Goal: Task Accomplishment & Management: Use online tool/utility

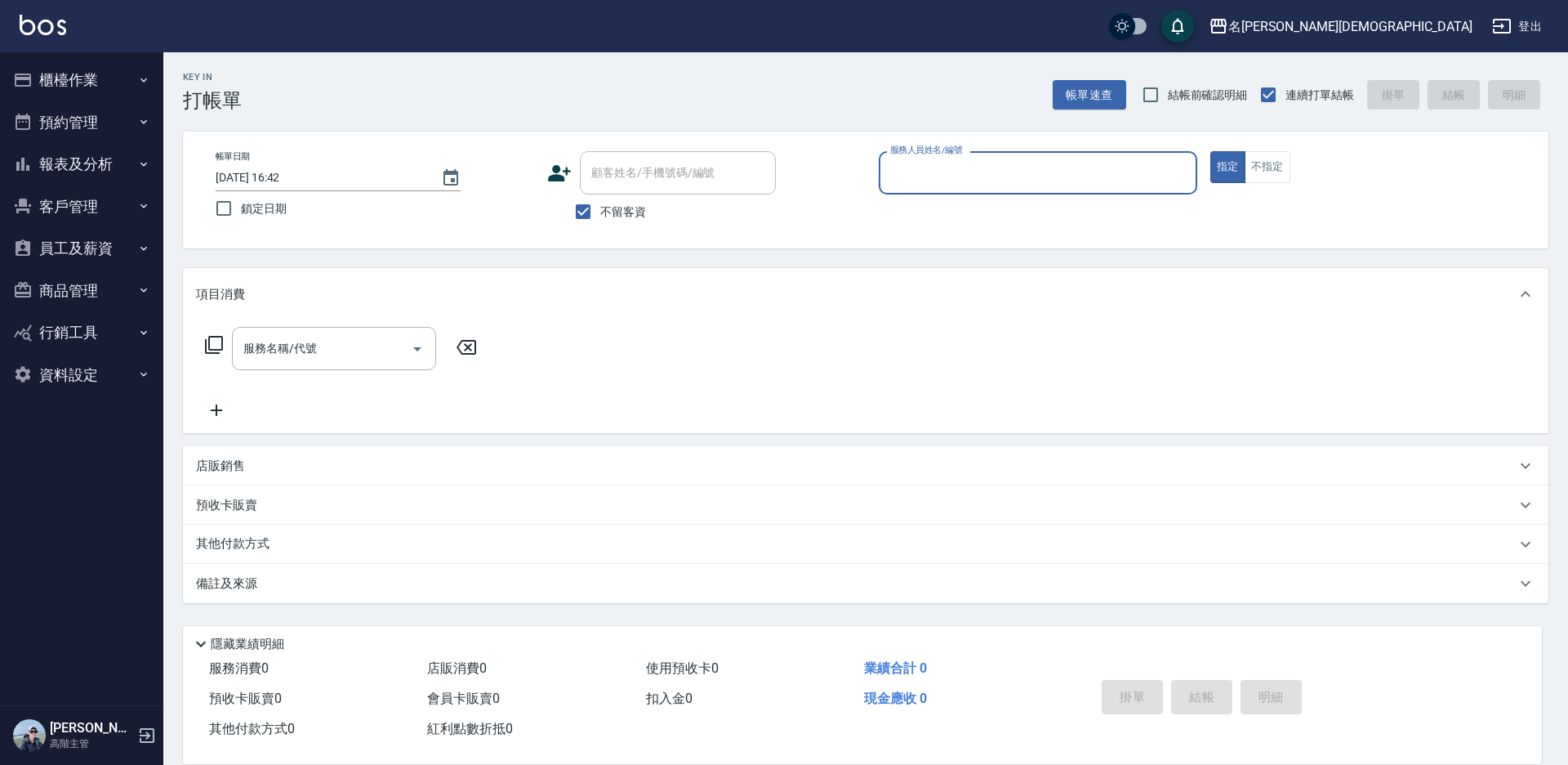
click at [924, 169] on input "服務人員姓名/編號" at bounding box center [1037, 173] width 303 height 28
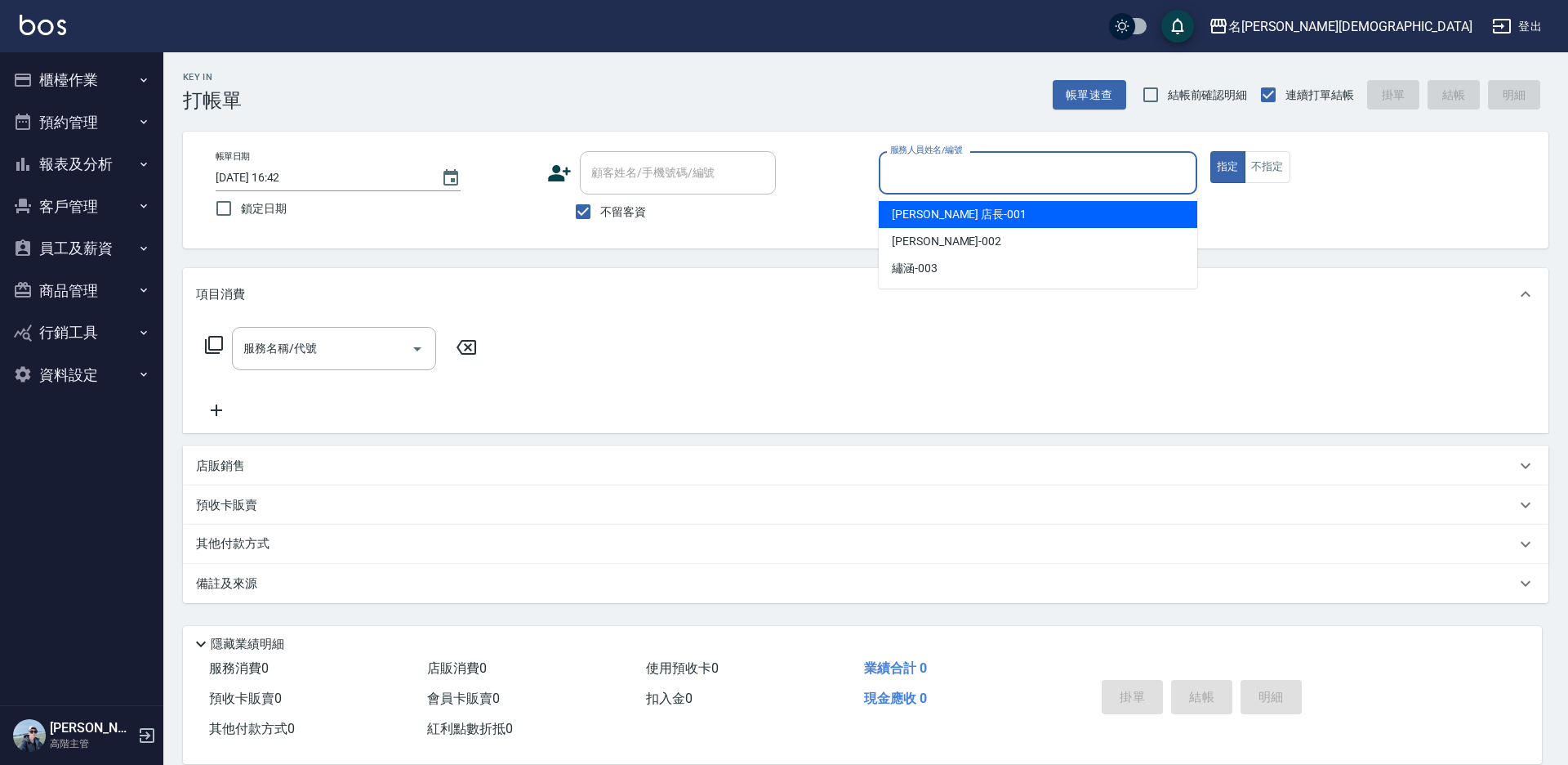
drag, startPoint x: 929, startPoint y: 223, endPoint x: 909, endPoint y: 221, distance: 20.1
click at [929, 220] on div "[PERSON_NAME] 店長 -001" at bounding box center [1037, 214] width 318 height 27
type input "[PERSON_NAME] 店長-001"
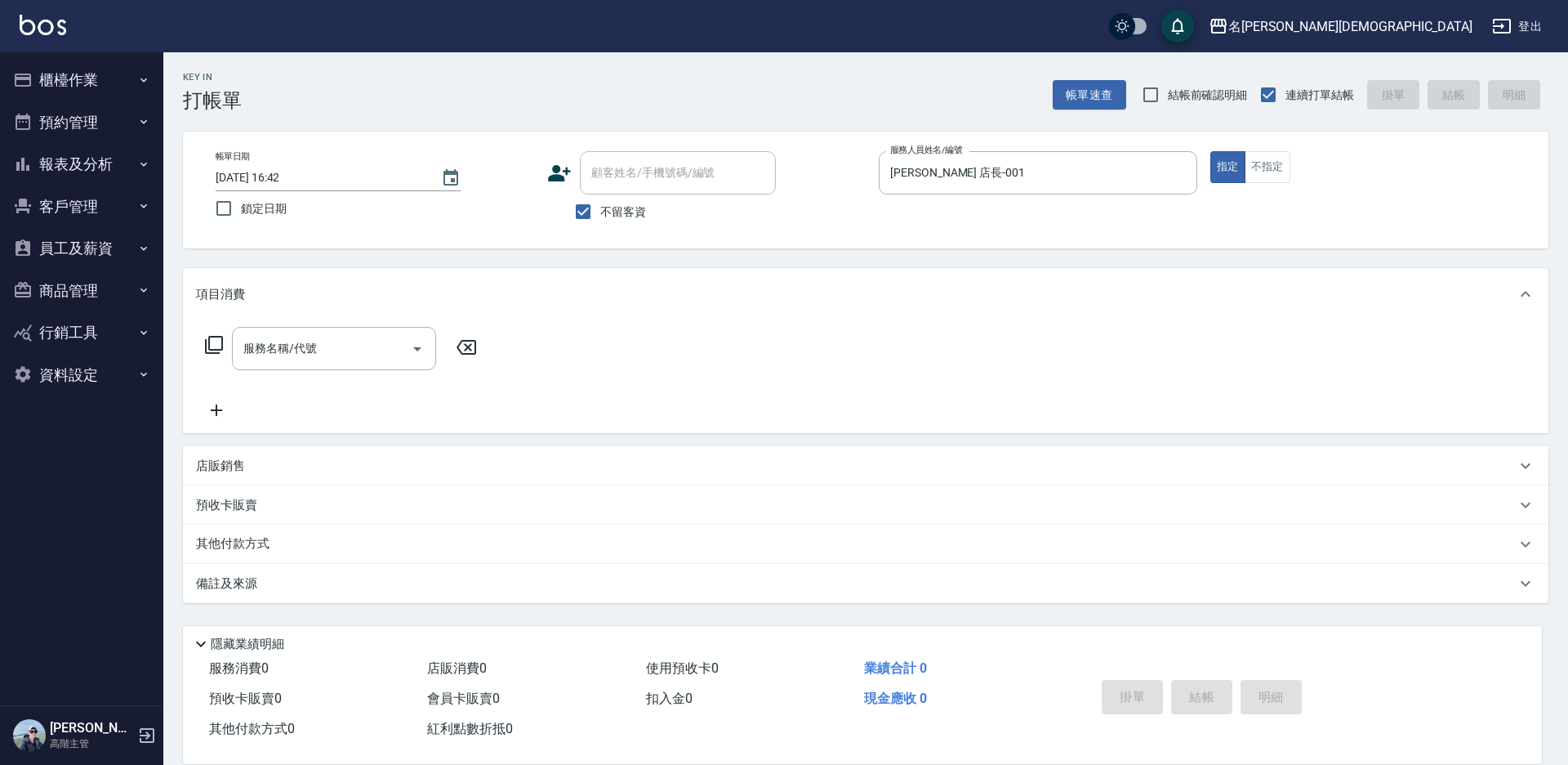
click at [218, 343] on icon at bounding box center [213, 344] width 19 height 19
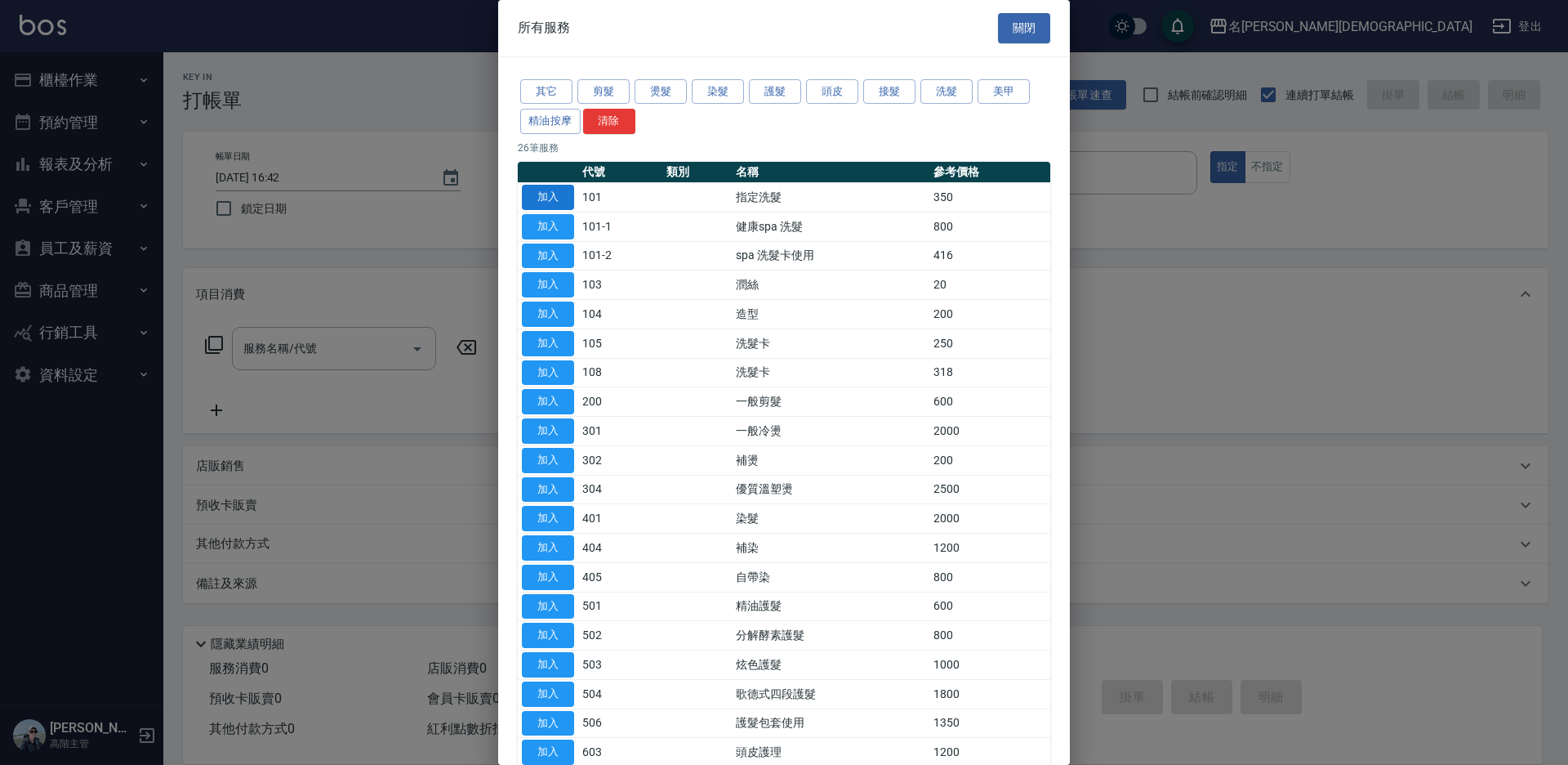
click at [542, 196] on button "加入" at bounding box center [547, 197] width 53 height 25
type input "指定洗髮(101)"
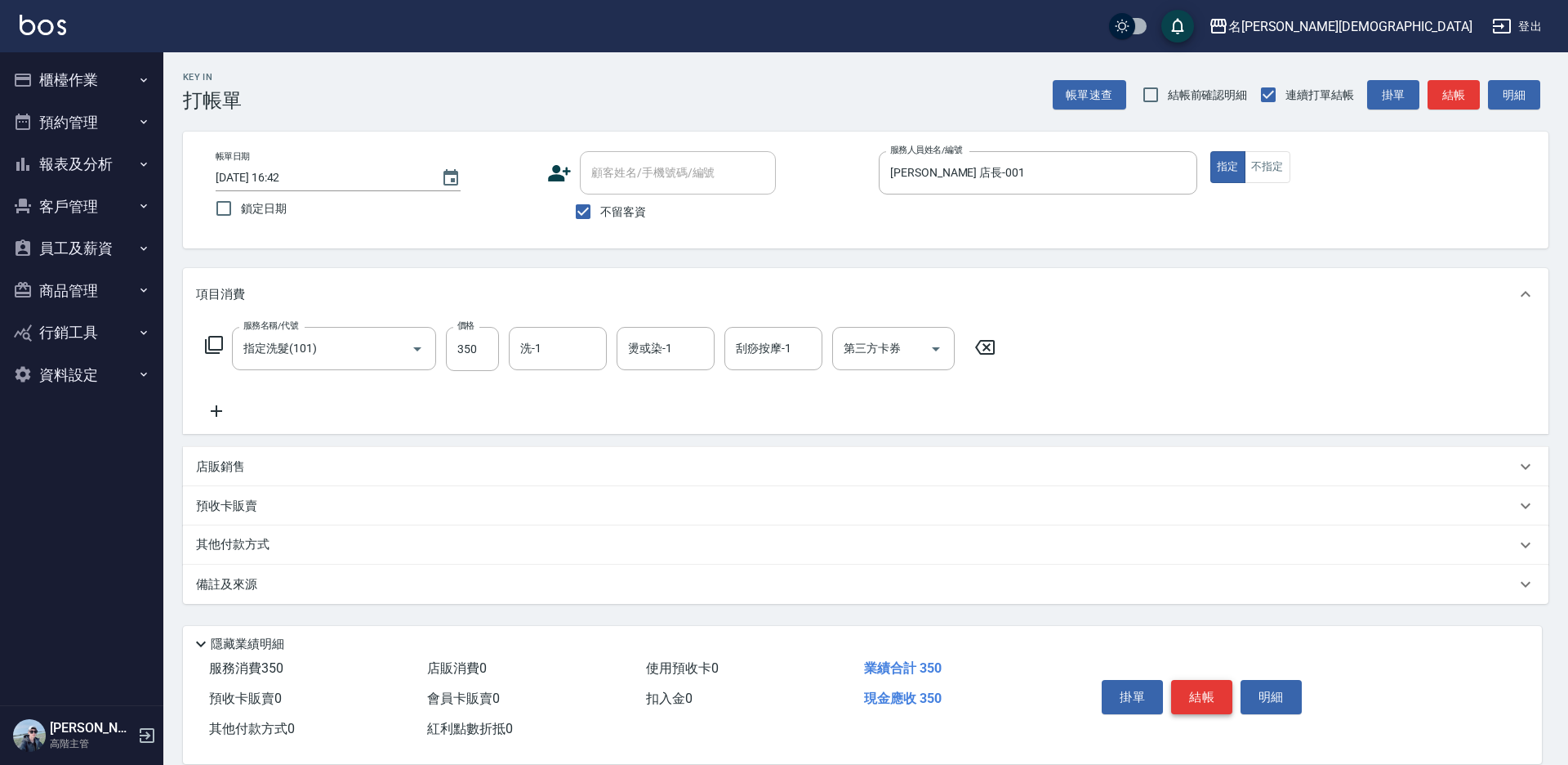
click at [1202, 690] on button "結帳" at bounding box center [1201, 696] width 61 height 34
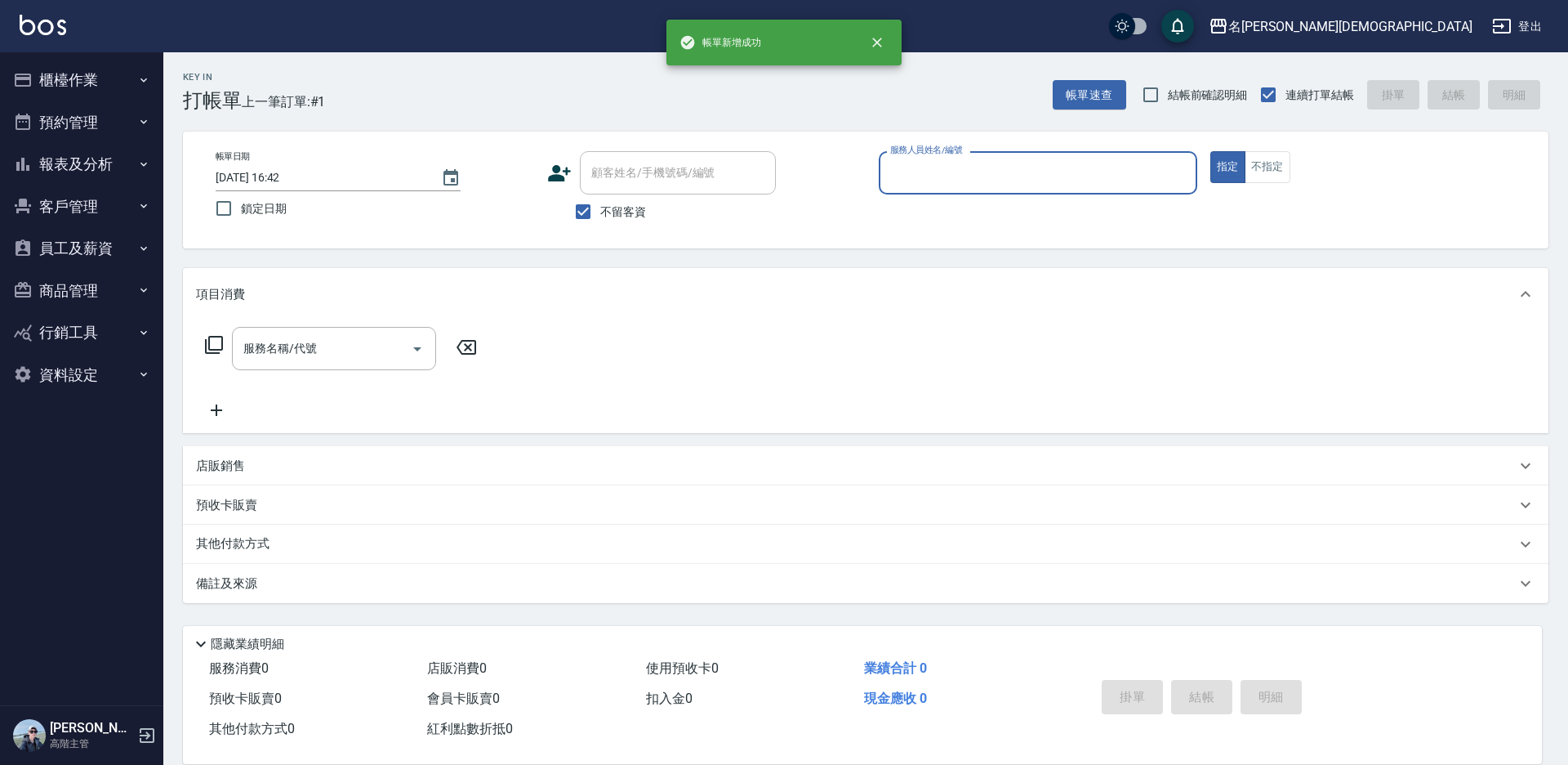
click at [944, 152] on label "服務人員姓名/編號" at bounding box center [926, 150] width 72 height 13
click at [944, 159] on input "服務人員姓名/編號" at bounding box center [1037, 173] width 303 height 28
click at [935, 179] on input "服務人員姓名/編號" at bounding box center [1037, 173] width 303 height 28
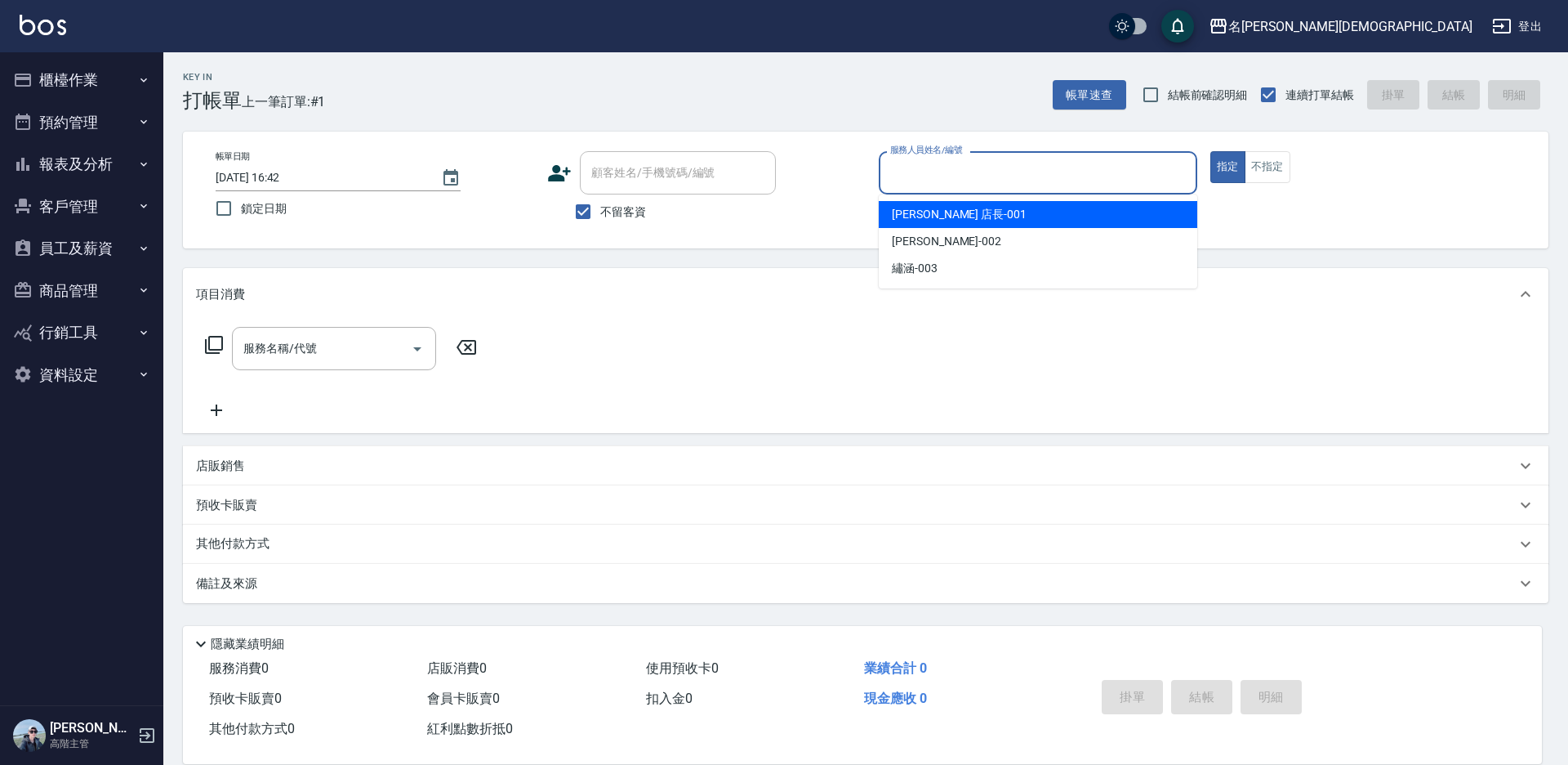
click at [918, 214] on span "[PERSON_NAME] 店長 -001" at bounding box center [959, 214] width 135 height 18
type input "[PERSON_NAME] 店長-001"
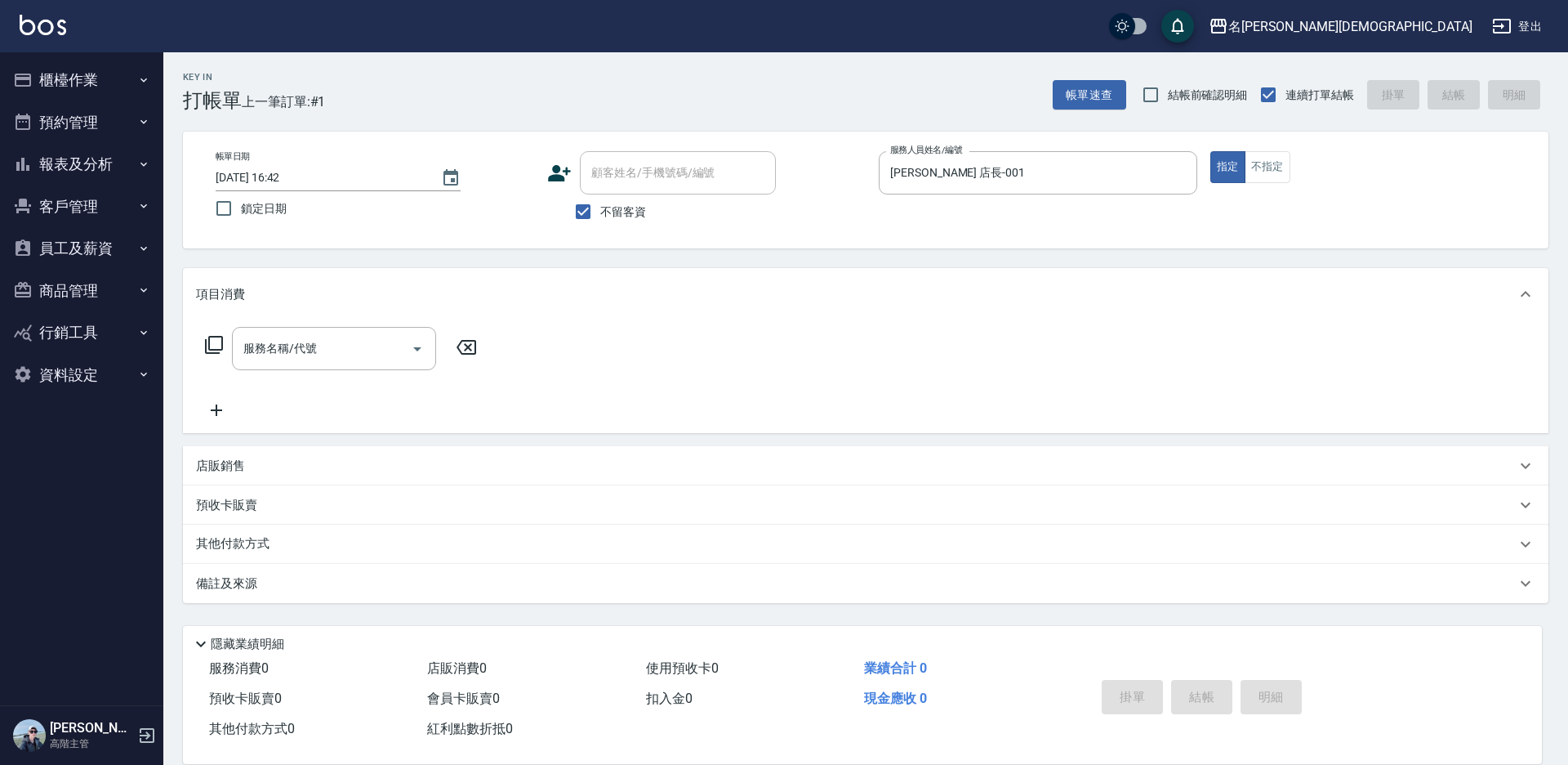
click at [216, 344] on icon at bounding box center [213, 344] width 19 height 19
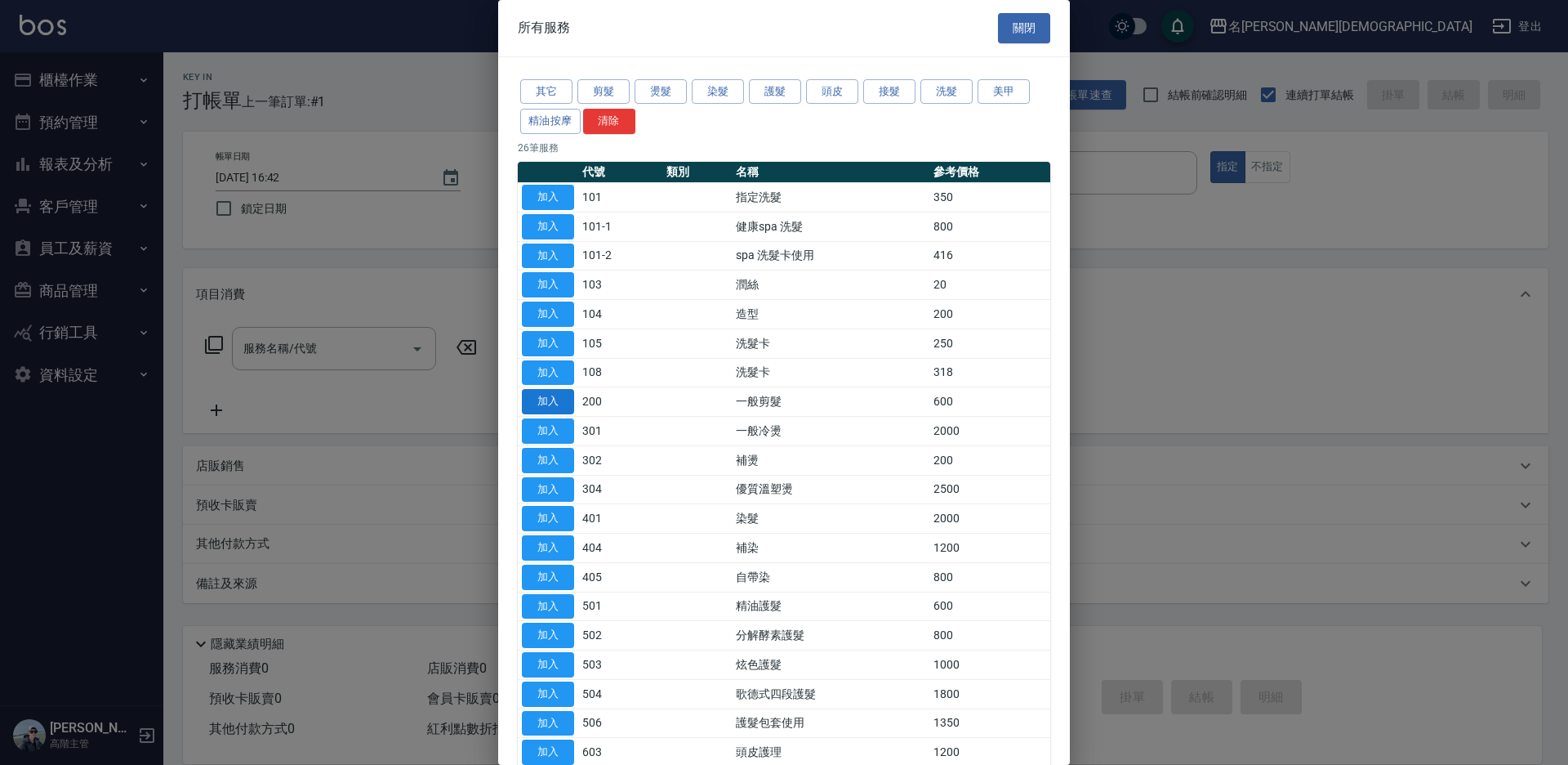
click at [557, 405] on button "加入" at bounding box center [547, 401] width 53 height 25
type input "一般剪髮(200)"
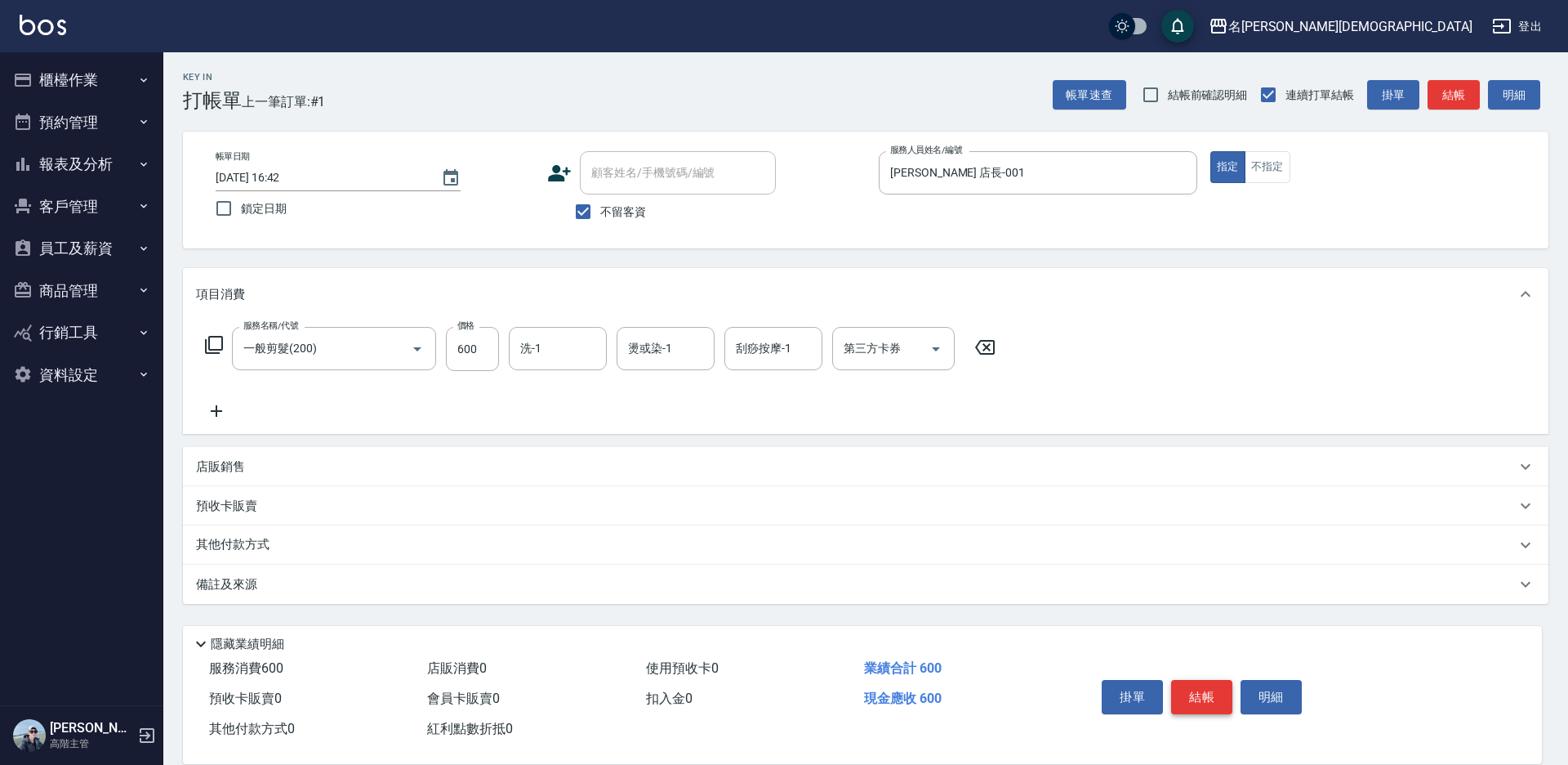
click at [1213, 689] on button "結帳" at bounding box center [1201, 696] width 61 height 34
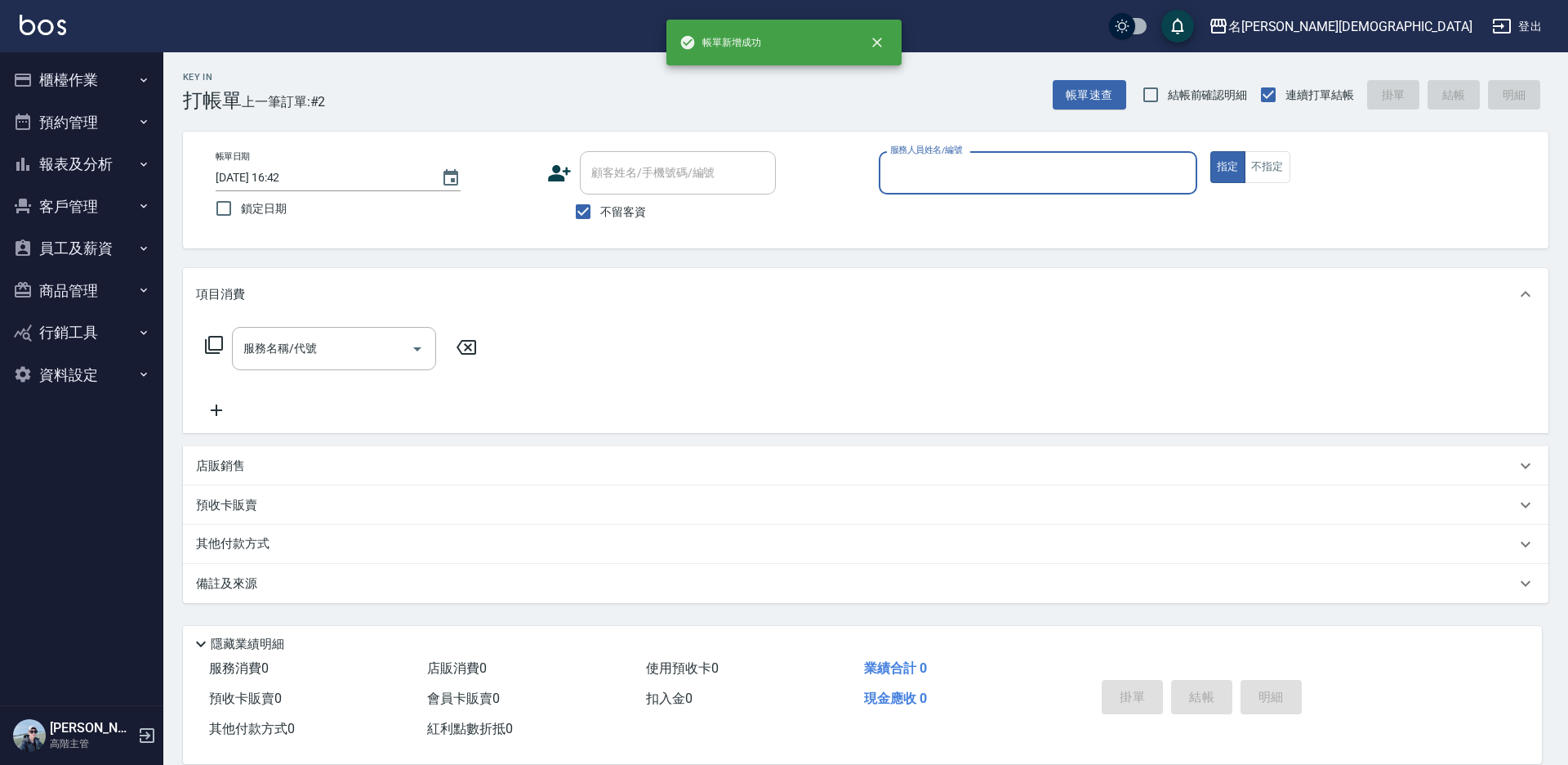
click at [915, 176] on input "服務人員姓名/編號" at bounding box center [1037, 173] width 303 height 28
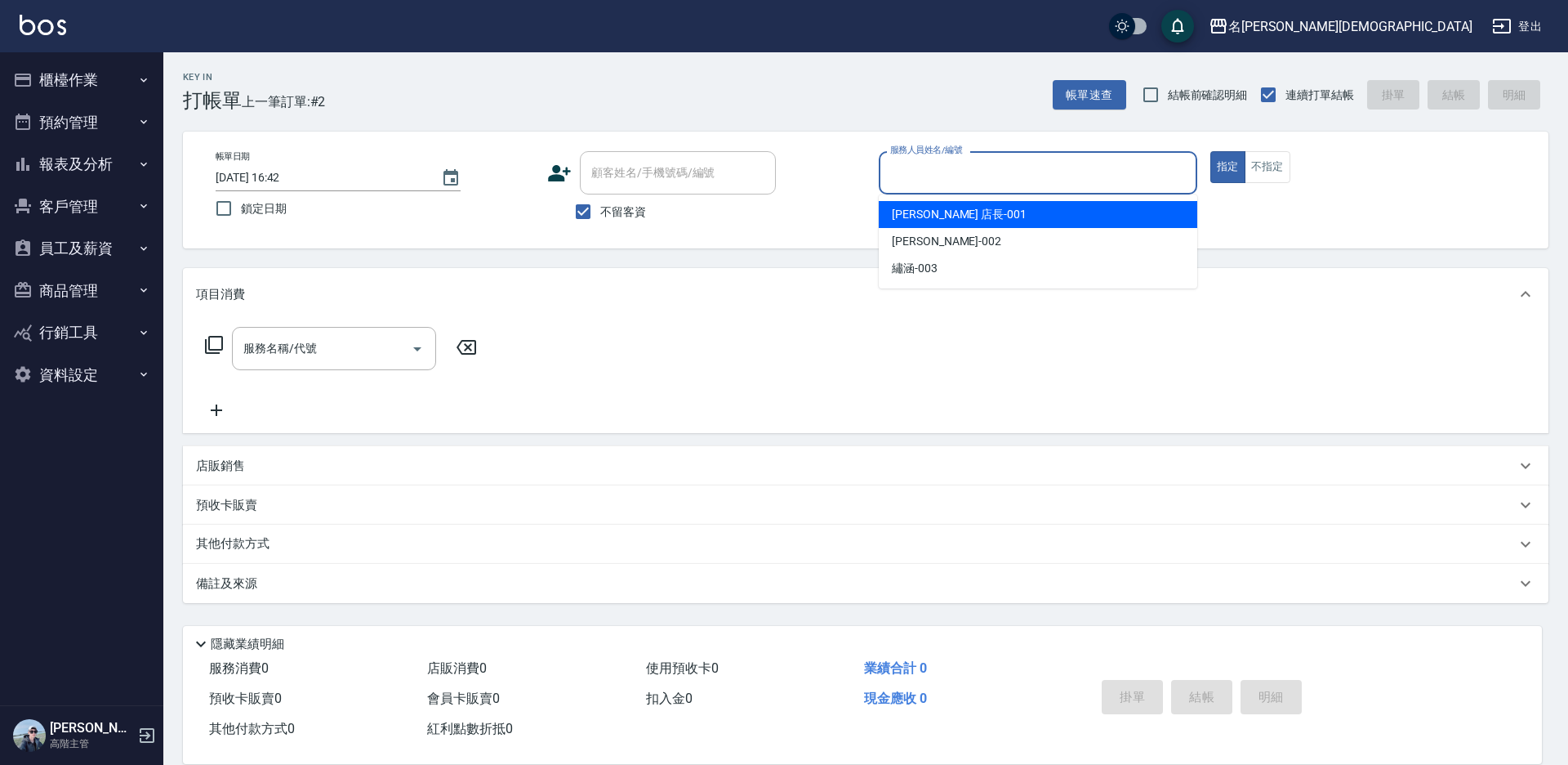
click at [902, 208] on span "[PERSON_NAME] 店長 -001" at bounding box center [959, 214] width 135 height 18
type input "[PERSON_NAME] 店長-001"
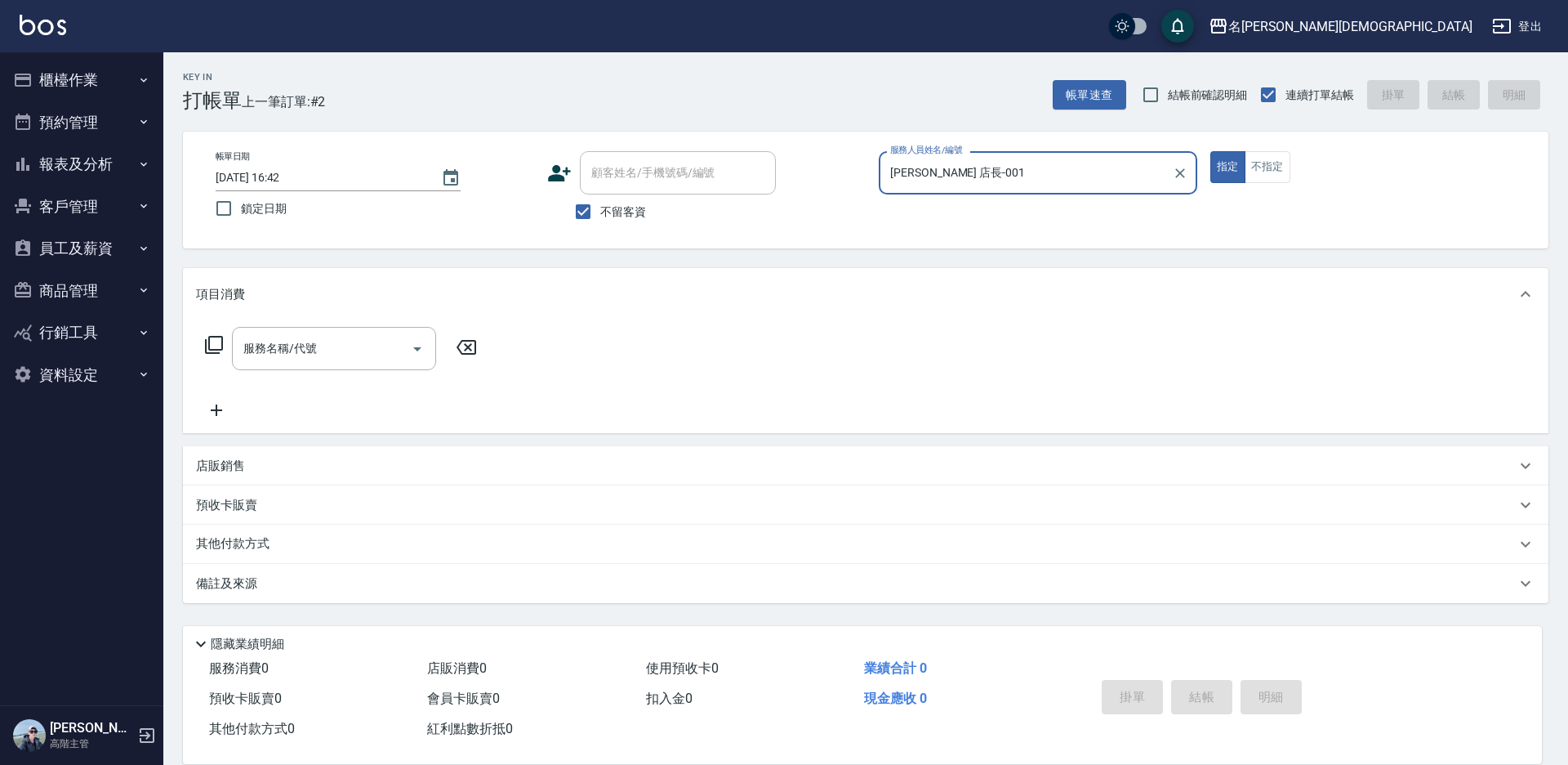
click at [207, 344] on icon at bounding box center [213, 344] width 19 height 19
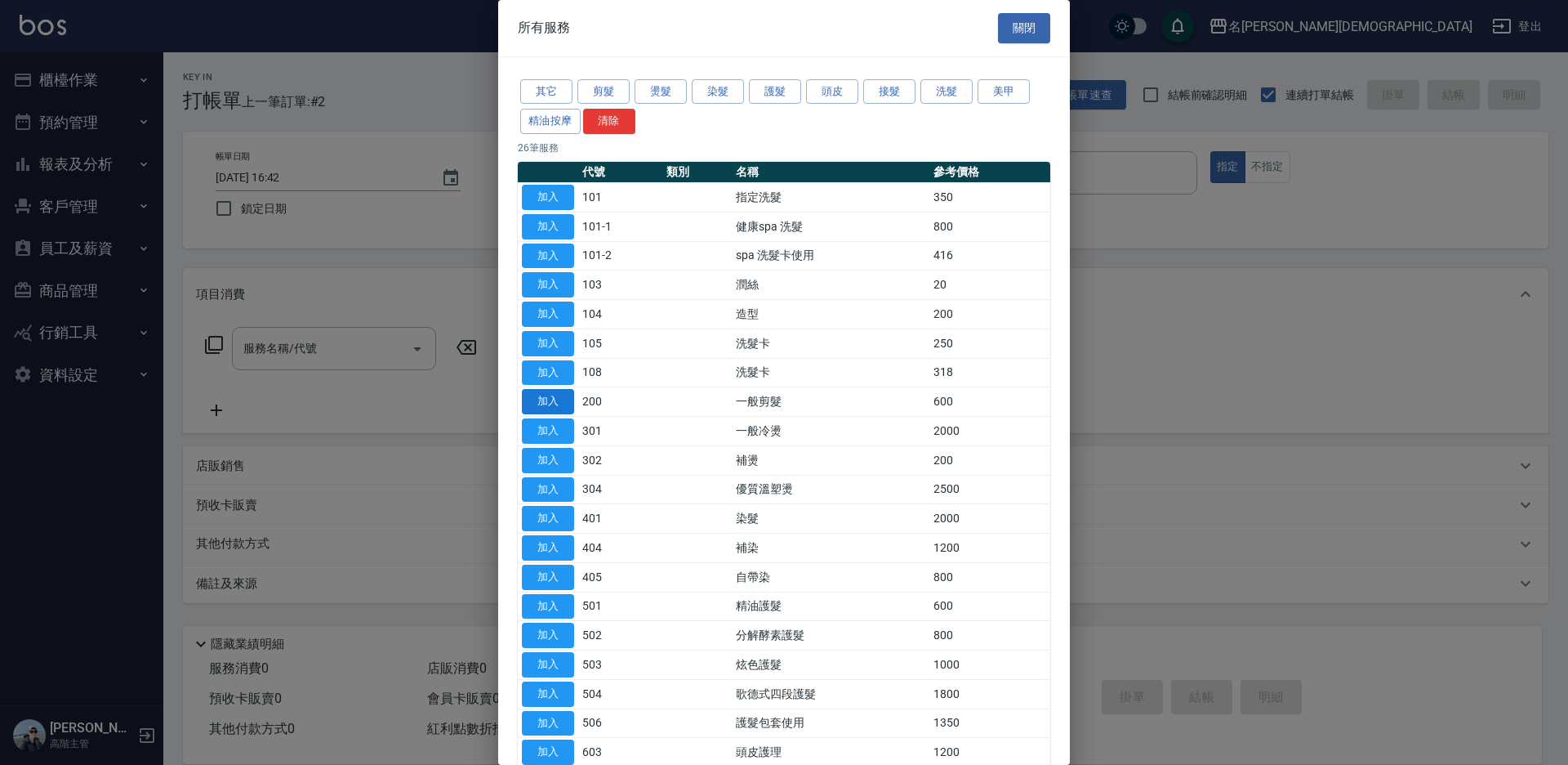
drag, startPoint x: 550, startPoint y: 399, endPoint x: 758, endPoint y: 494, distance: 228.7
click at [551, 399] on button "加入" at bounding box center [547, 401] width 53 height 25
type input "一般剪髮(200)"
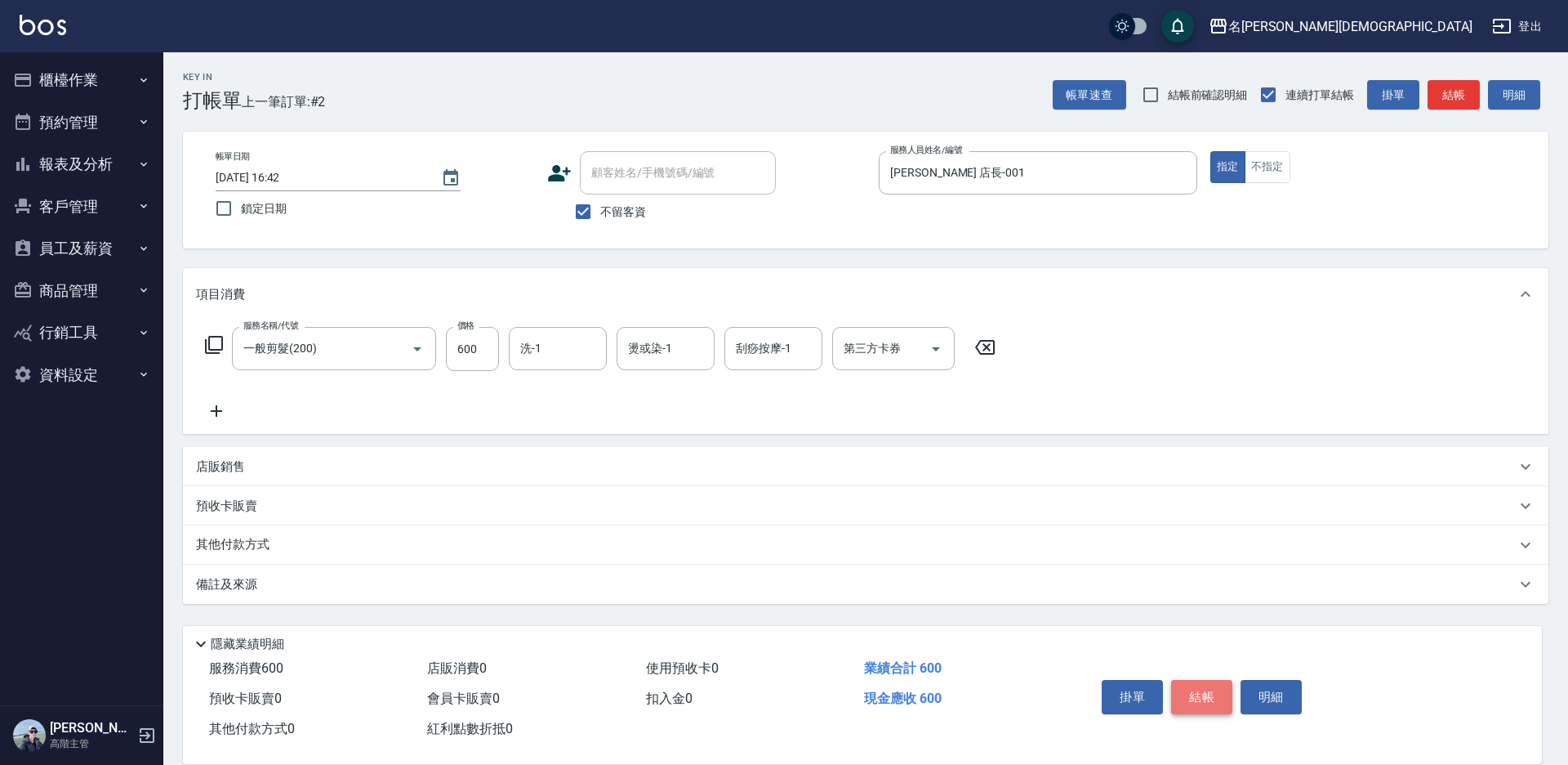
click at [1195, 691] on button "結帳" at bounding box center [1201, 696] width 61 height 34
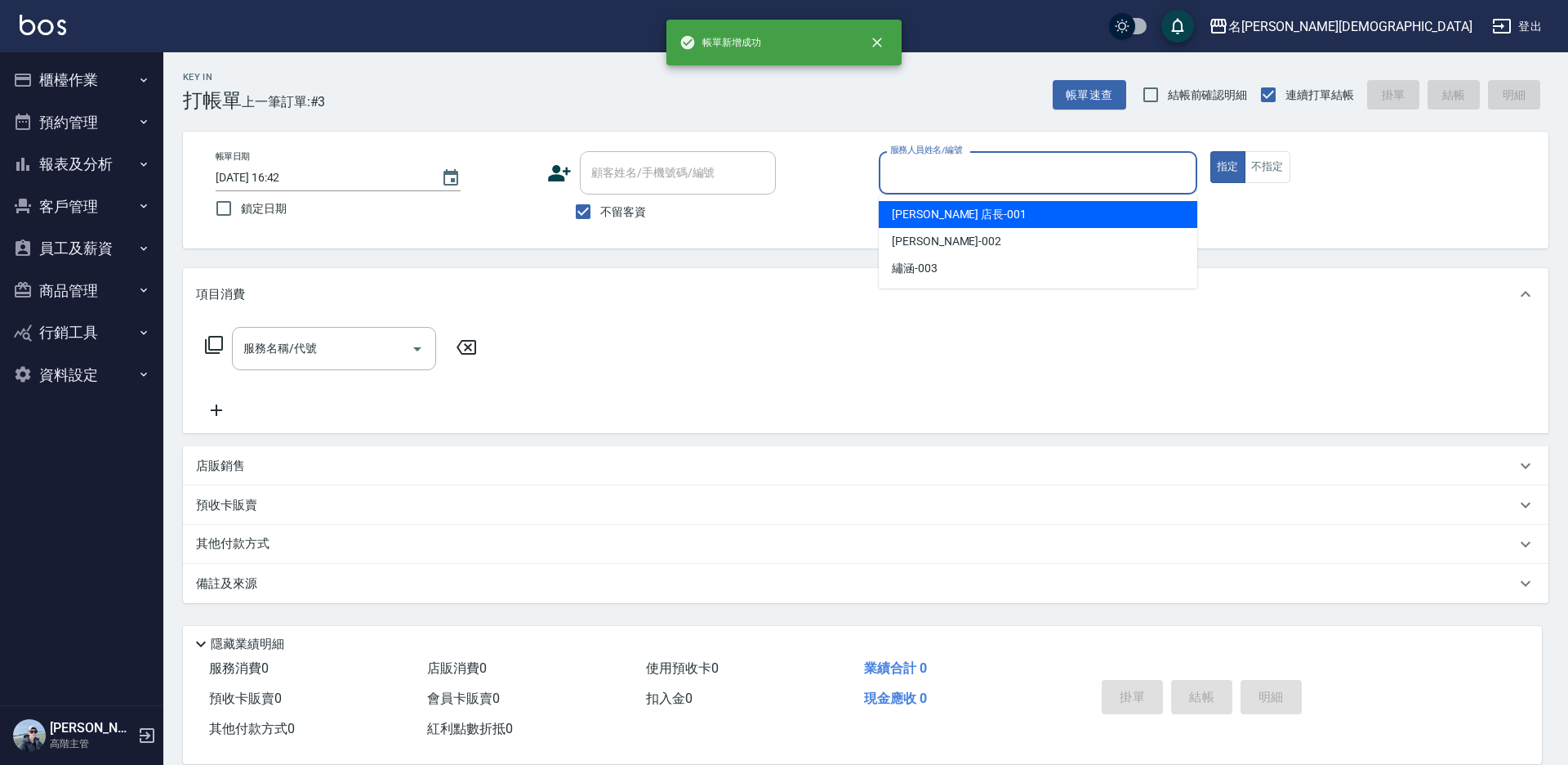
click at [933, 165] on input "服務人員姓名/編號" at bounding box center [1037, 173] width 303 height 28
click at [933, 217] on span "[PERSON_NAME] 店長 -001" at bounding box center [959, 214] width 135 height 18
type input "[PERSON_NAME] 店長-001"
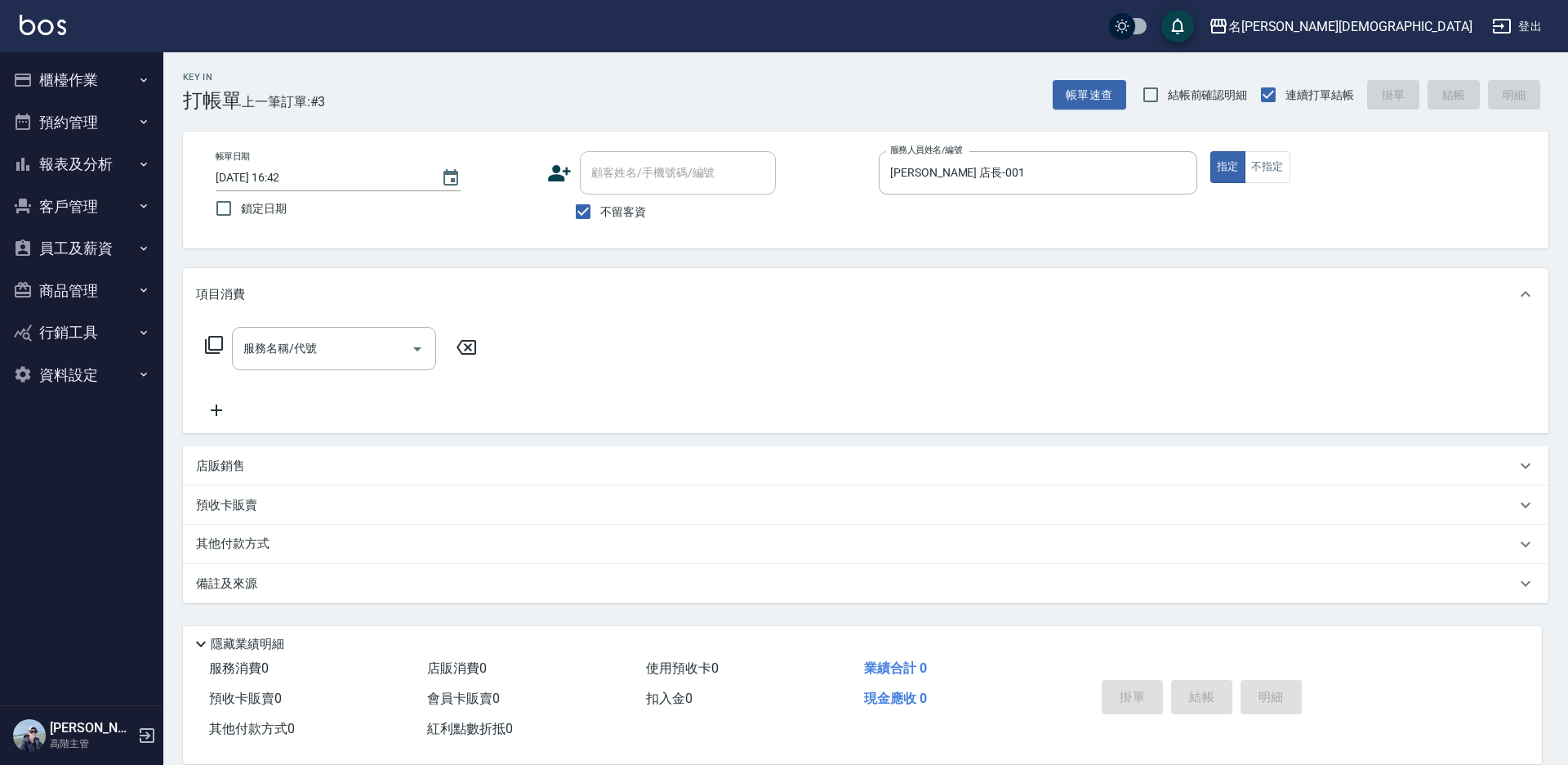
click at [213, 344] on icon at bounding box center [213, 344] width 19 height 19
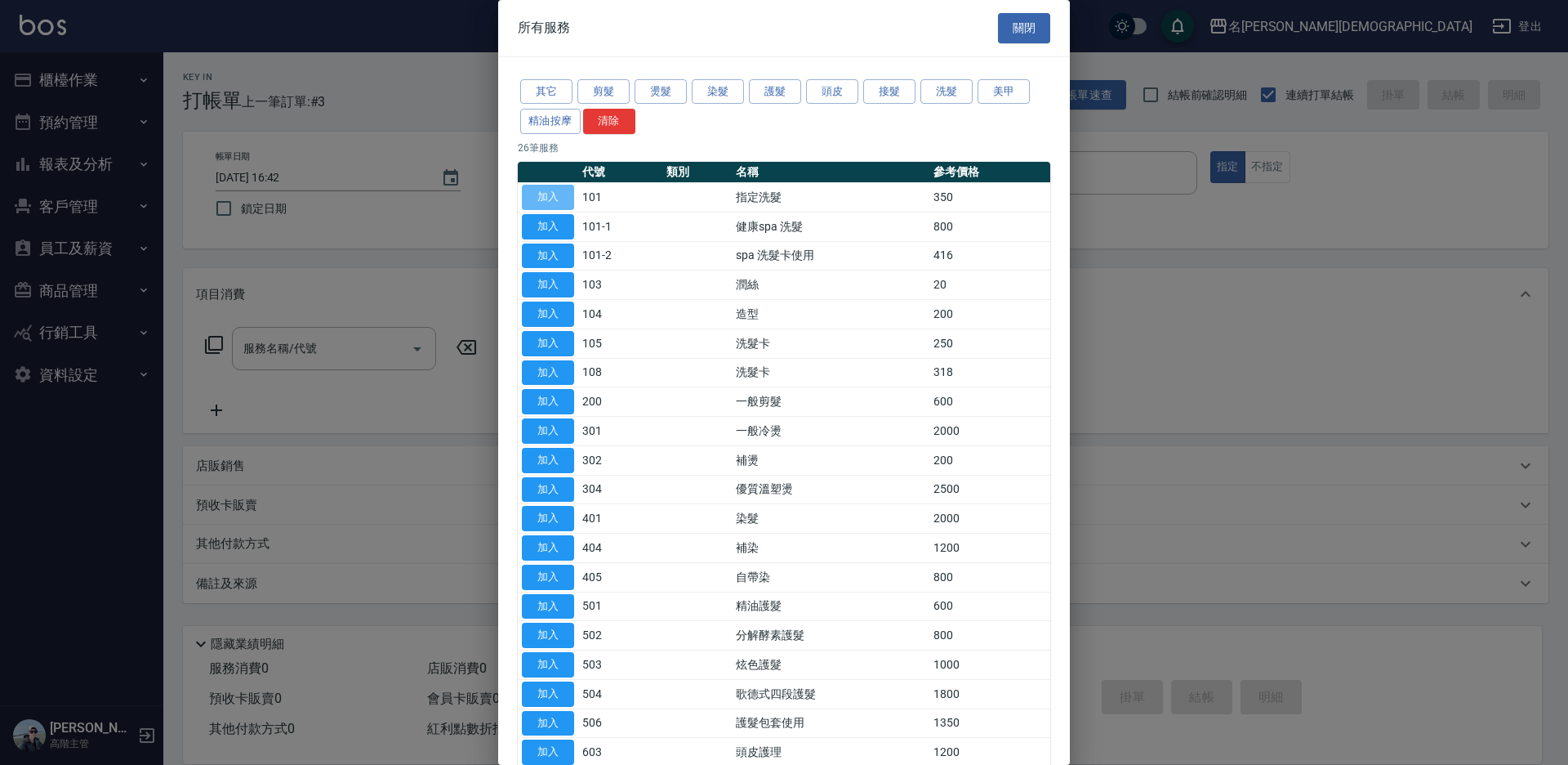
drag, startPoint x: 536, startPoint y: 193, endPoint x: 517, endPoint y: 274, distance: 83.2
click at [536, 192] on button "加入" at bounding box center [547, 197] width 53 height 25
type input "指定洗髮(101)"
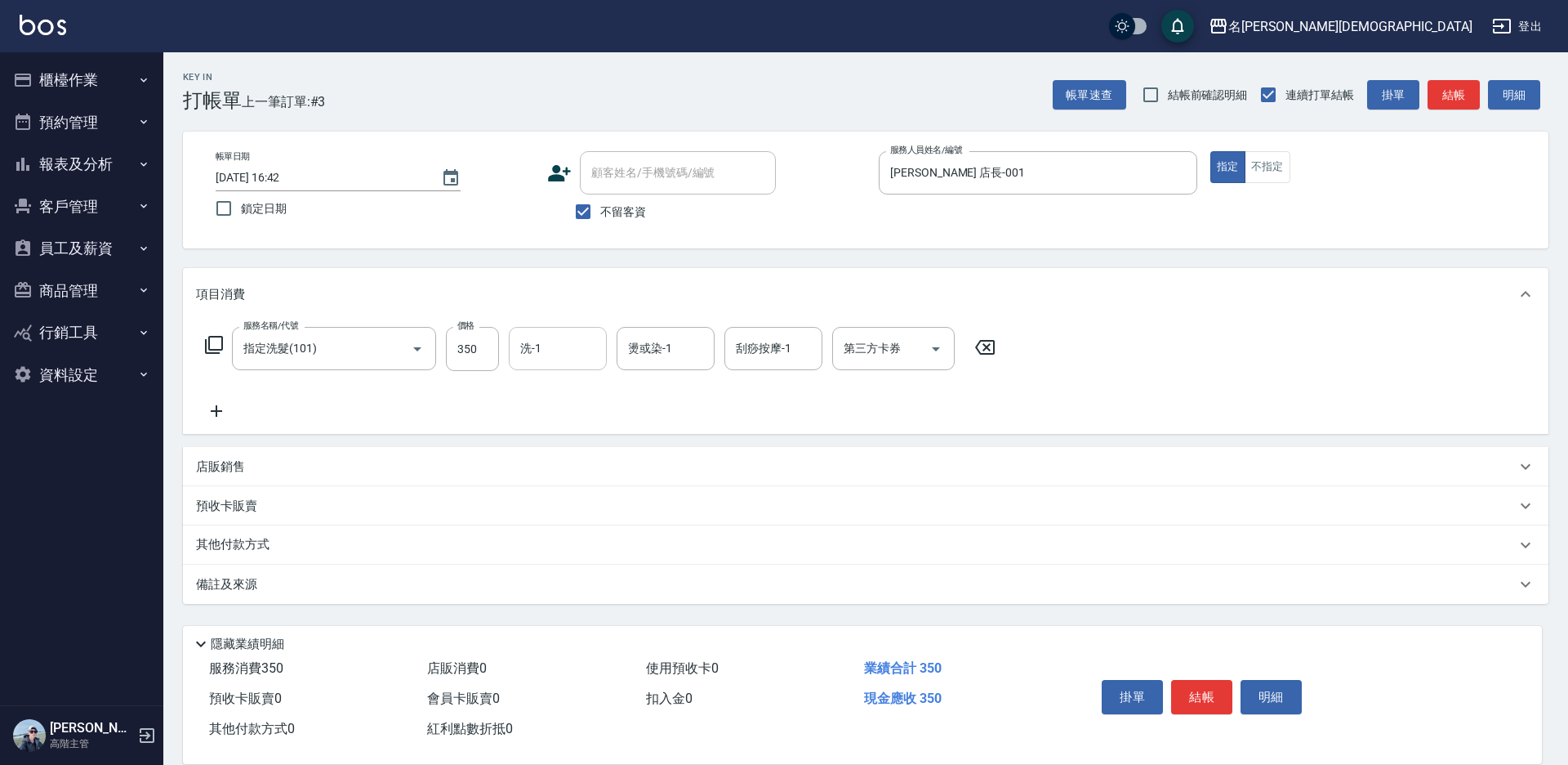
drag, startPoint x: 540, startPoint y: 357, endPoint x: 545, endPoint y: 367, distance: 11.2
click at [540, 358] on input "洗-1" at bounding box center [558, 349] width 84 height 28
click at [556, 452] on span "繡涵 -003" at bounding box center [544, 461] width 46 height 18
type input "繡涵-003"
click at [1189, 689] on button "結帳" at bounding box center [1201, 696] width 61 height 34
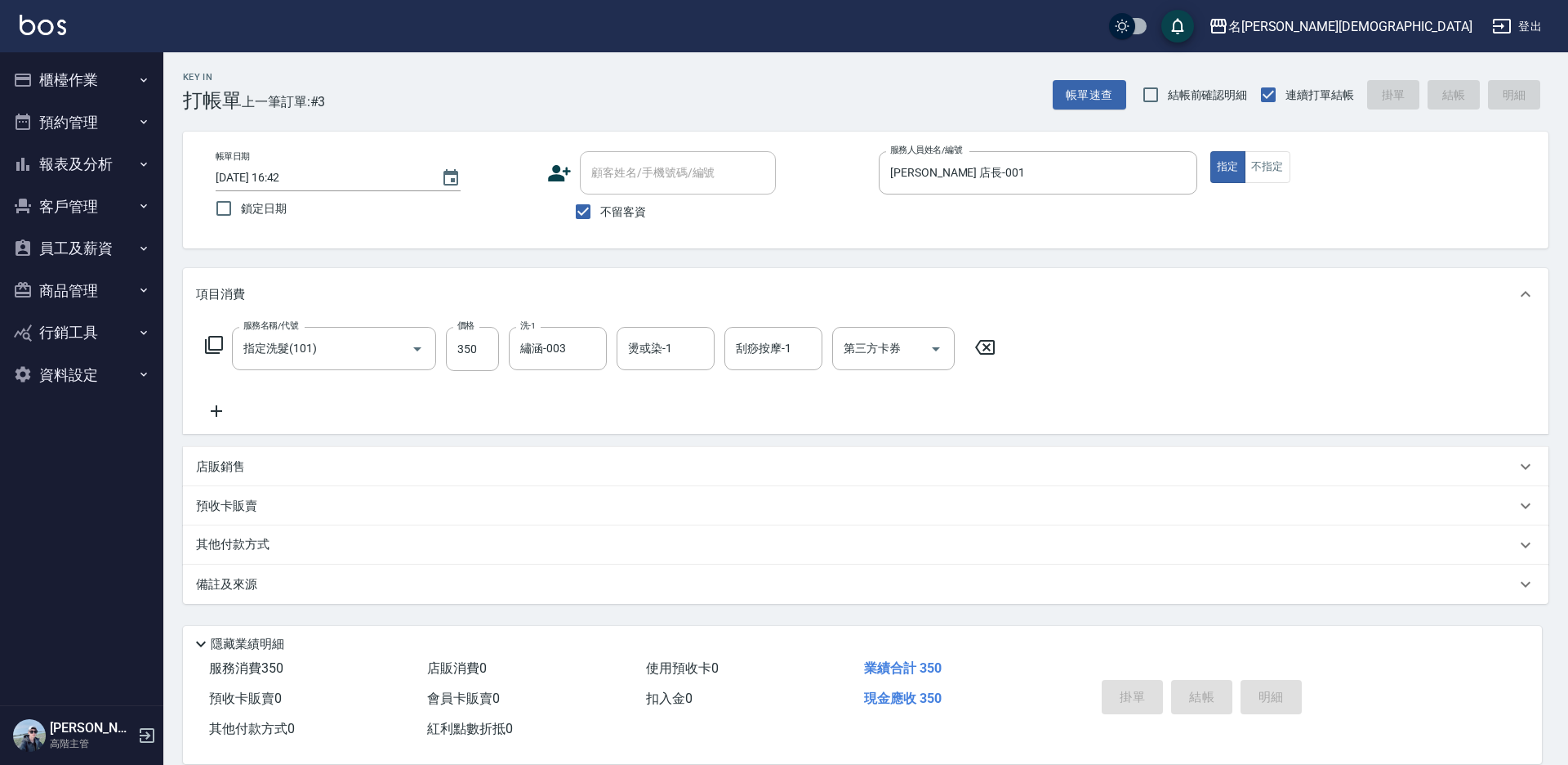
type input "[DATE] 16:43"
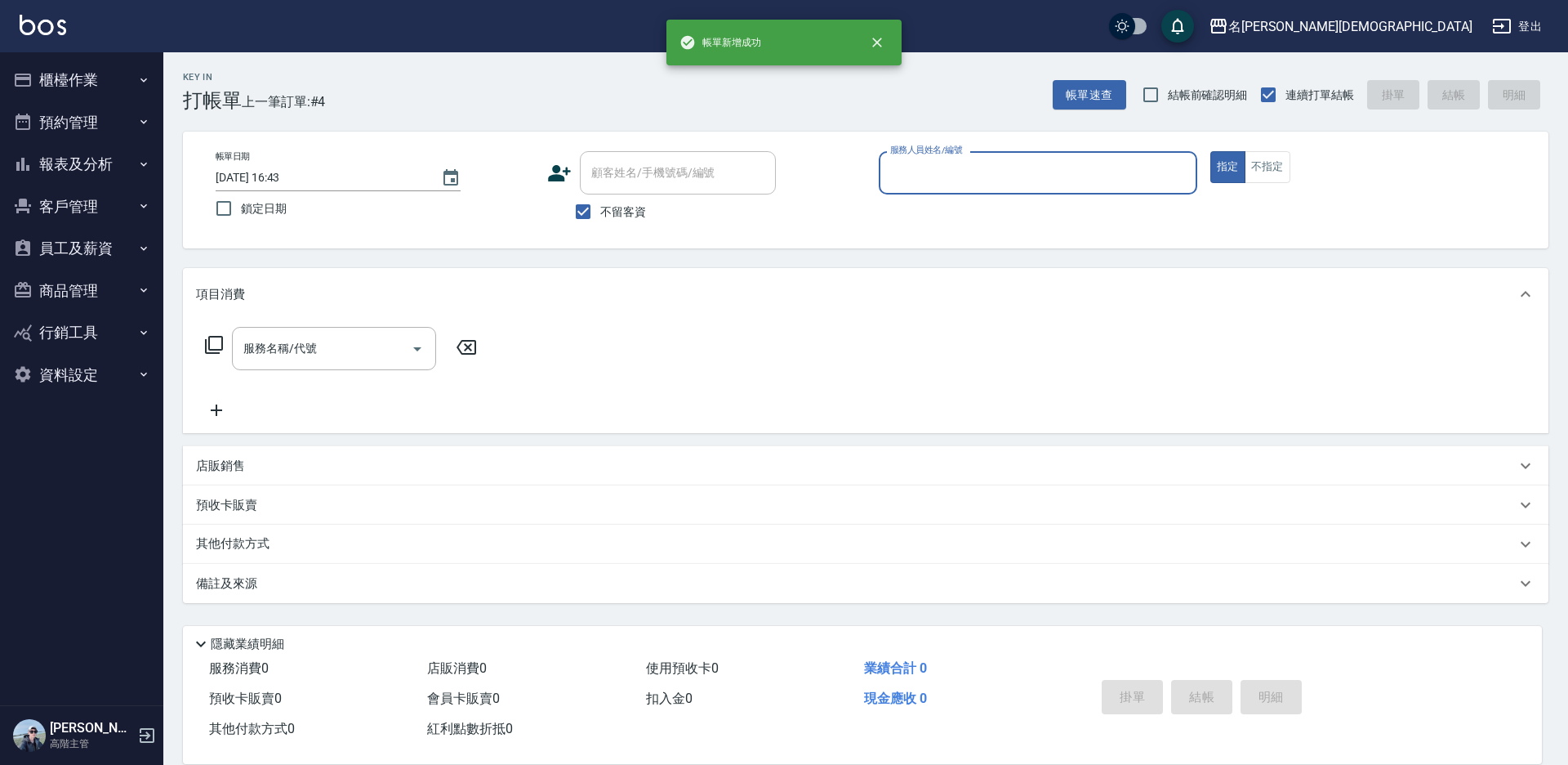
click at [937, 171] on input "服務人員姓名/編號" at bounding box center [1037, 173] width 303 height 28
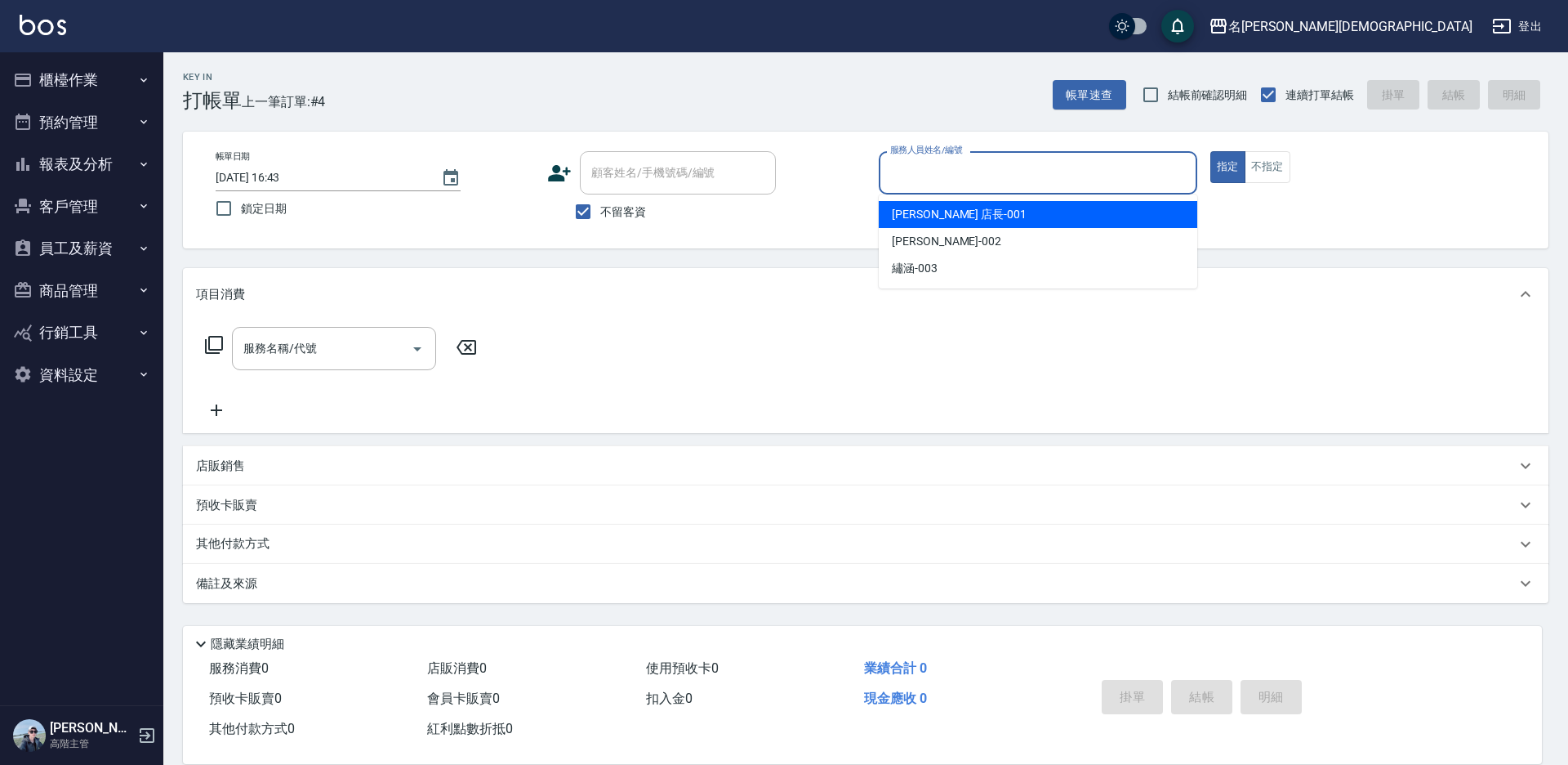
drag, startPoint x: 937, startPoint y: 222, endPoint x: 707, endPoint y: 260, distance: 233.1
click at [933, 222] on span "[PERSON_NAME] 店長 -001" at bounding box center [959, 214] width 135 height 18
type input "[PERSON_NAME] 店長-001"
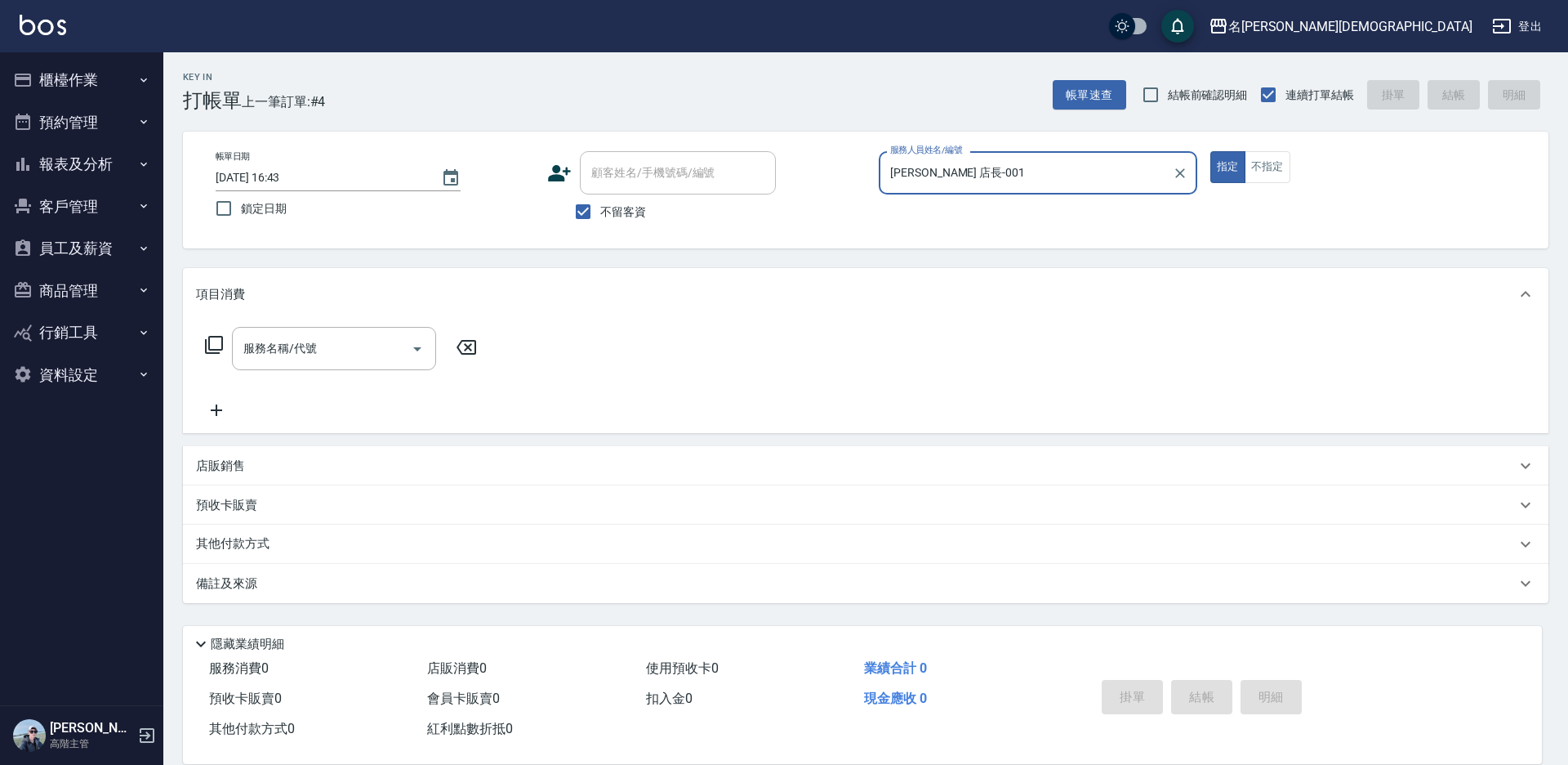
click at [212, 348] on icon at bounding box center [213, 344] width 19 height 19
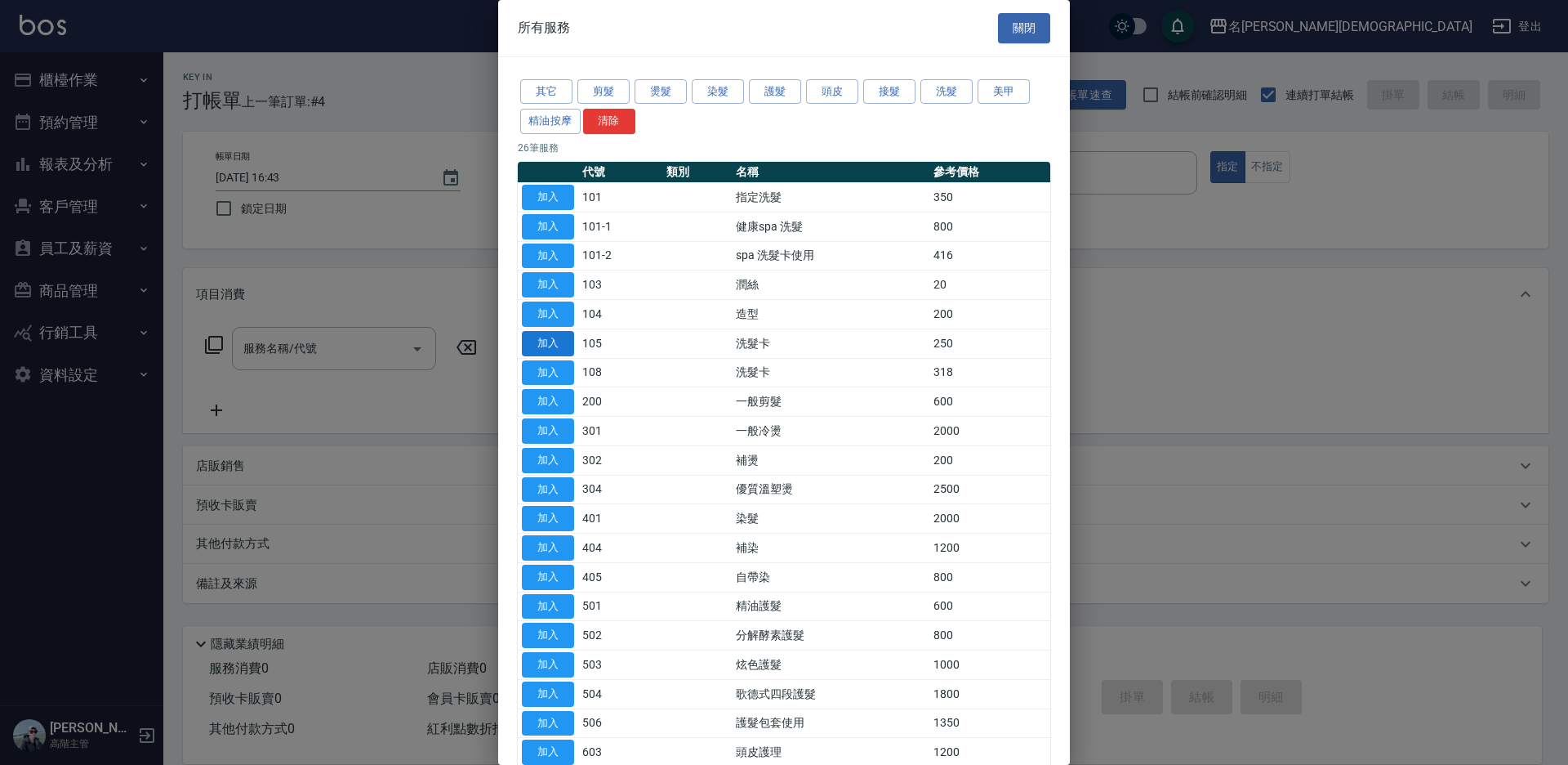
click at [558, 339] on button "加入" at bounding box center [547, 344] width 53 height 25
type input "洗髮卡(105)"
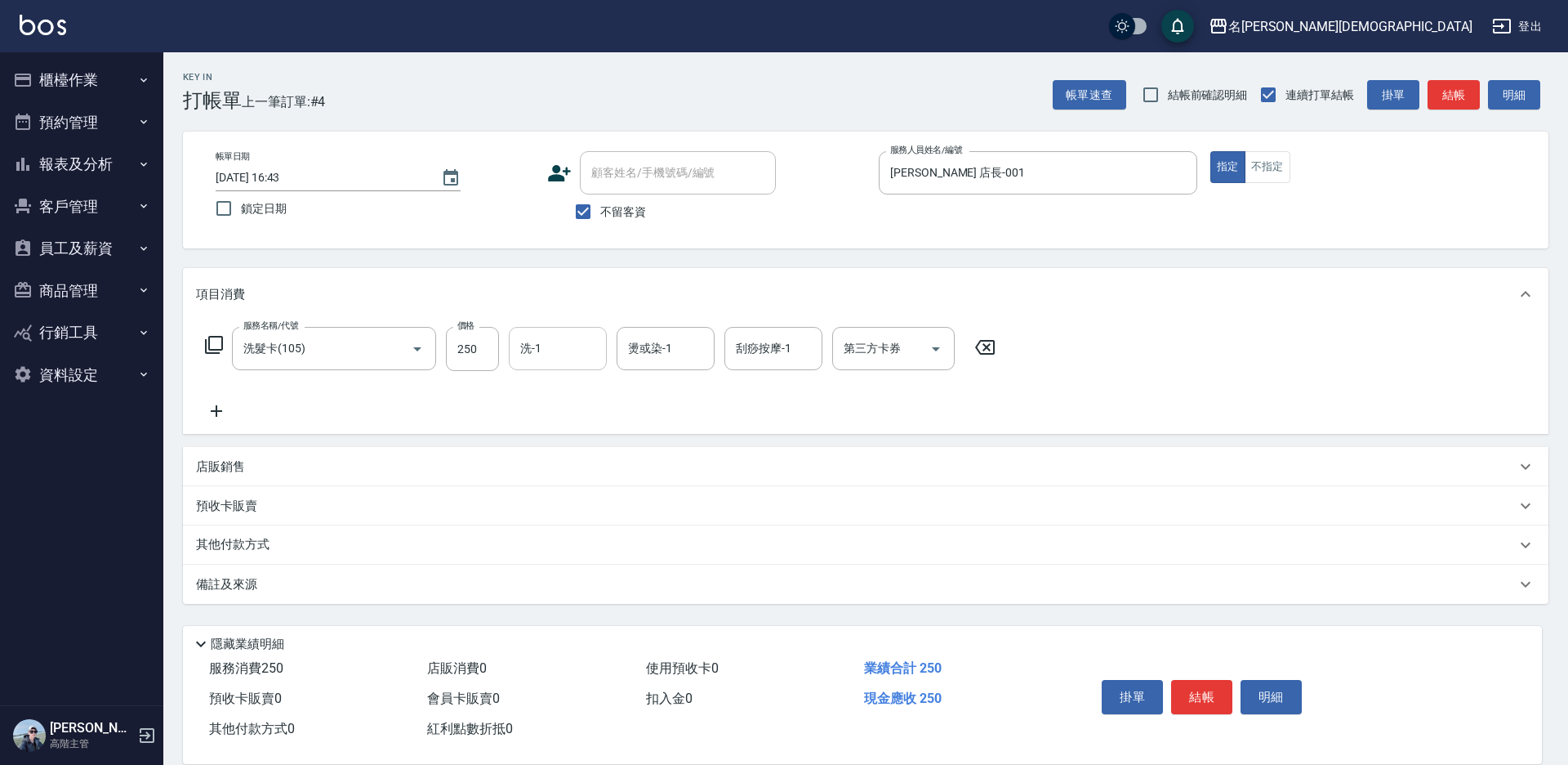
click at [557, 360] on input "洗-1" at bounding box center [558, 349] width 84 height 28
click at [582, 447] on div "繡涵 -003" at bounding box center [557, 461] width 98 height 27
type input "繡涵-003"
click at [853, 356] on div "第三方卡券 第三方卡券" at bounding box center [893, 349] width 123 height 43
click at [862, 410] on span "舊有卡券" at bounding box center [893, 417] width 123 height 27
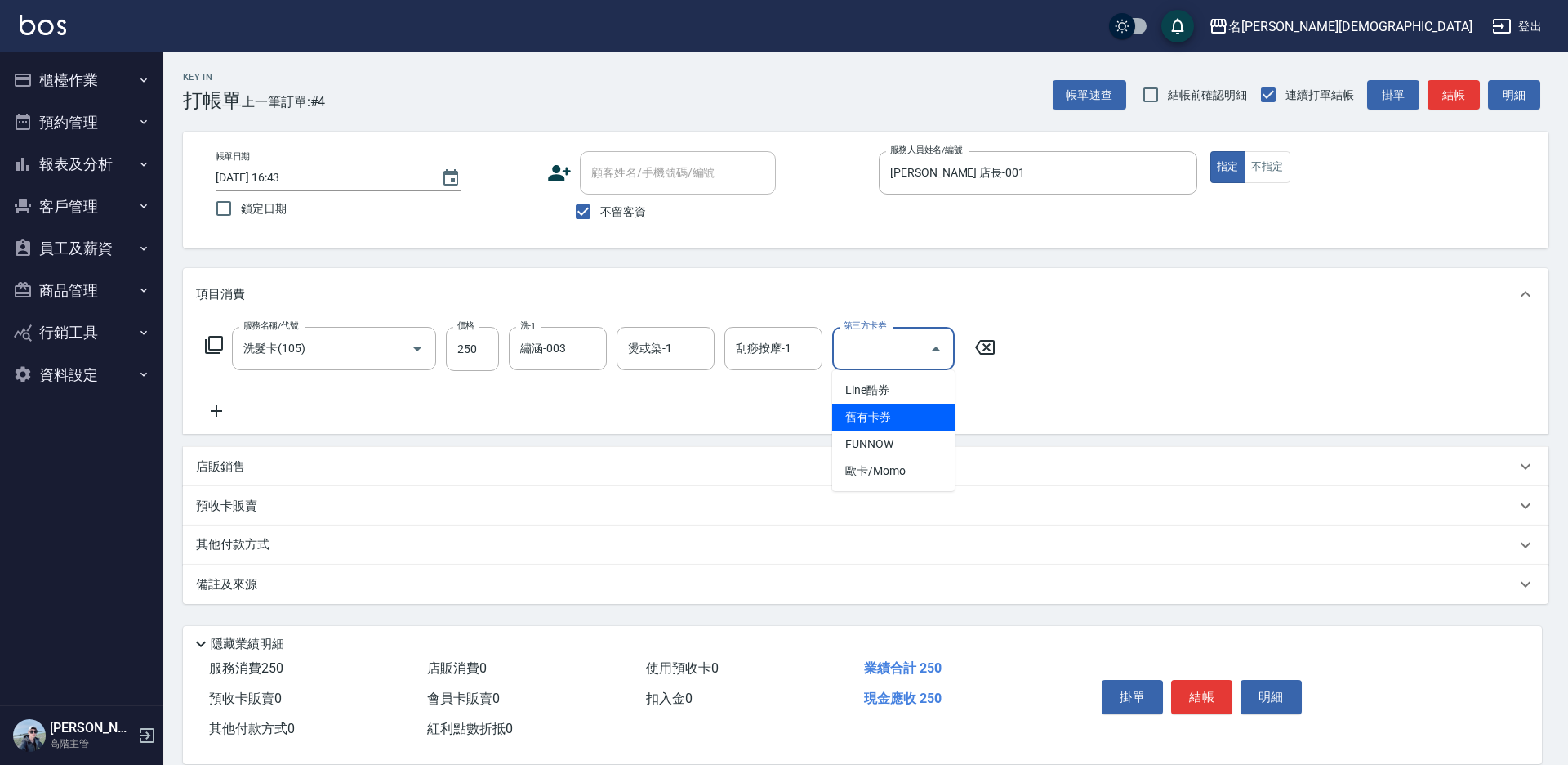
type input "舊有卡券"
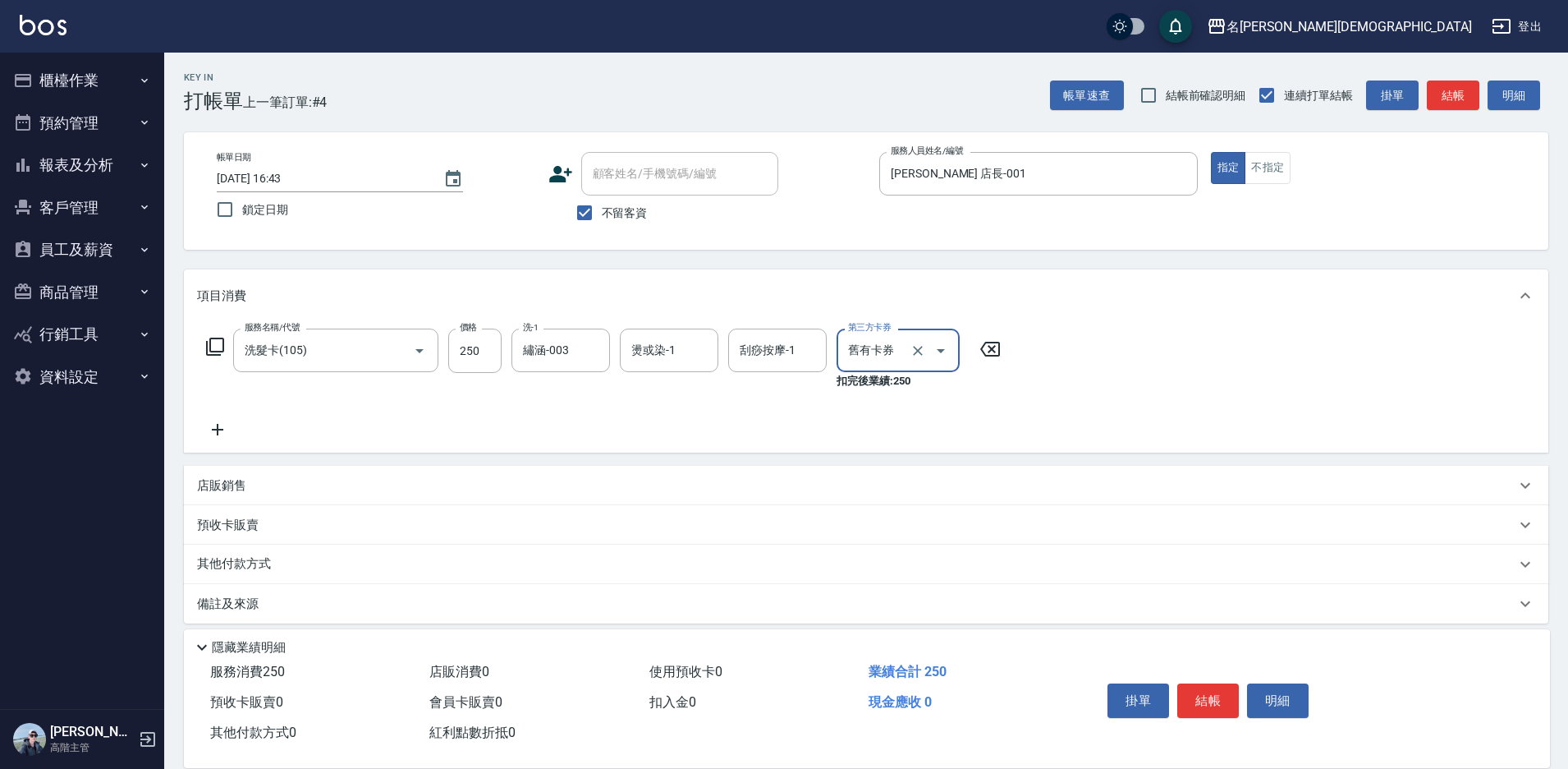
drag, startPoint x: 1216, startPoint y: 696, endPoint x: 1198, endPoint y: 677, distance: 26.2
click at [1214, 692] on button "結帳" at bounding box center [1208, 700] width 61 height 34
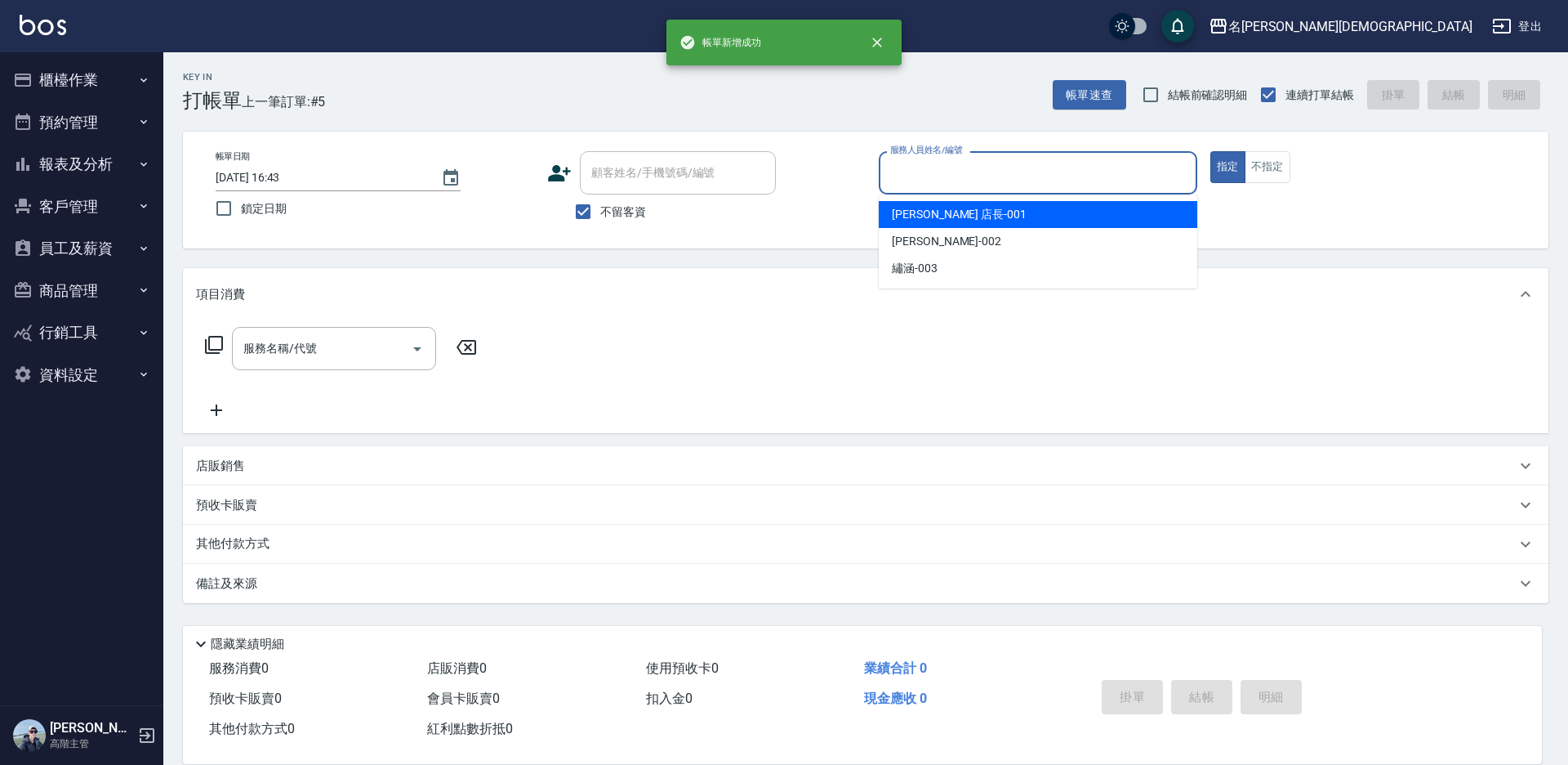
click at [909, 176] on input "服務人員姓名/編號" at bounding box center [1037, 173] width 303 height 28
click at [908, 210] on span "[PERSON_NAME] 店長 -001" at bounding box center [959, 214] width 135 height 18
type input "[PERSON_NAME] 店長-001"
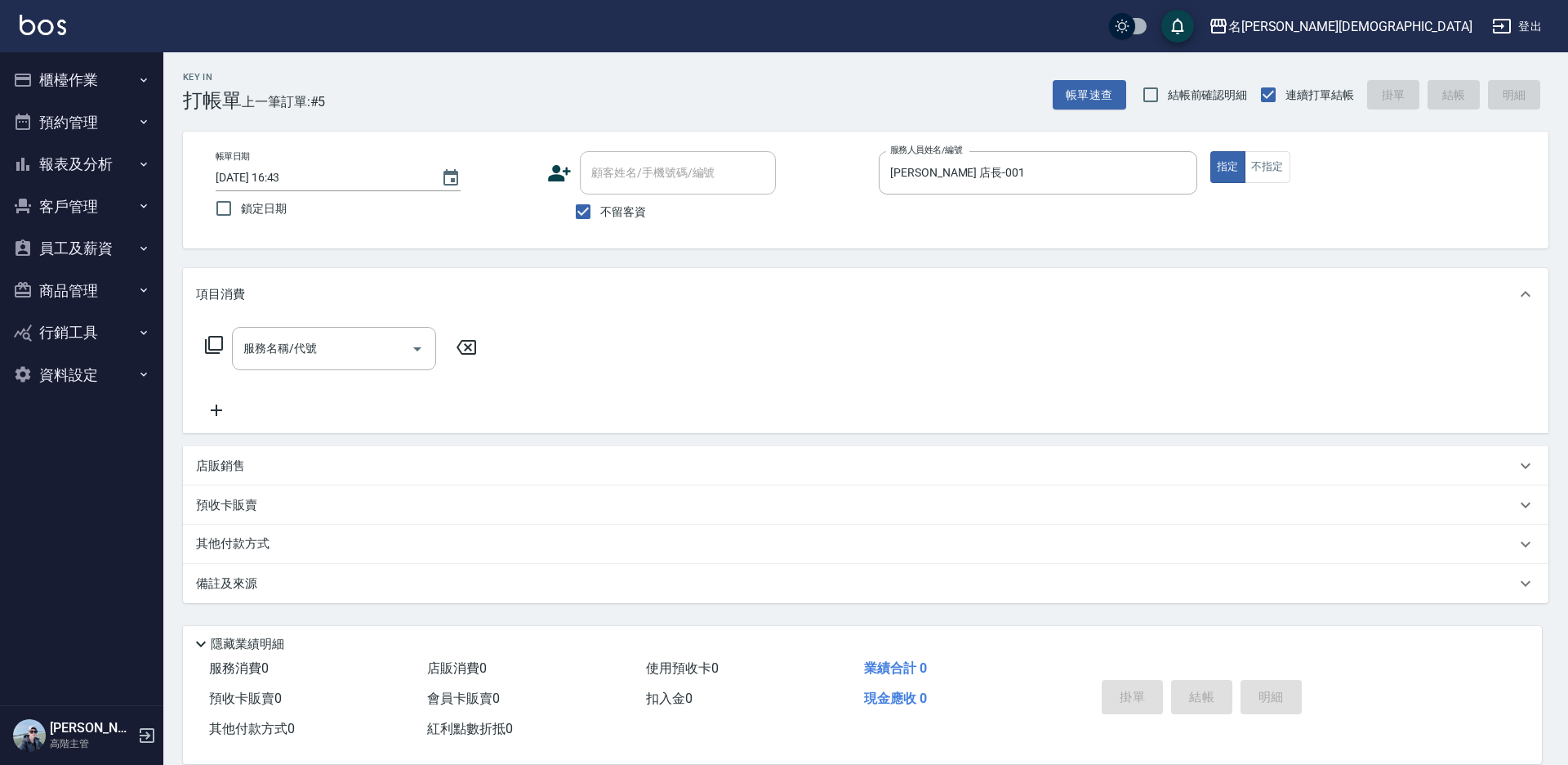
click at [210, 335] on icon at bounding box center [213, 344] width 19 height 19
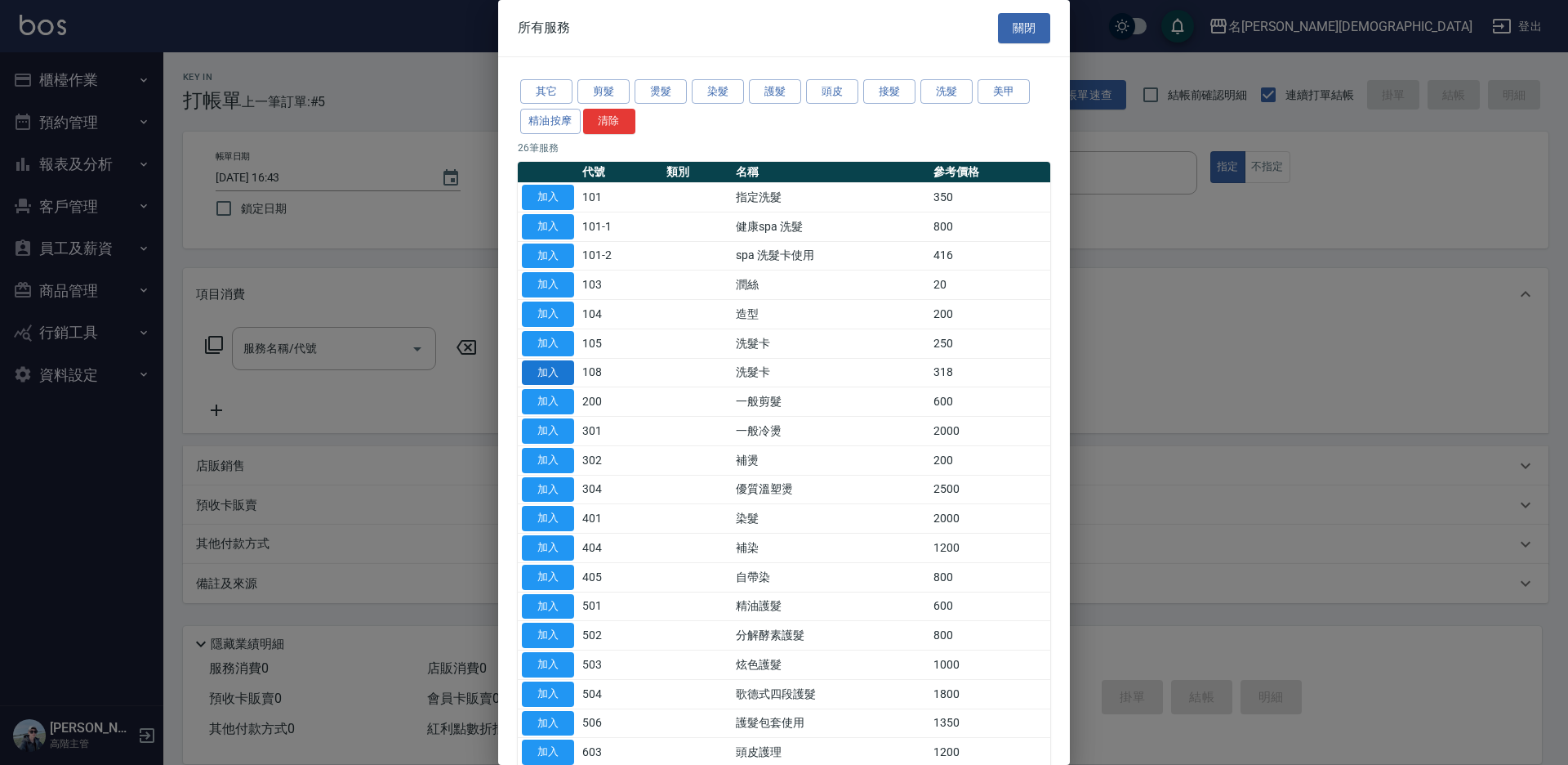
drag, startPoint x: 536, startPoint y: 370, endPoint x: 547, endPoint y: 360, distance: 14.9
click at [536, 369] on button "加入" at bounding box center [547, 373] width 53 height 25
type input "洗髮卡(108)"
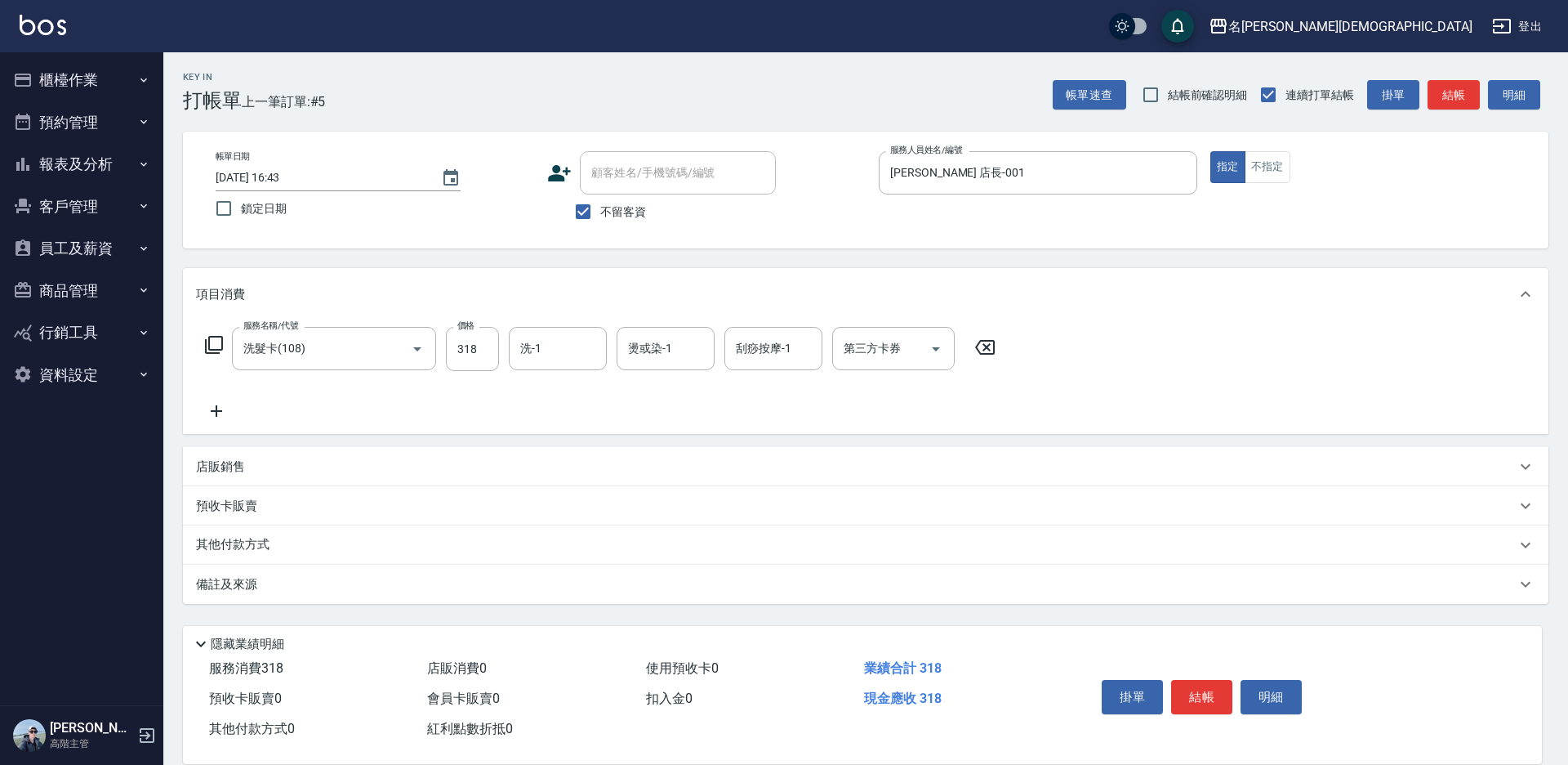
click at [552, 346] on input "洗-1" at bounding box center [558, 349] width 84 height 28
click at [577, 456] on div "繡涵 -003" at bounding box center [557, 461] width 98 height 27
type input "繡涵-003"
click at [873, 349] on div "第三方卡券 第三方卡券" at bounding box center [893, 349] width 123 height 43
click at [888, 408] on span "舊有卡券" at bounding box center [893, 417] width 123 height 27
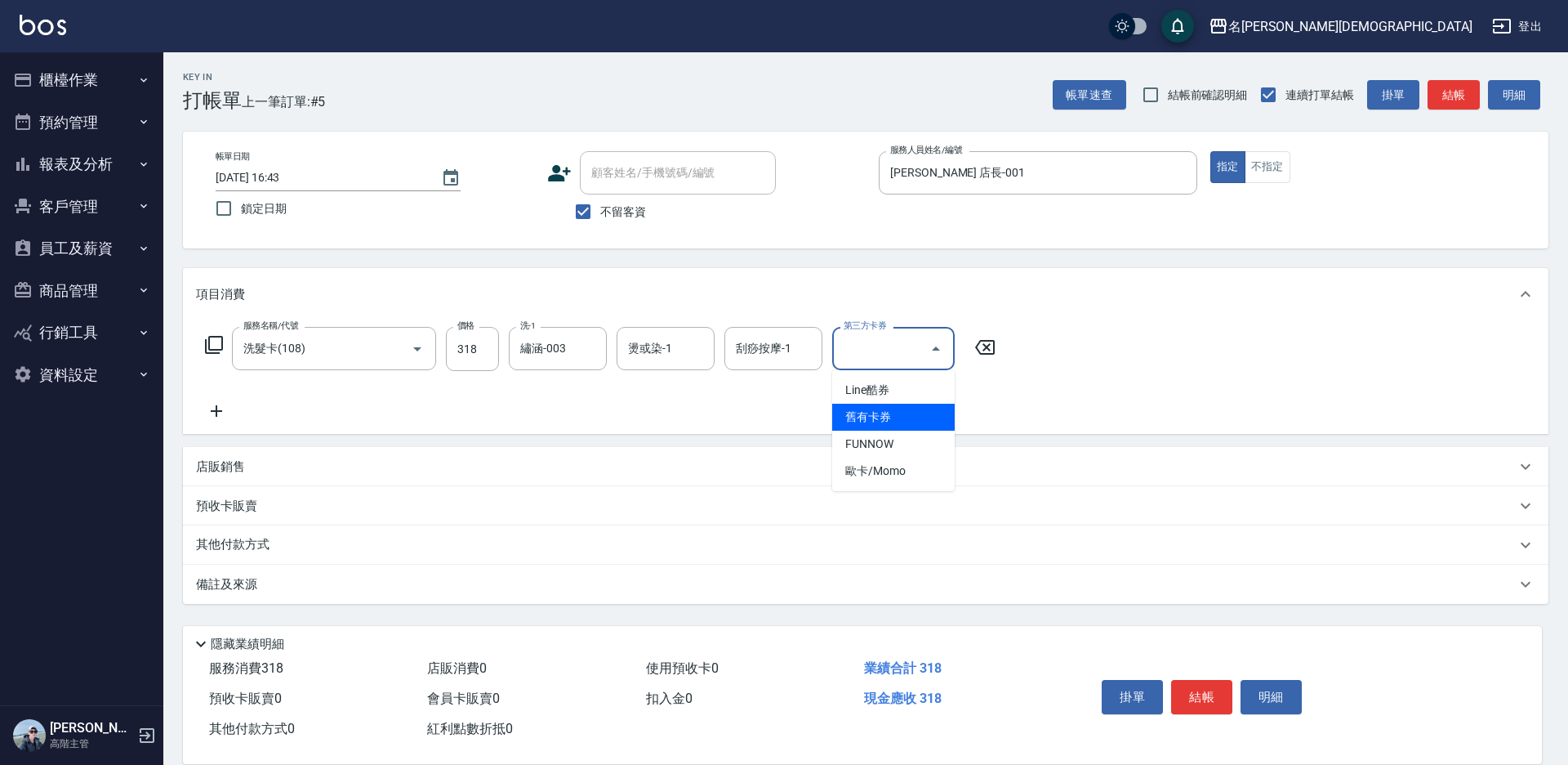
type input "舊有卡券"
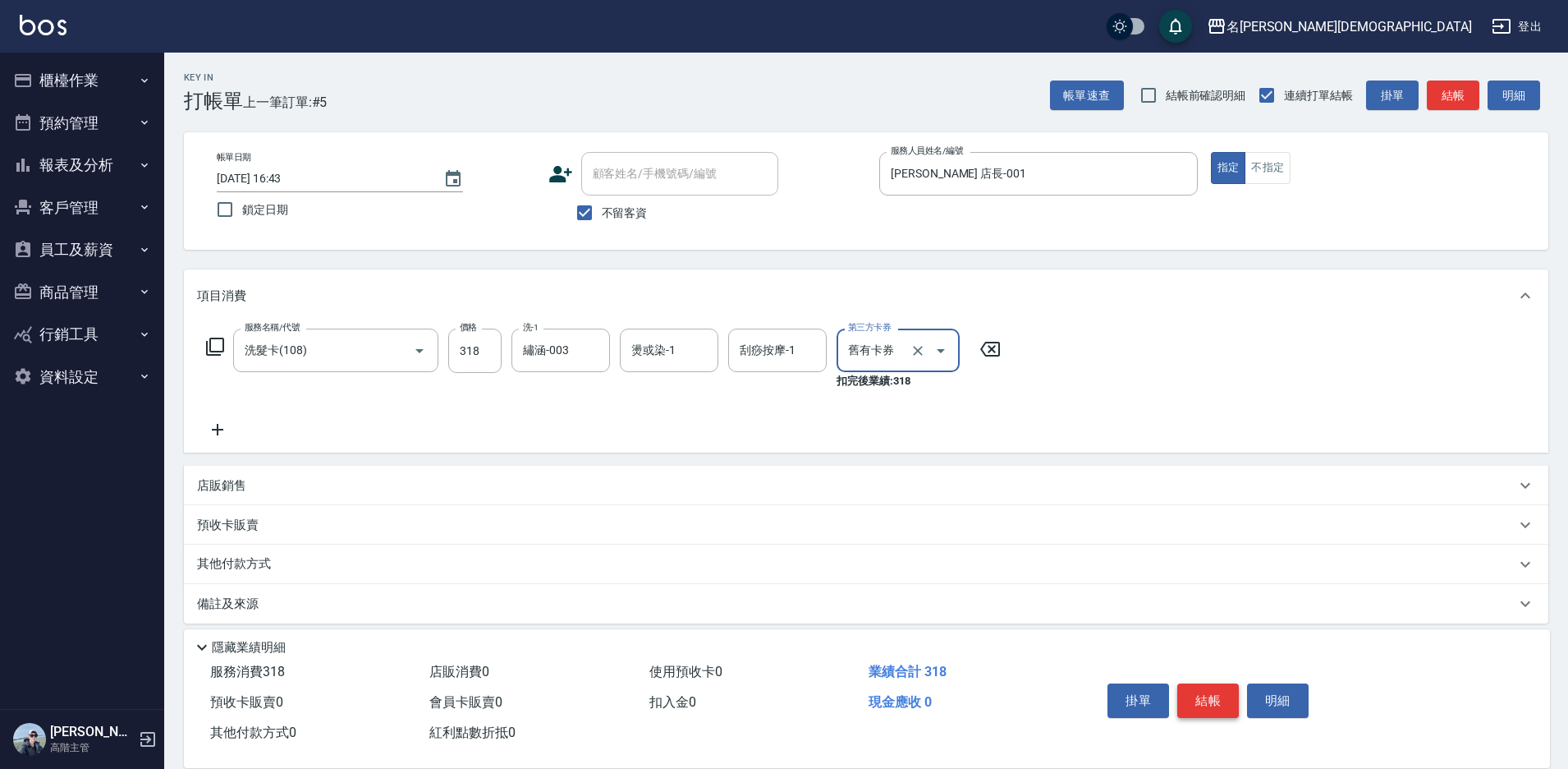
click at [1199, 698] on button "結帳" at bounding box center [1208, 700] width 61 height 34
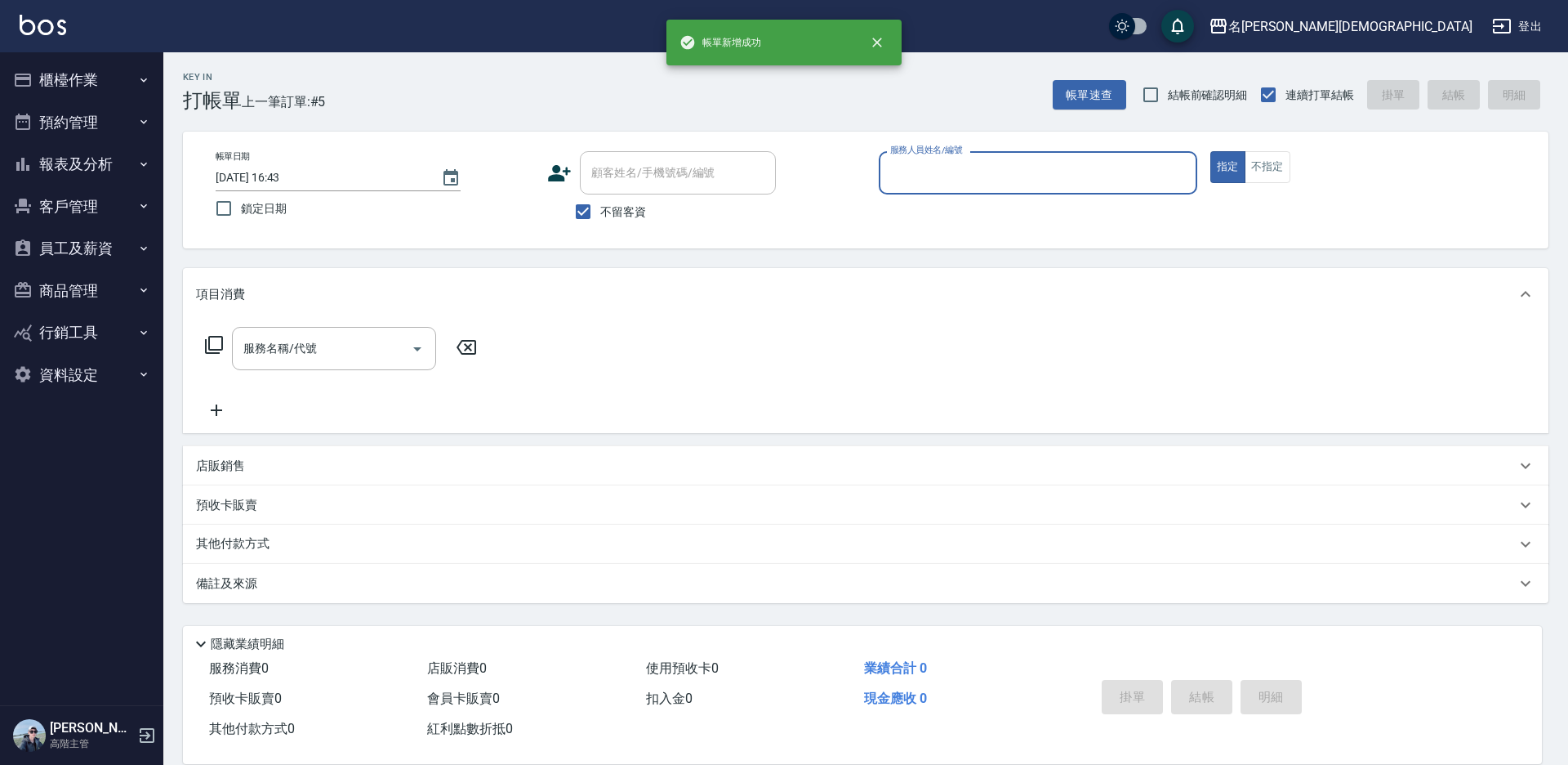
click at [903, 171] on input "服務人員姓名/編號" at bounding box center [1037, 173] width 303 height 28
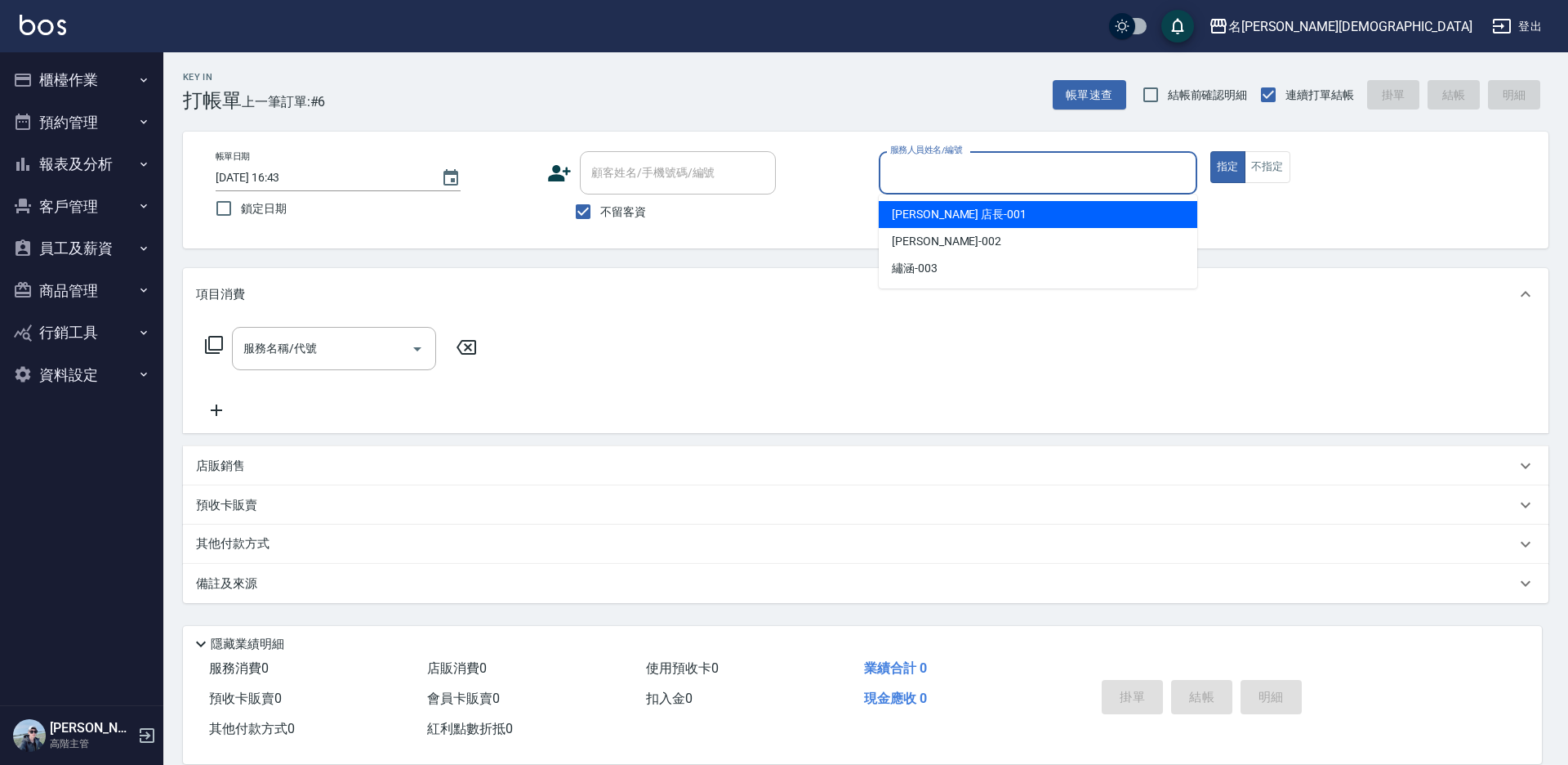
drag, startPoint x: 909, startPoint y: 215, endPoint x: 672, endPoint y: 240, distance: 238.3
click at [908, 214] on span "[PERSON_NAME] 店長 -001" at bounding box center [959, 214] width 135 height 18
type input "[PERSON_NAME] 店長-001"
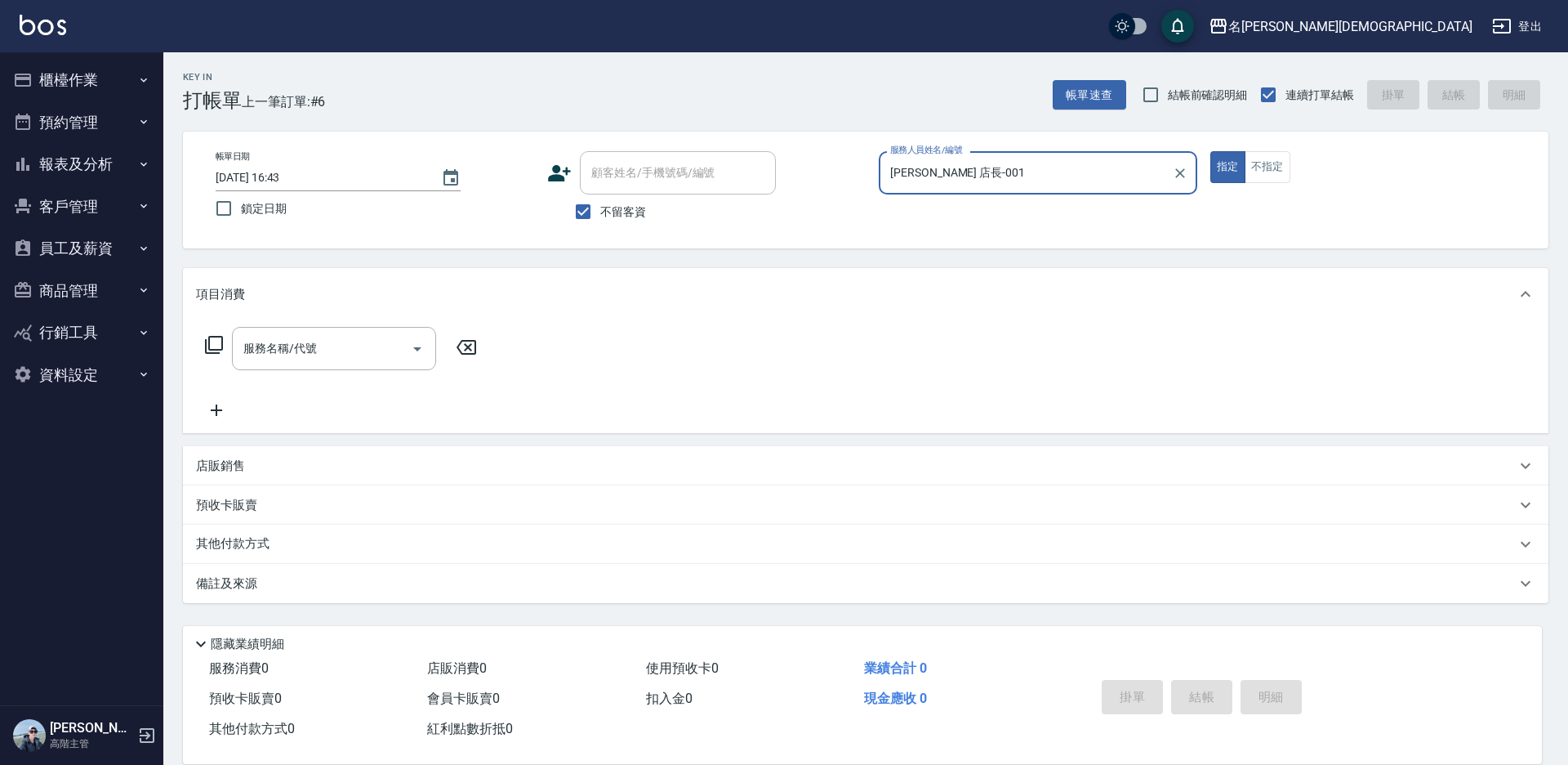
click at [211, 342] on icon at bounding box center [213, 344] width 19 height 19
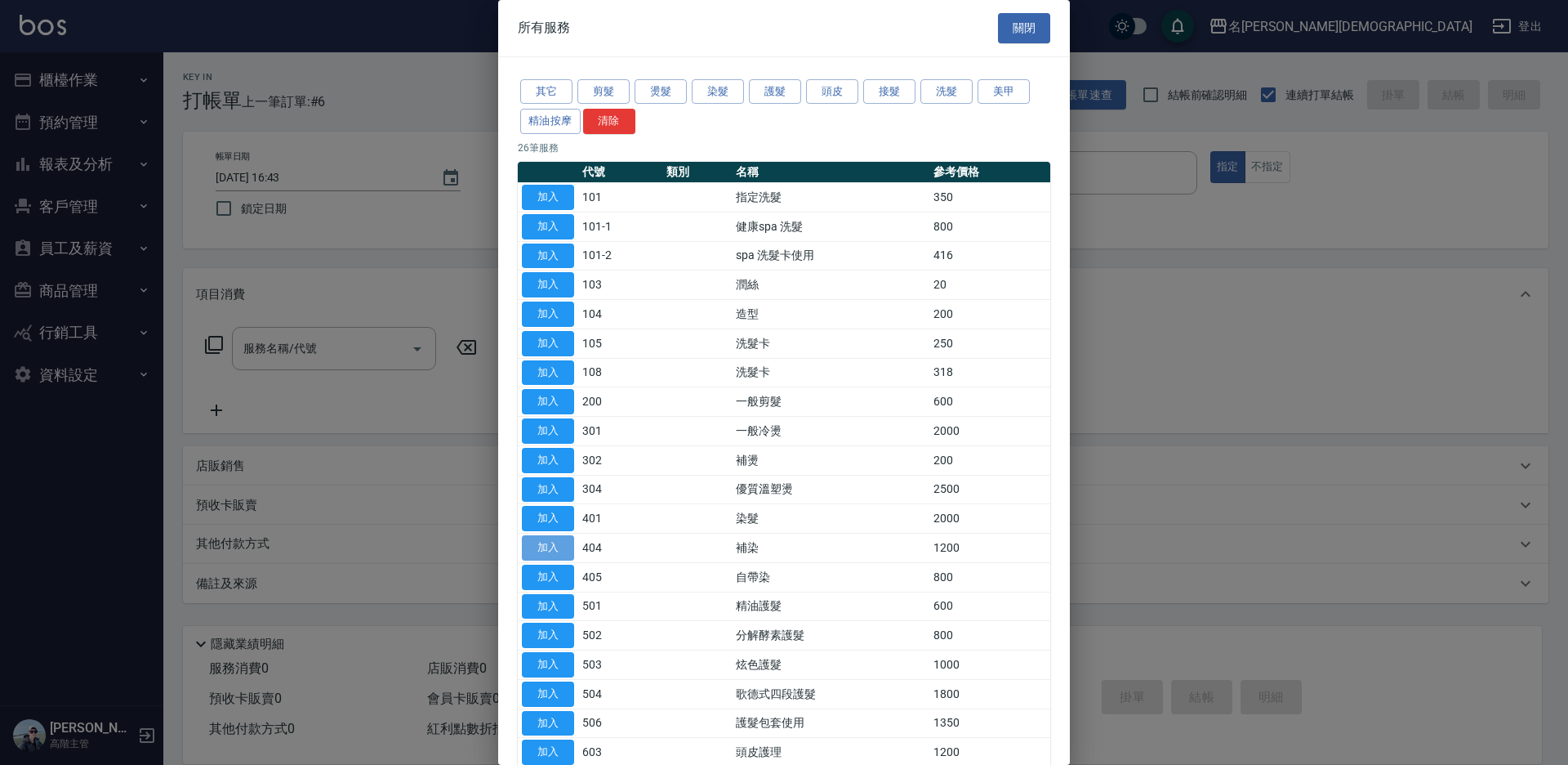
click at [542, 539] on button "加入" at bounding box center [547, 548] width 53 height 25
type input "補染(404)"
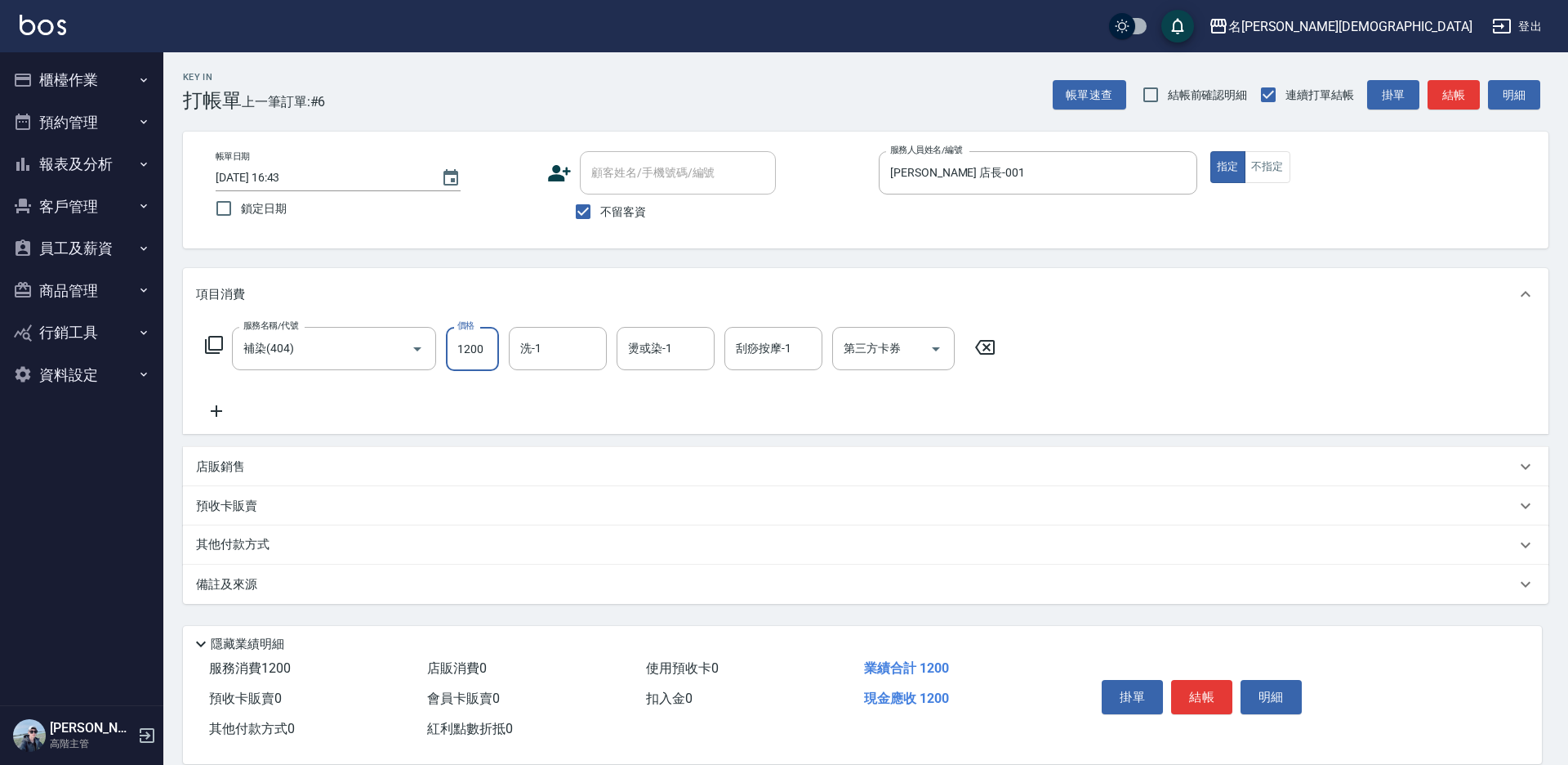
drag, startPoint x: 470, startPoint y: 359, endPoint x: 479, endPoint y: 351, distance: 12.0
click at [470, 358] on input "1200" at bounding box center [472, 349] width 53 height 44
type input "1850"
click at [214, 349] on icon at bounding box center [213, 344] width 18 height 18
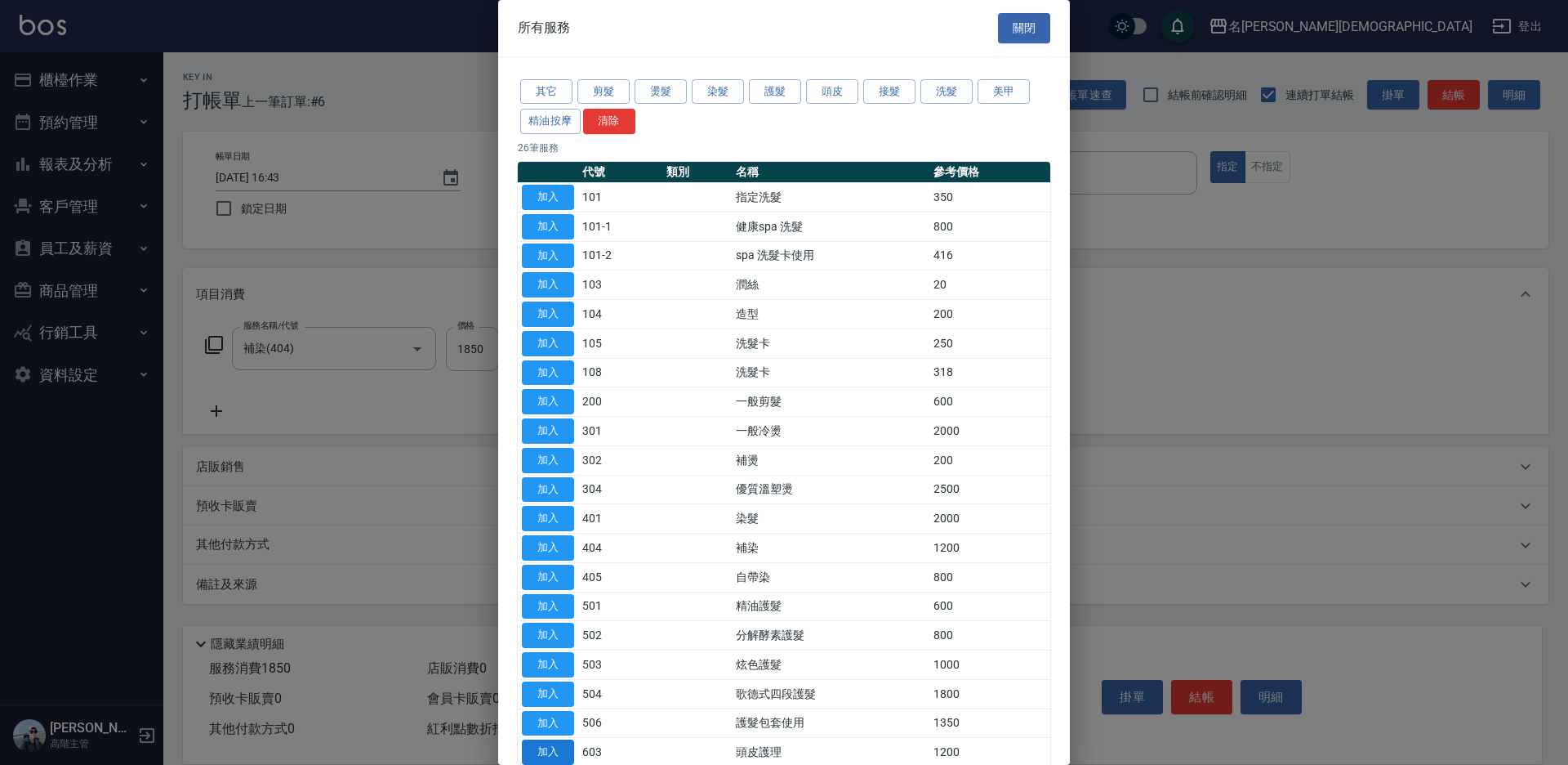
click at [544, 747] on button "加入" at bounding box center [547, 752] width 53 height 25
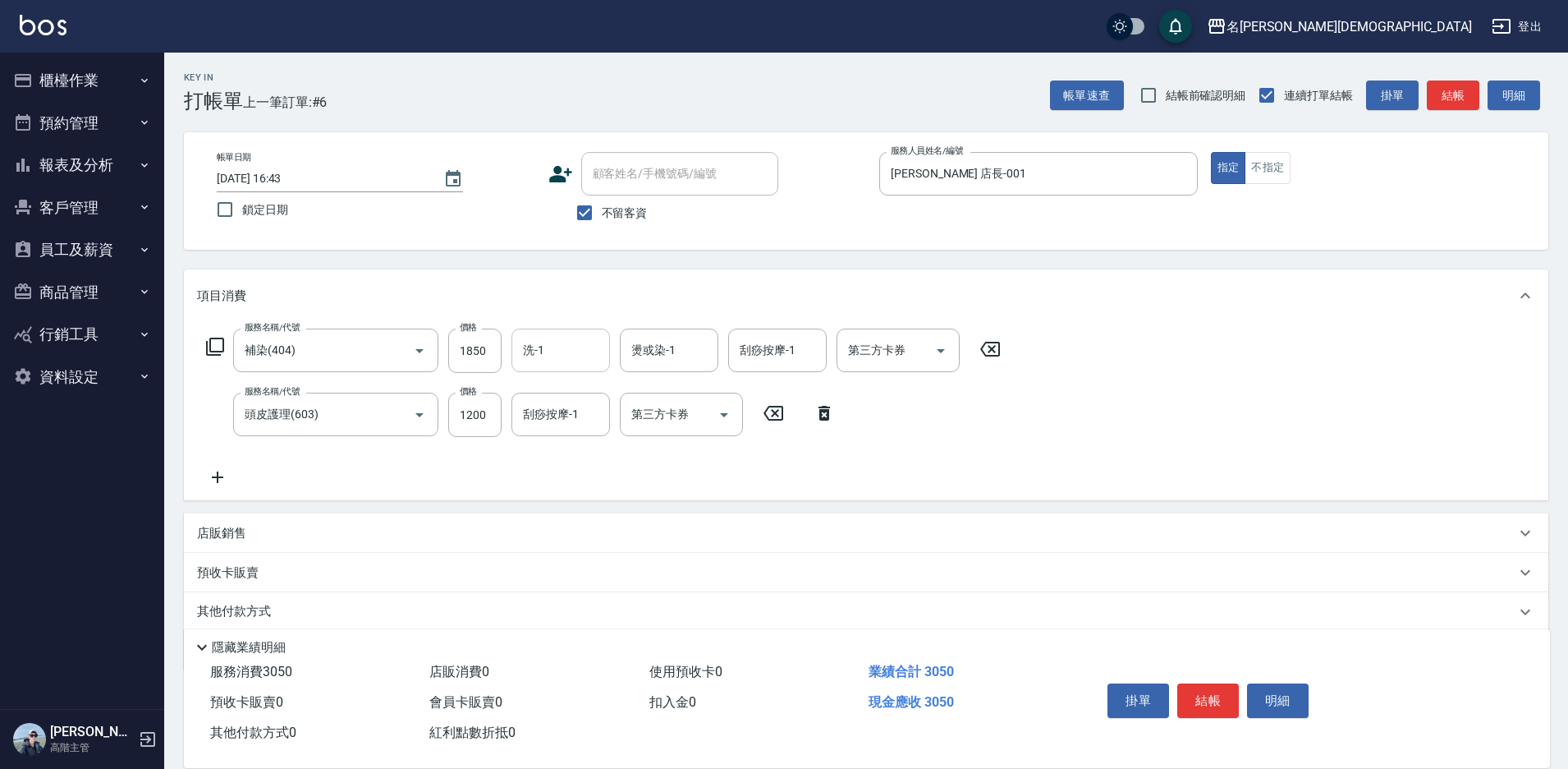
click at [560, 357] on input "洗-1" at bounding box center [561, 350] width 84 height 29
click at [574, 450] on div "繡涵 -003" at bounding box center [560, 463] width 98 height 27
type input "繡涵-003"
click at [558, 415] on div "刮痧按摩-1 刮痧按摩-1" at bounding box center [560, 414] width 98 height 44
click at [565, 519] on span "繡涵 -003" at bounding box center [547, 528] width 46 height 18
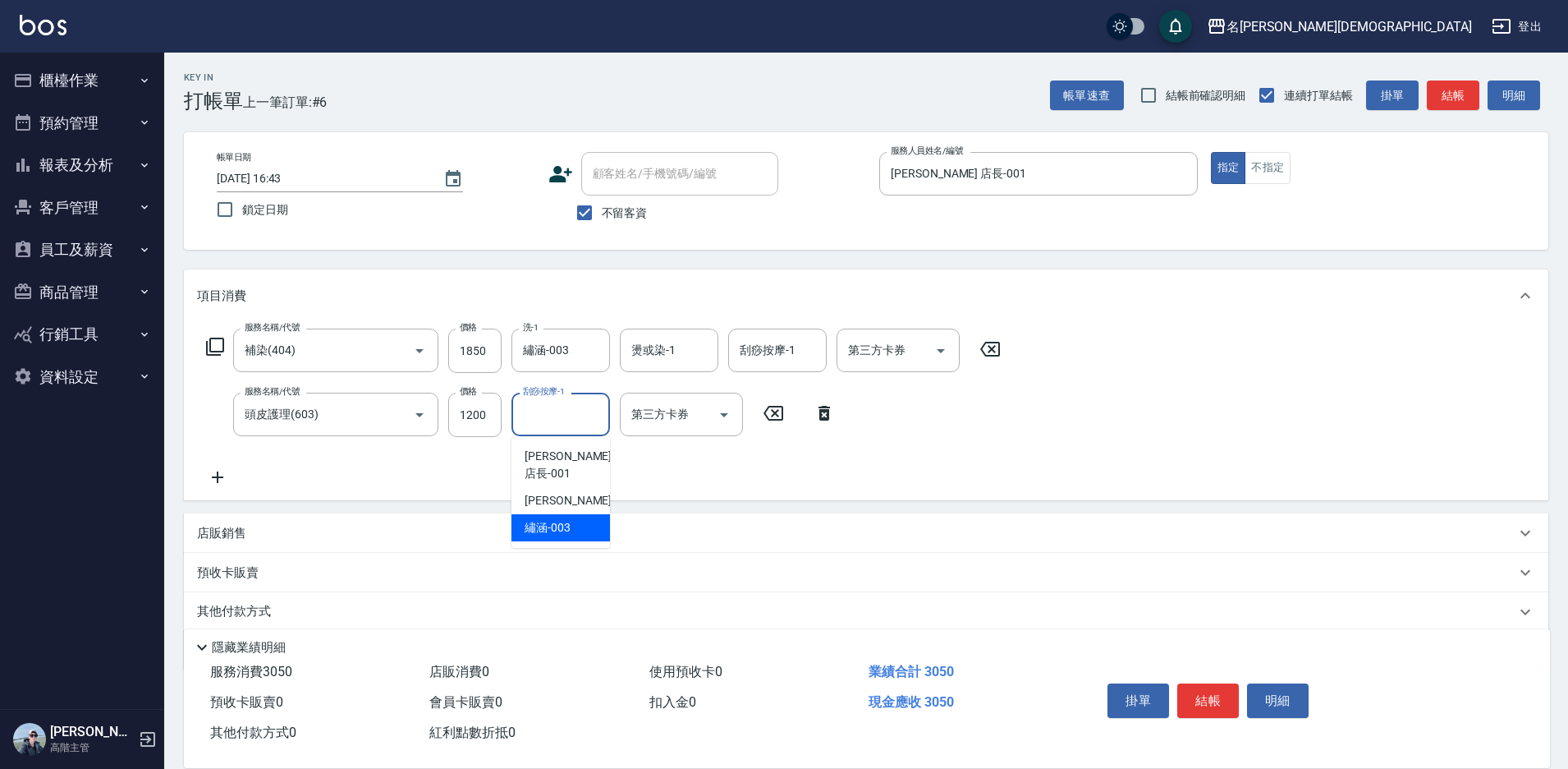
type input "繡涵-003"
click at [1215, 700] on button "結帳" at bounding box center [1208, 700] width 61 height 34
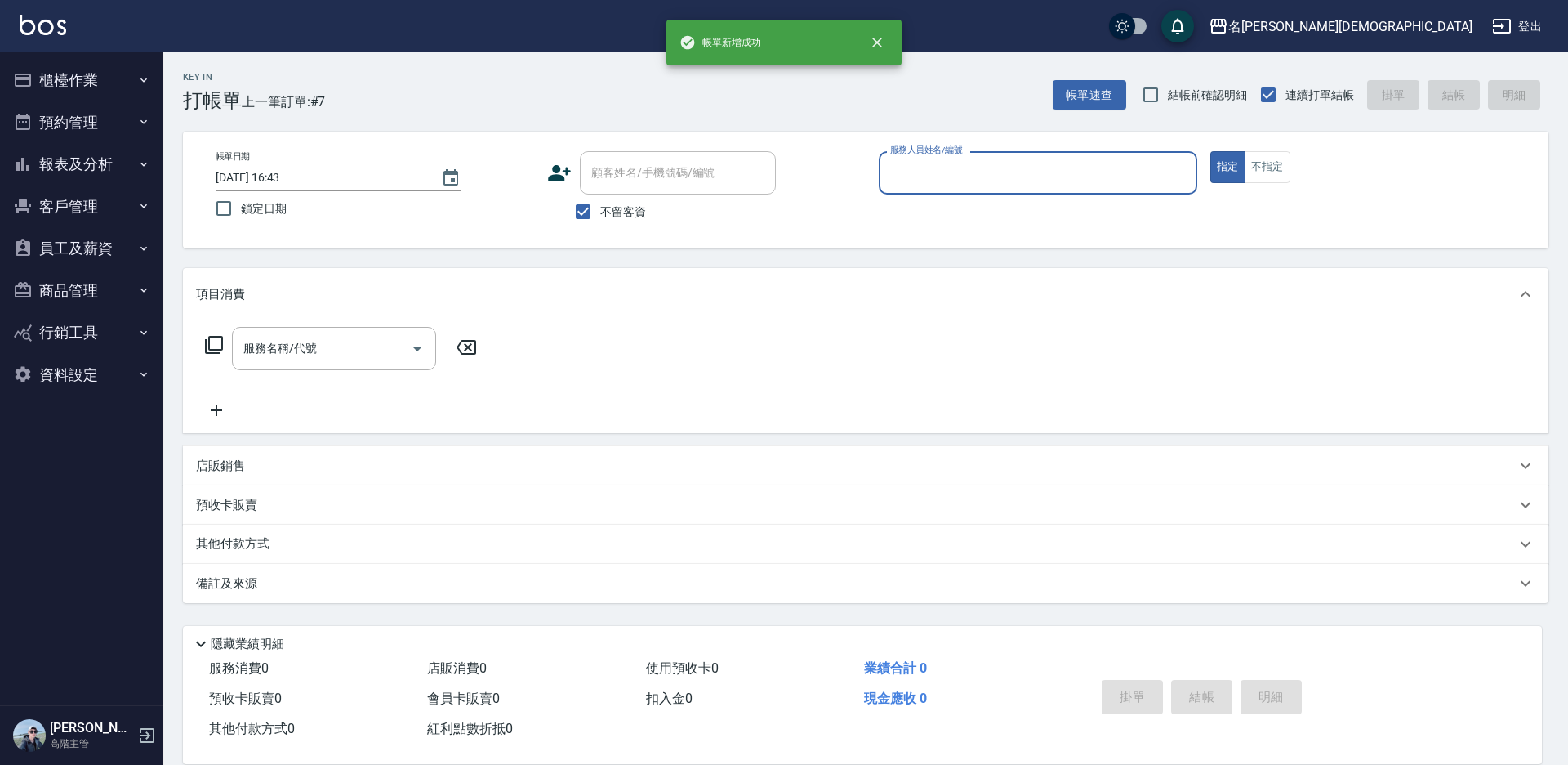
click at [911, 179] on input "服務人員姓名/編號" at bounding box center [1037, 173] width 303 height 28
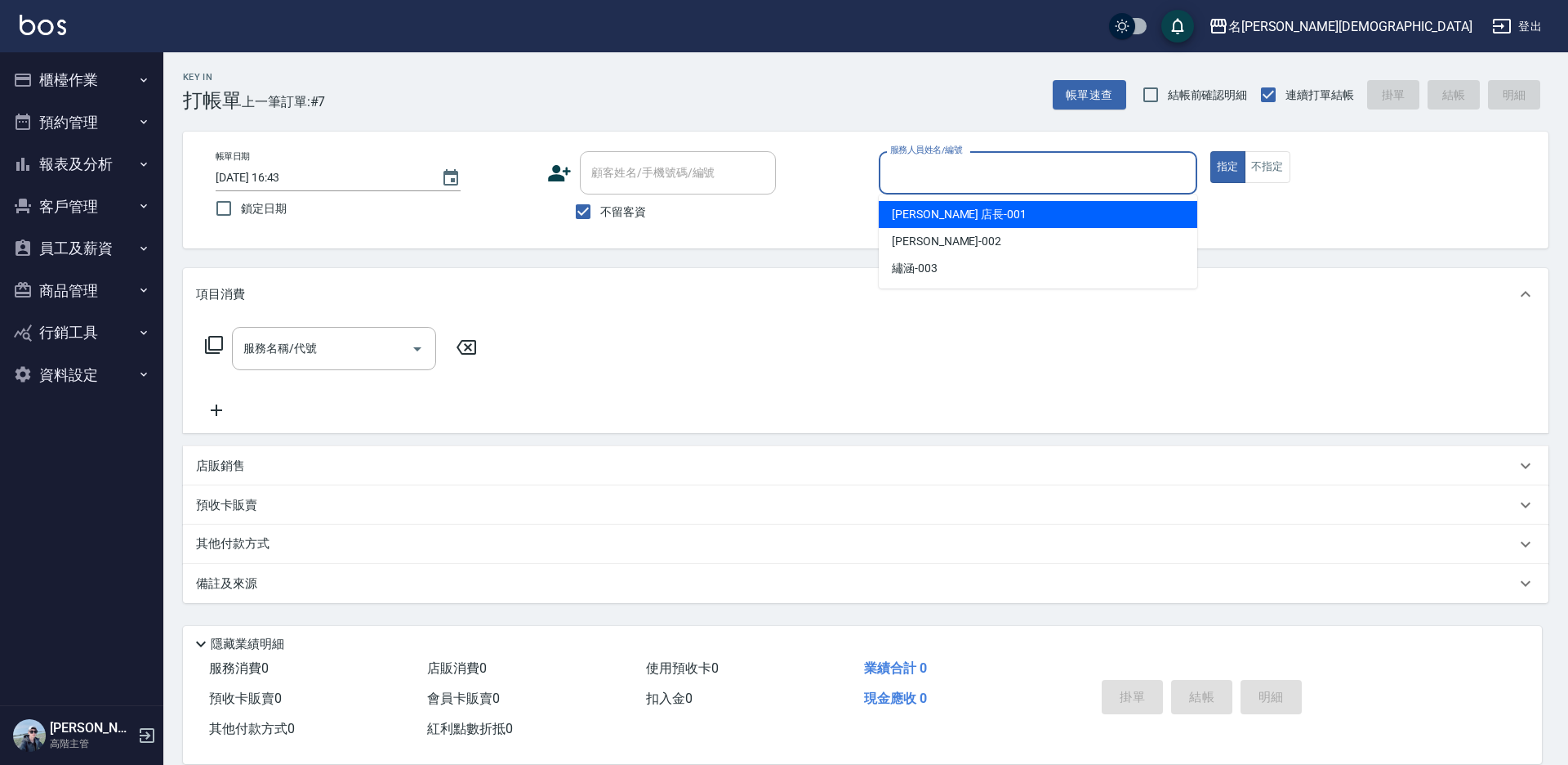
click at [893, 227] on div "[PERSON_NAME] 店長 -001" at bounding box center [1037, 214] width 318 height 27
type input "[PERSON_NAME] 店長-001"
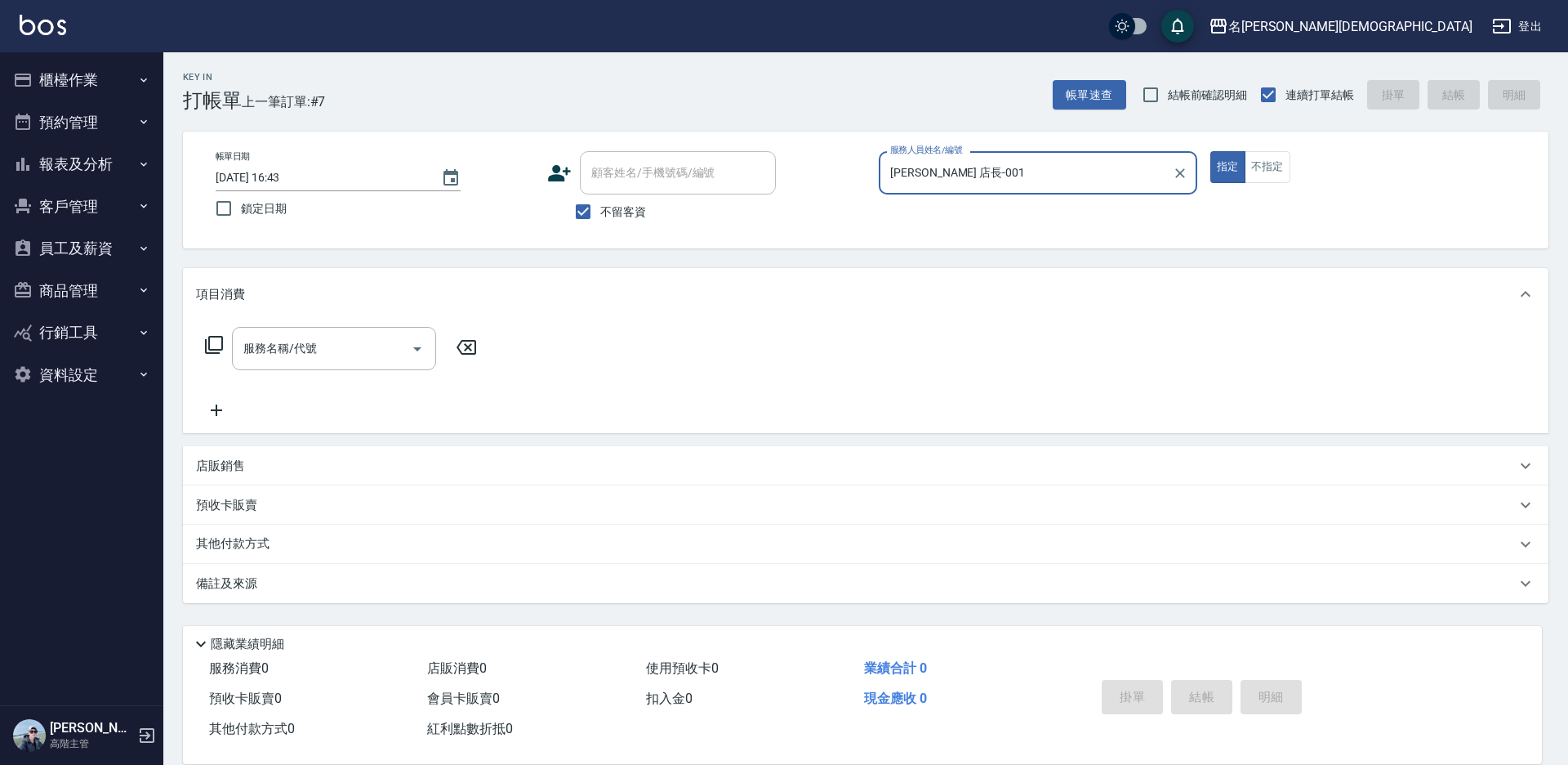
click at [216, 341] on icon at bounding box center [213, 344] width 19 height 19
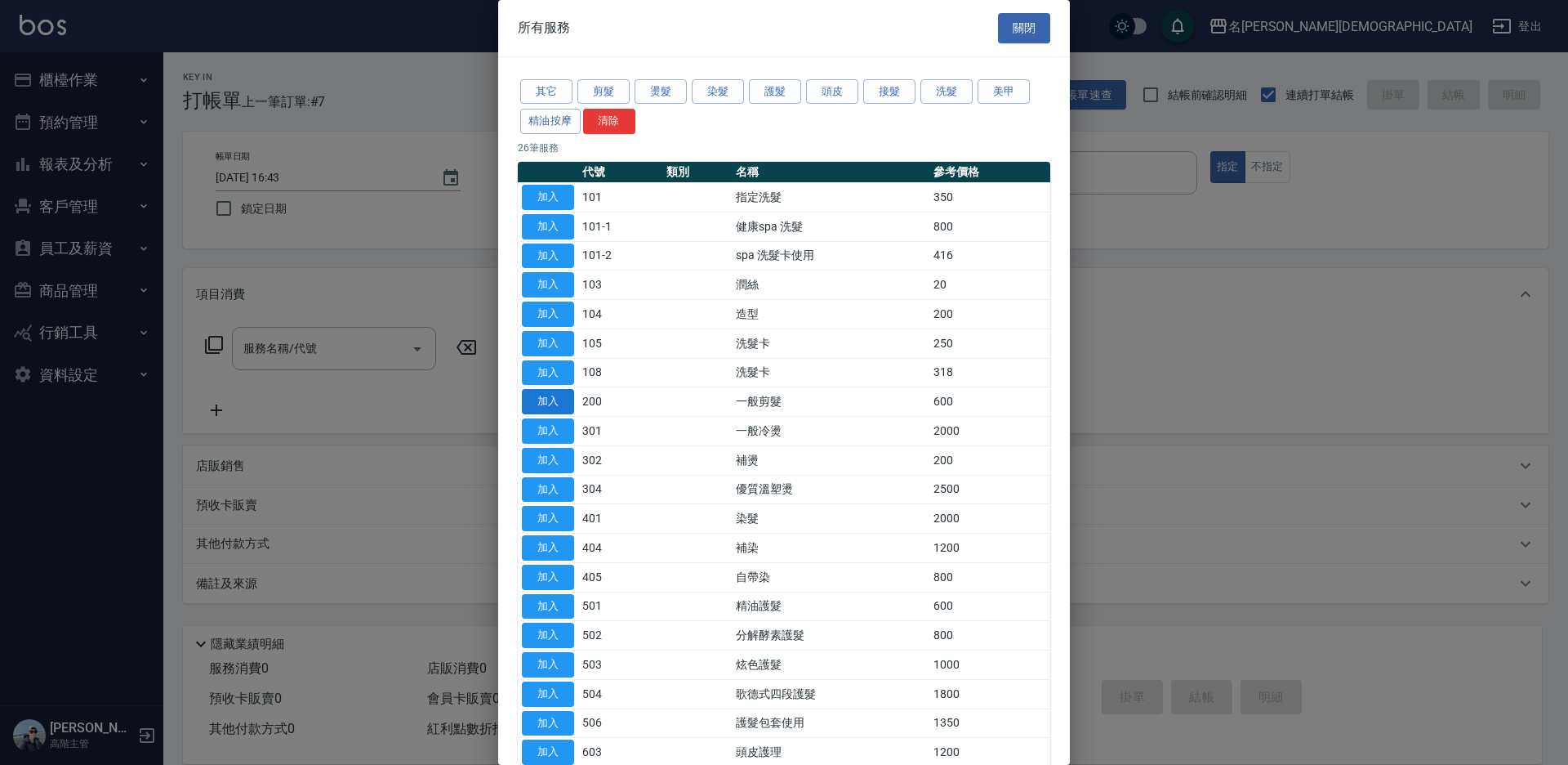
click at [538, 398] on button "加入" at bounding box center [547, 401] width 53 height 25
type input "一般剪髮(200)"
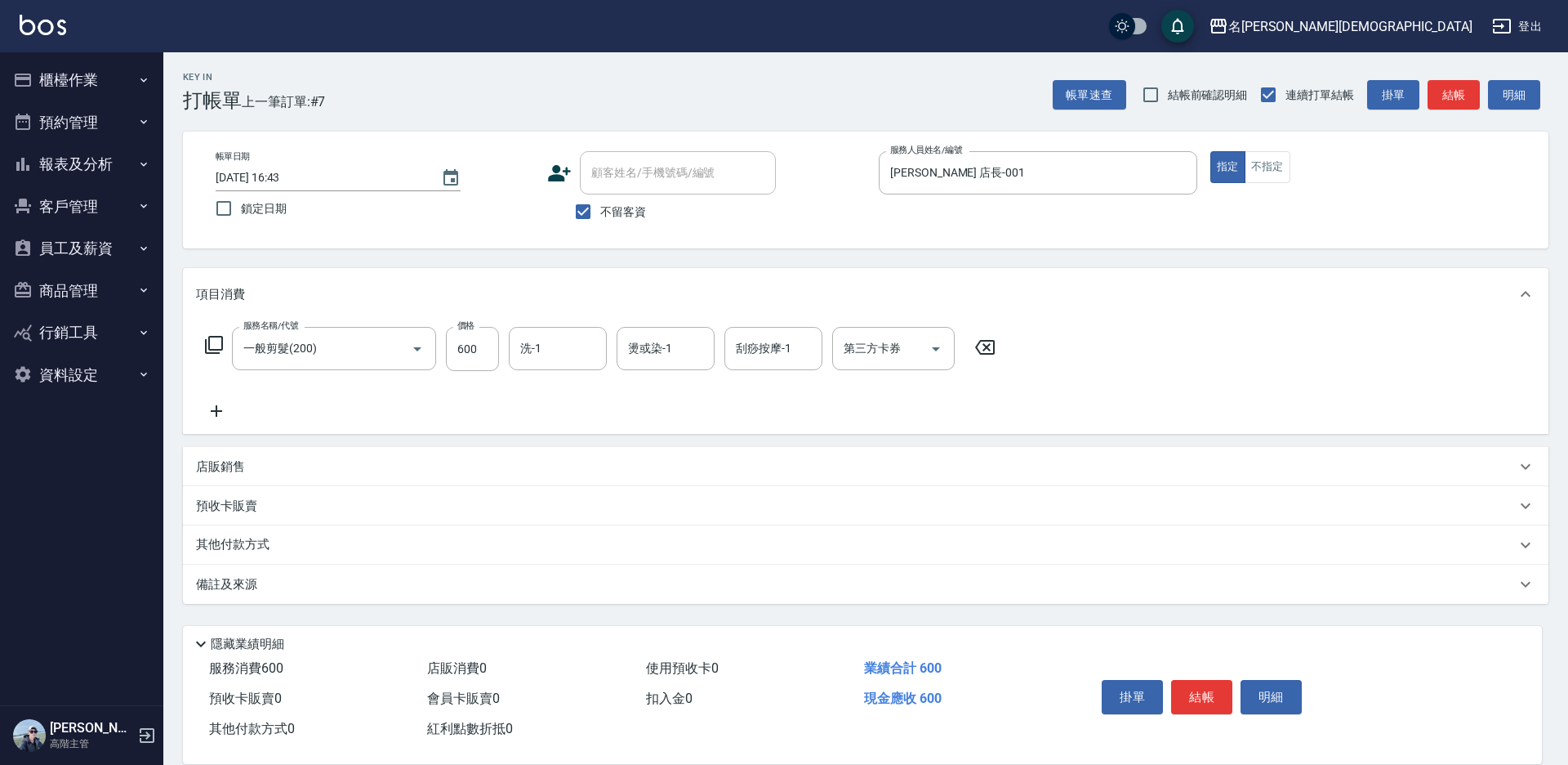
drag, startPoint x: 1190, startPoint y: 684, endPoint x: 1180, endPoint y: 678, distance: 11.7
click at [1190, 685] on button "結帳" at bounding box center [1201, 696] width 61 height 34
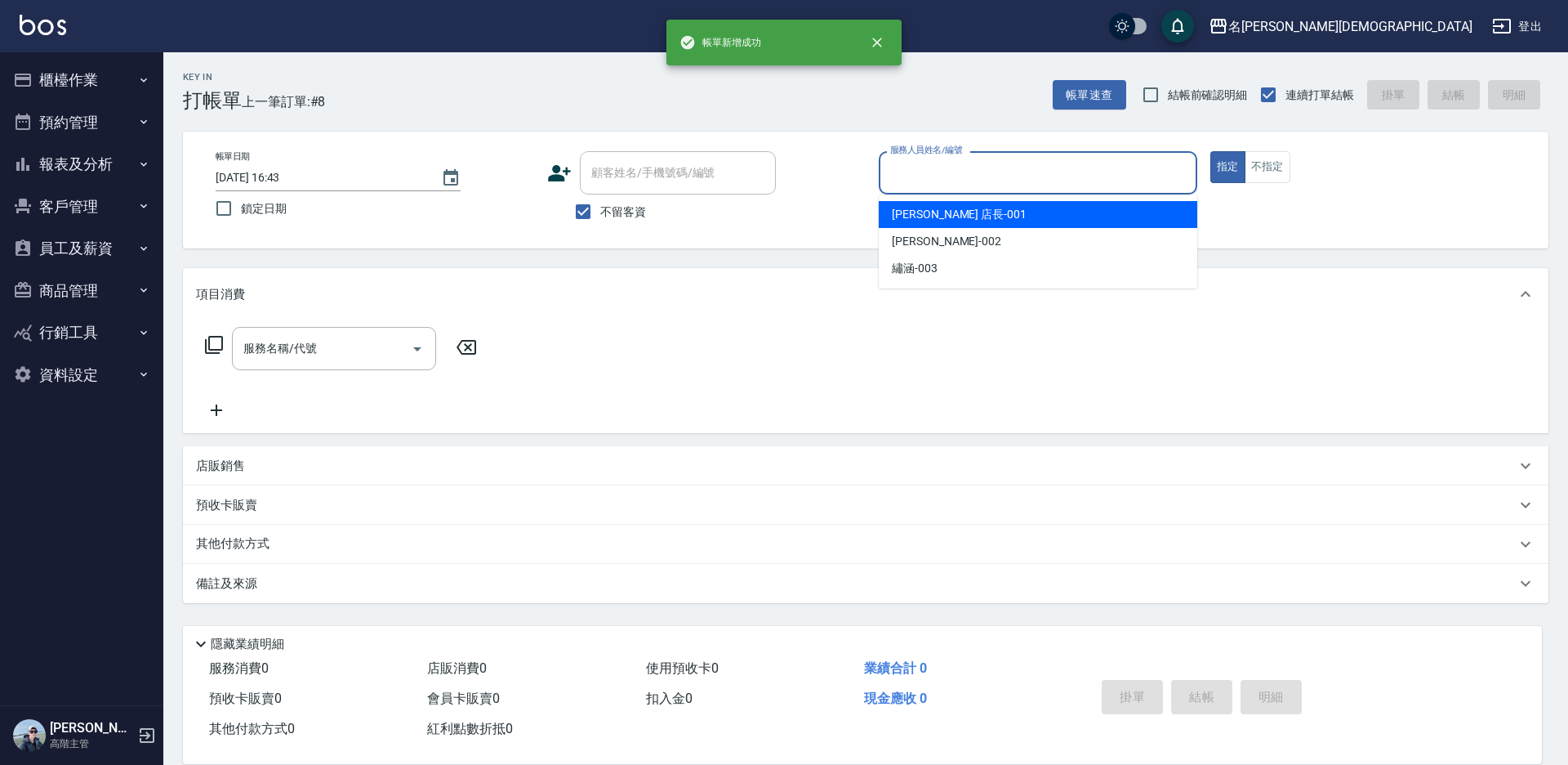
click at [930, 173] on input "服務人員姓名/編號" at bounding box center [1037, 173] width 303 height 28
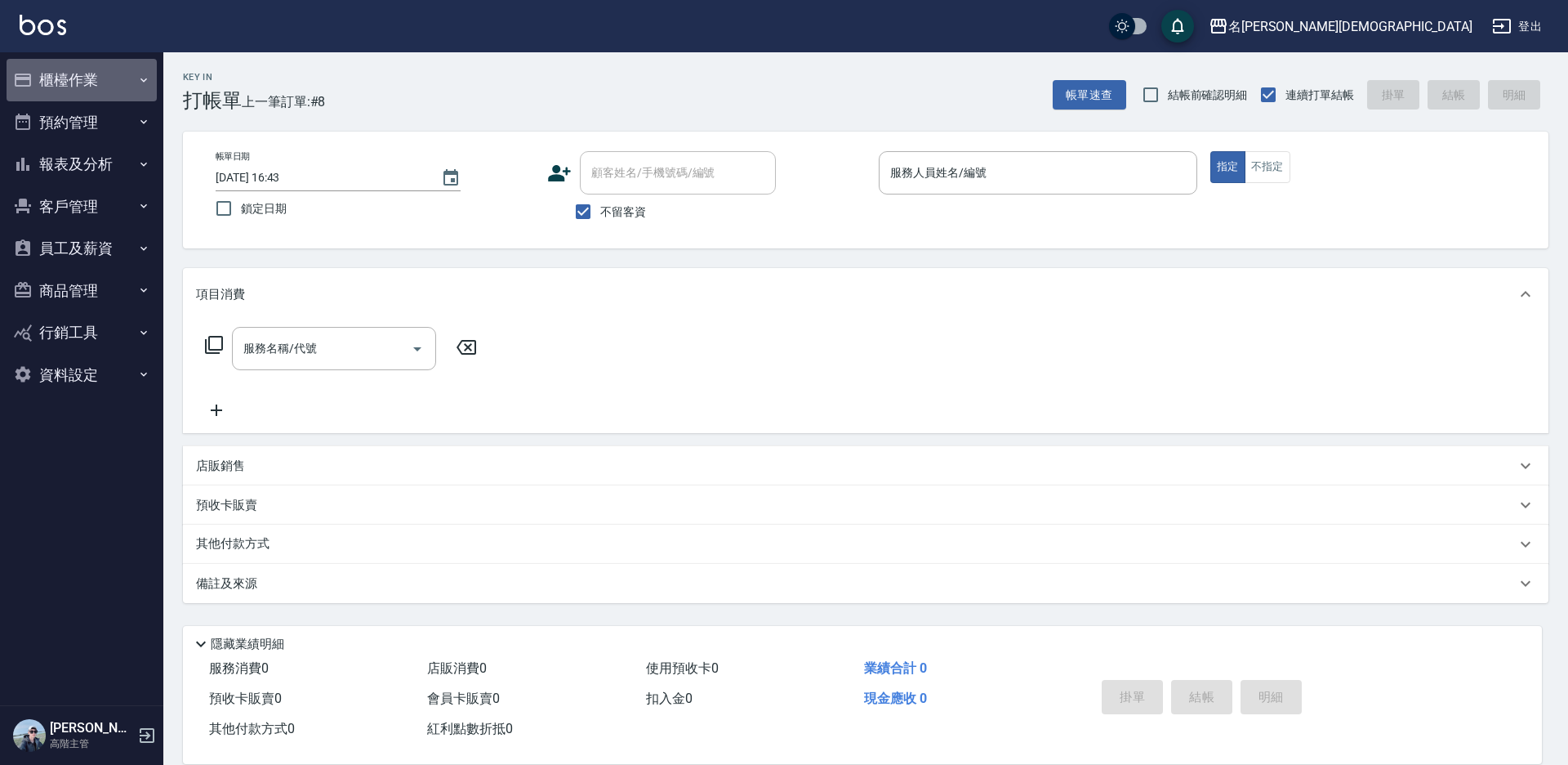
click at [100, 72] on button "櫃檯作業" at bounding box center [82, 79] width 150 height 43
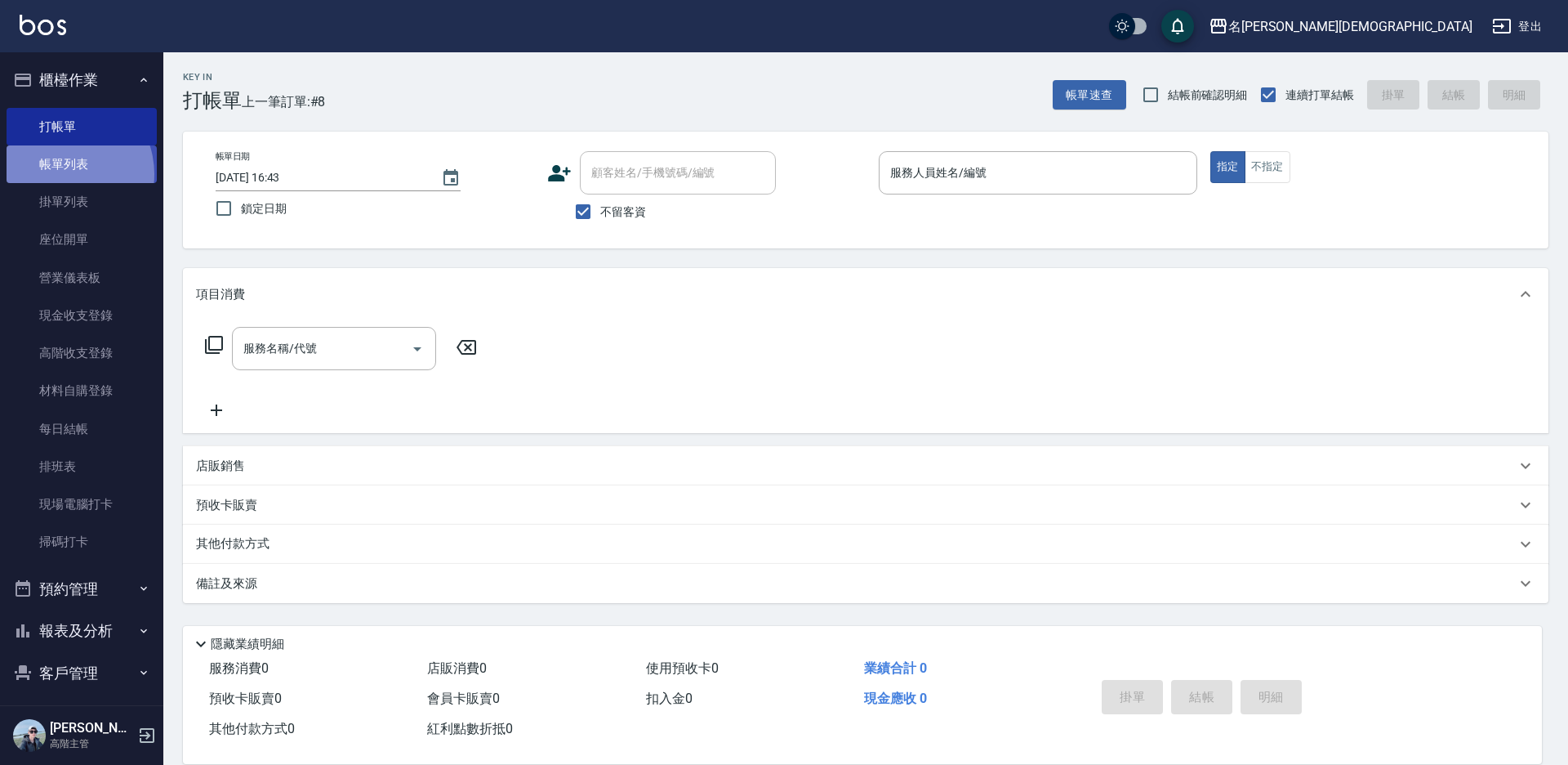
click at [62, 173] on link "帳單列表" at bounding box center [82, 164] width 150 height 38
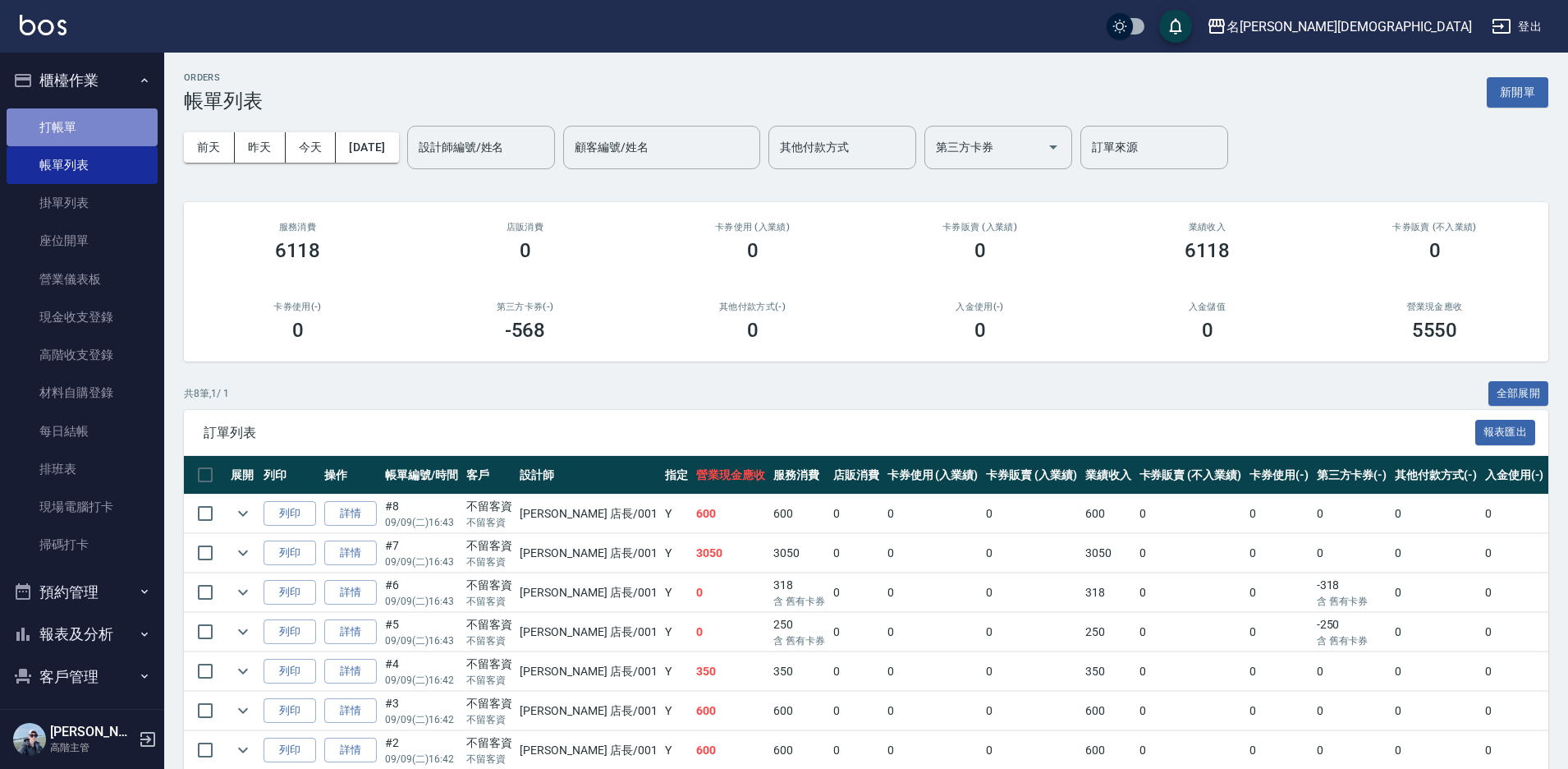
click at [82, 126] on link "打帳單" at bounding box center [82, 127] width 151 height 38
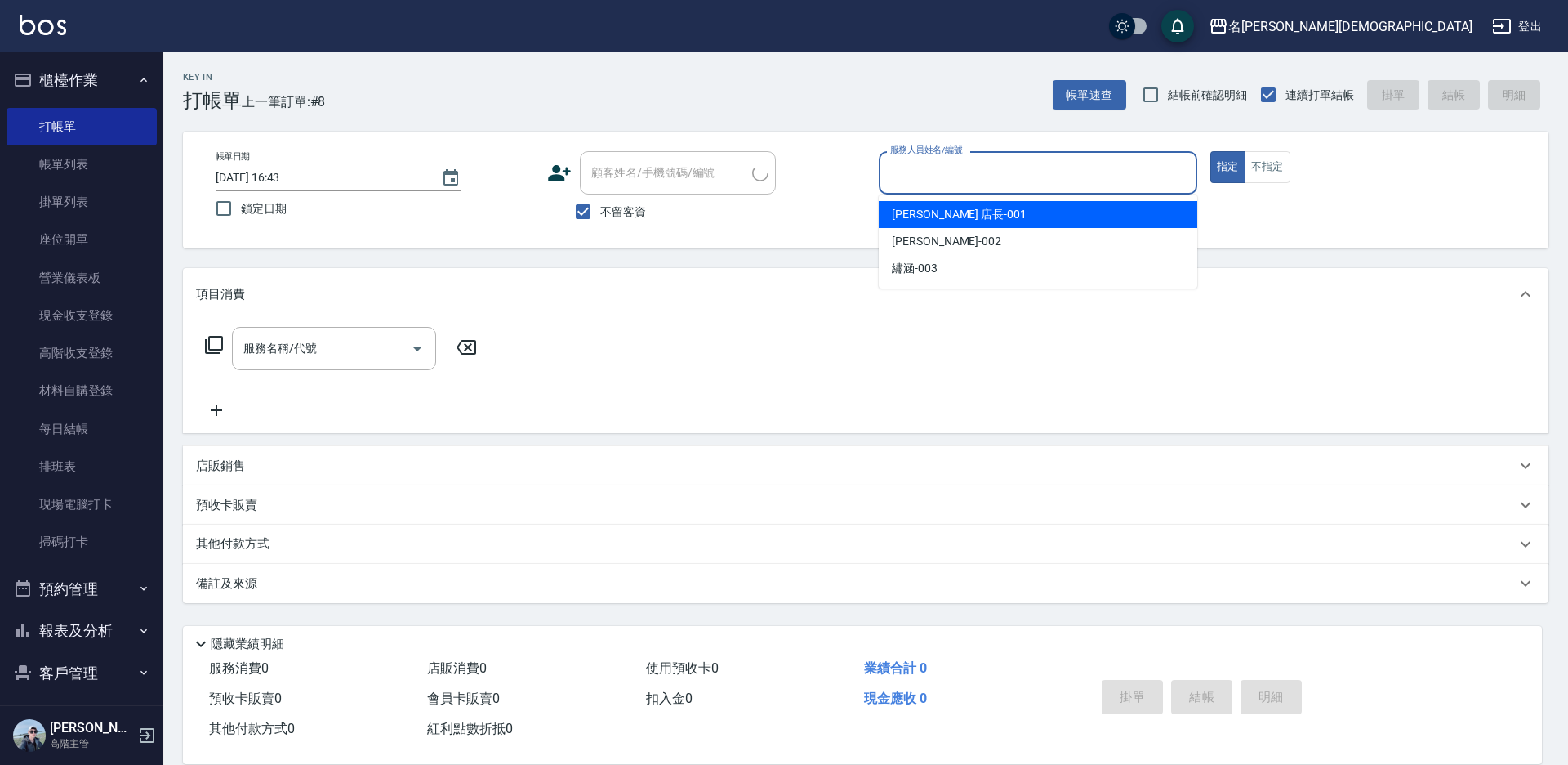
click at [929, 166] on input "服務人員姓名/編號" at bounding box center [1037, 173] width 303 height 28
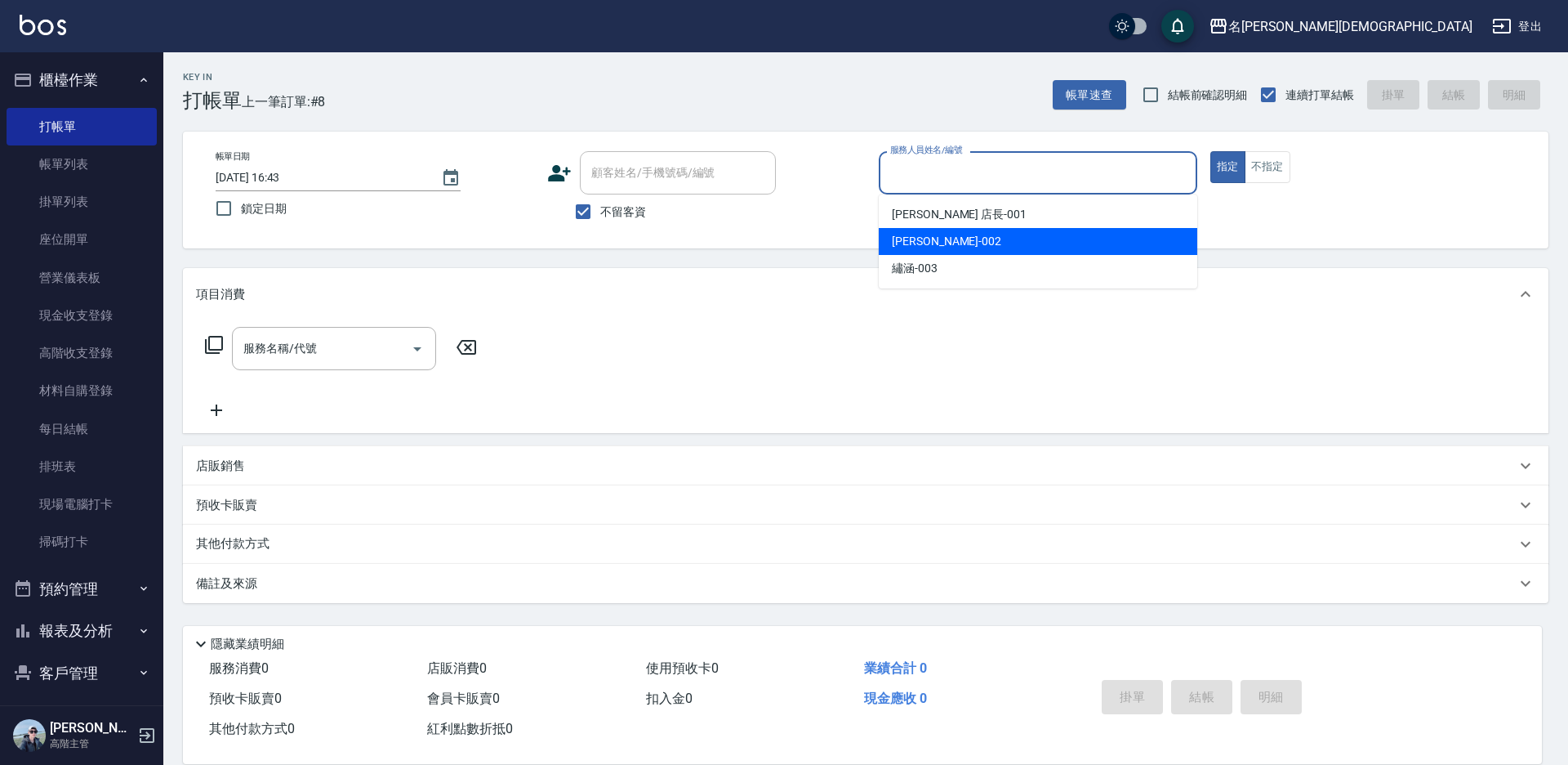
click at [928, 245] on span "香香 -002" at bounding box center [946, 241] width 109 height 18
type input "香香-002"
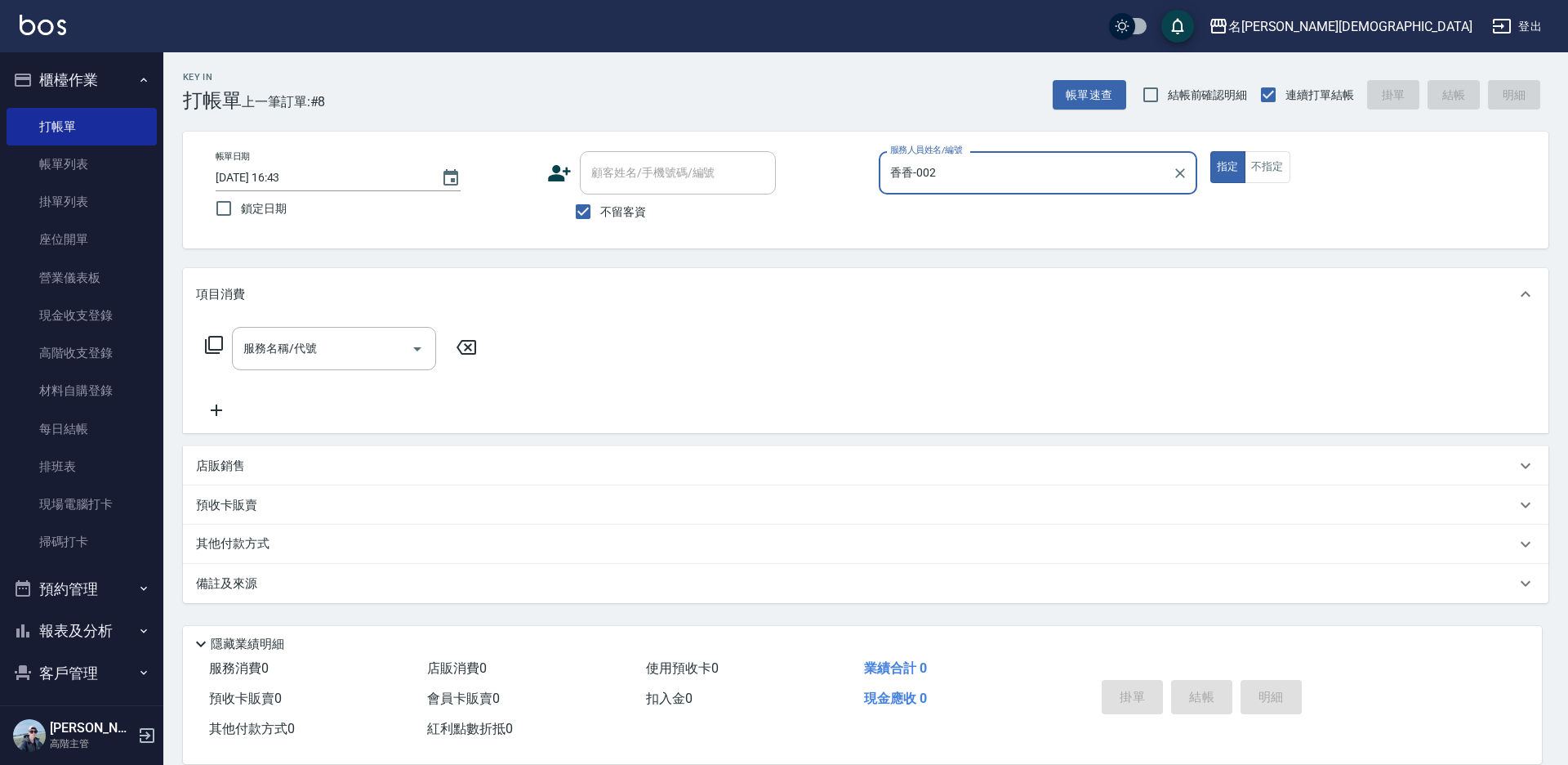
click at [210, 346] on icon at bounding box center [213, 344] width 18 height 18
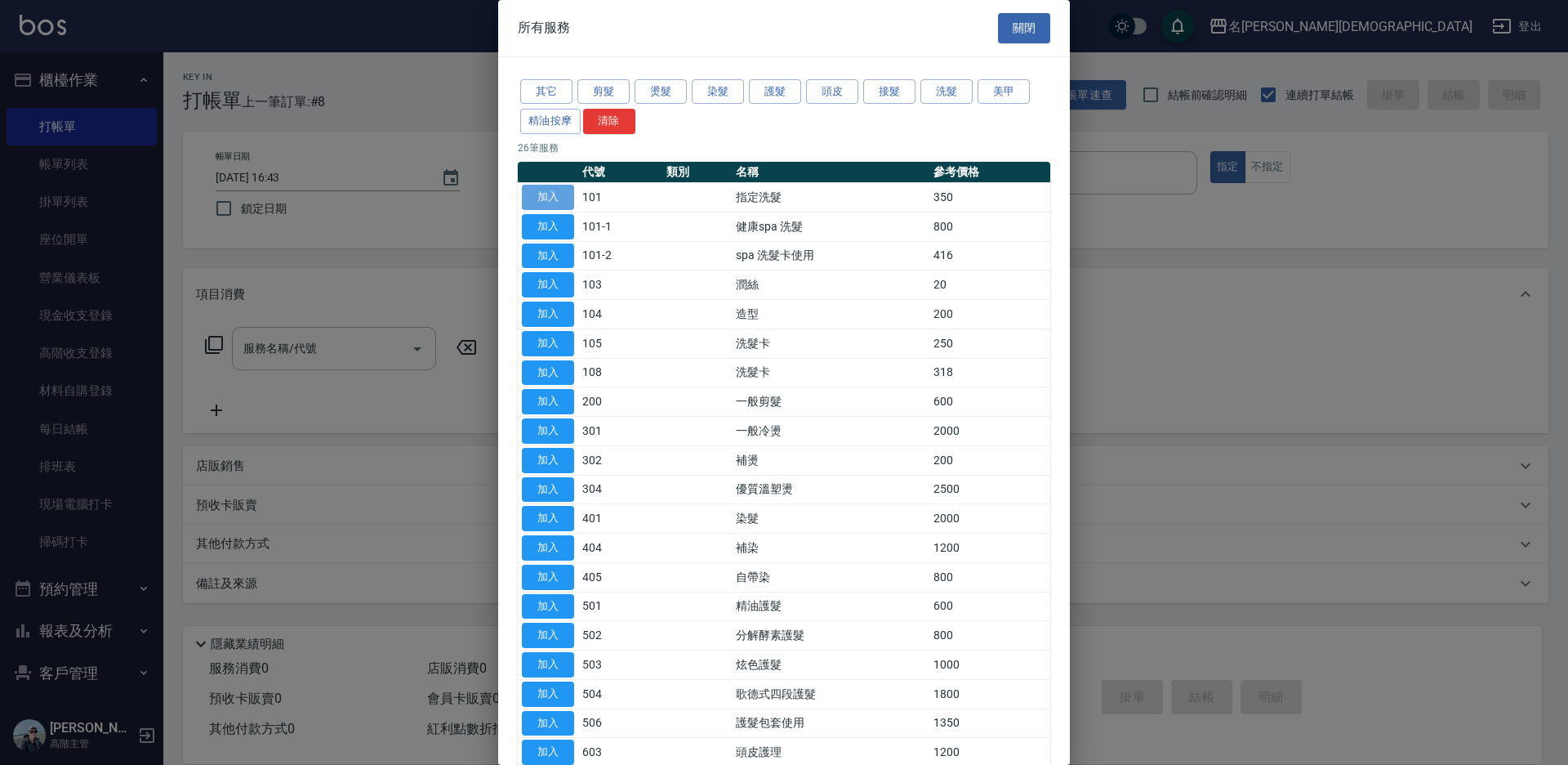
click at [540, 198] on button "加入" at bounding box center [547, 197] width 53 height 25
type input "指定洗髮(101)"
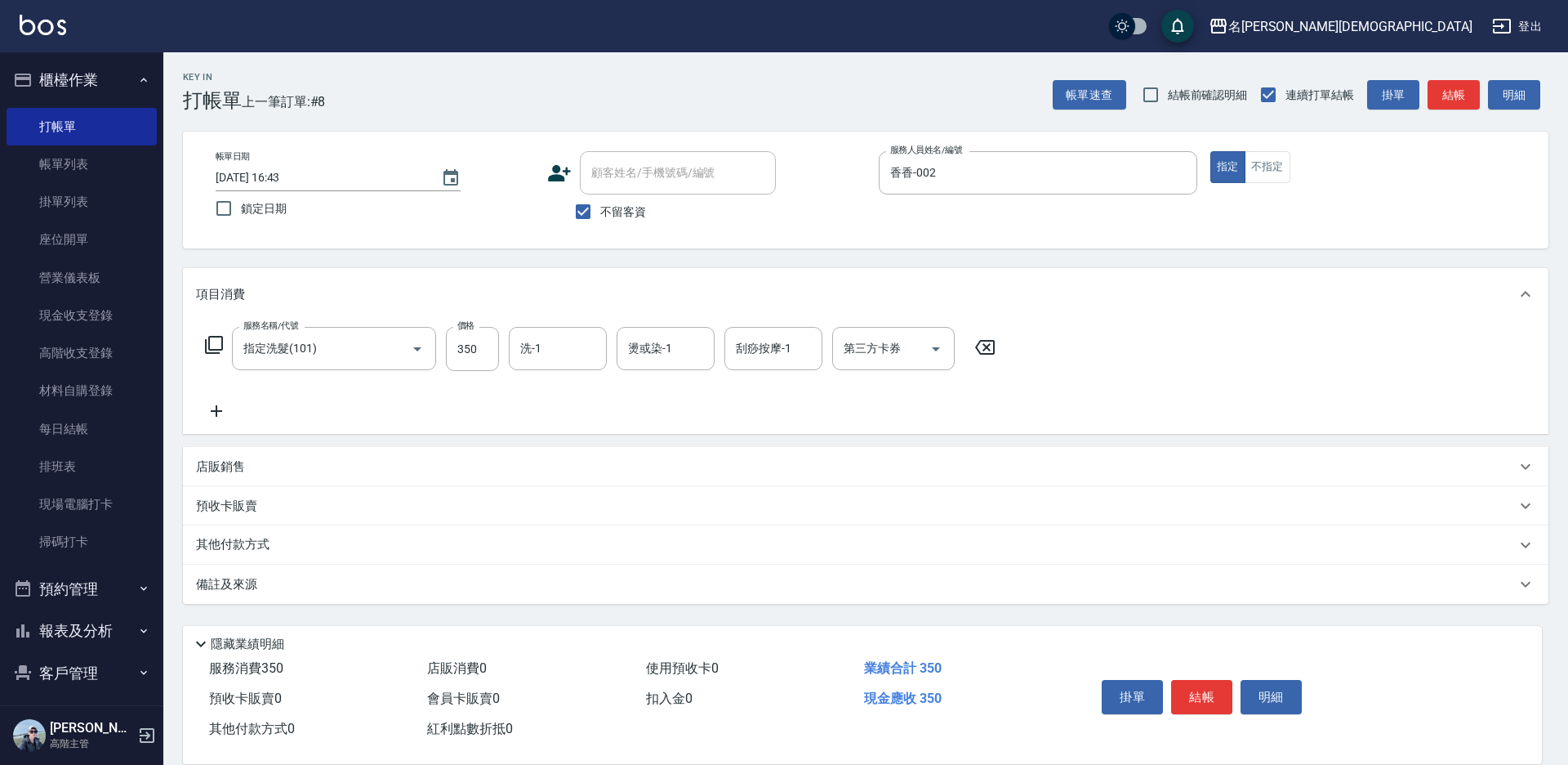
drag, startPoint x: 1198, startPoint y: 683, endPoint x: 1184, endPoint y: 678, distance: 14.9
click at [1194, 684] on button "結帳" at bounding box center [1201, 696] width 61 height 34
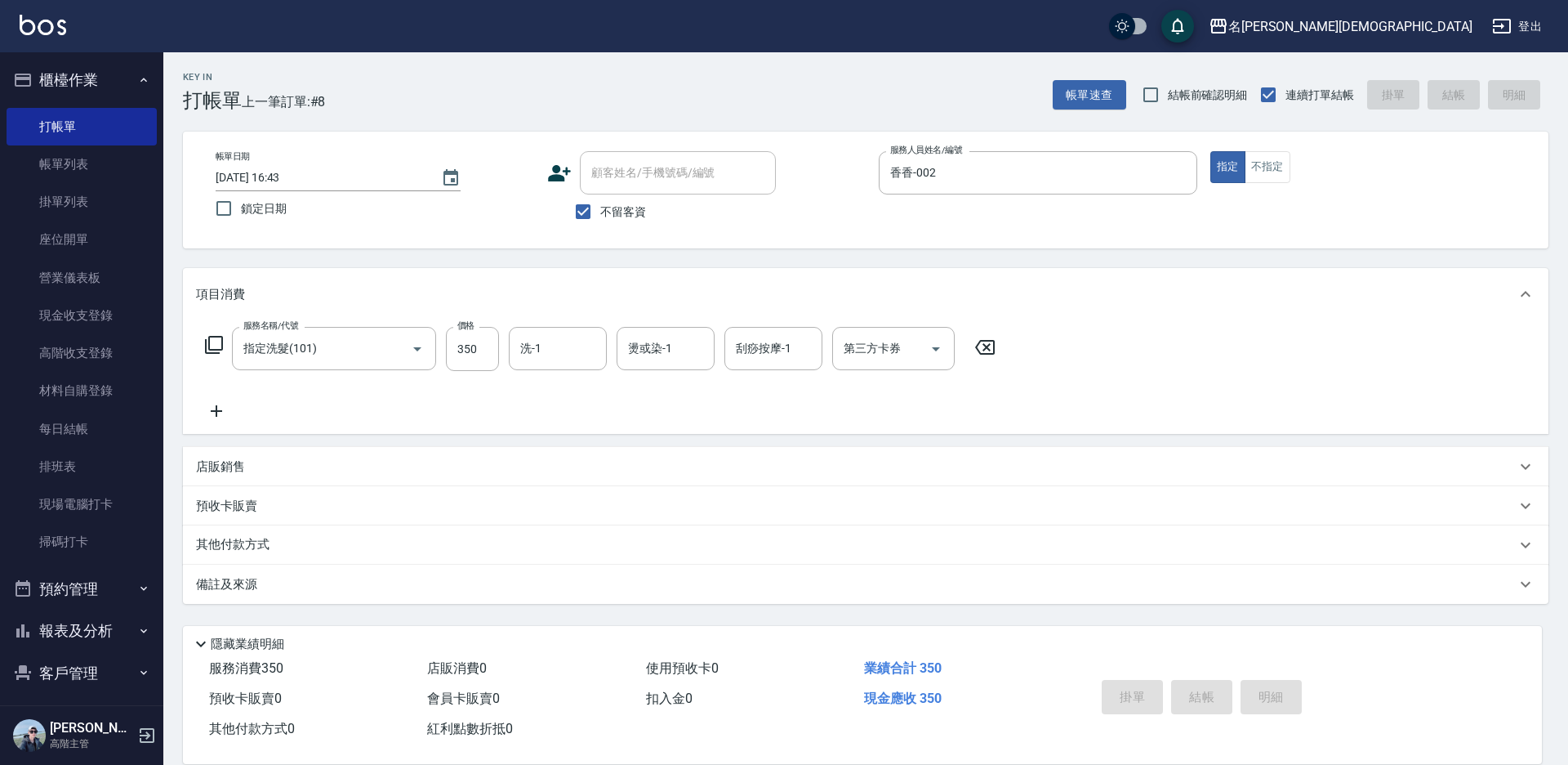
type input "[DATE] 16:44"
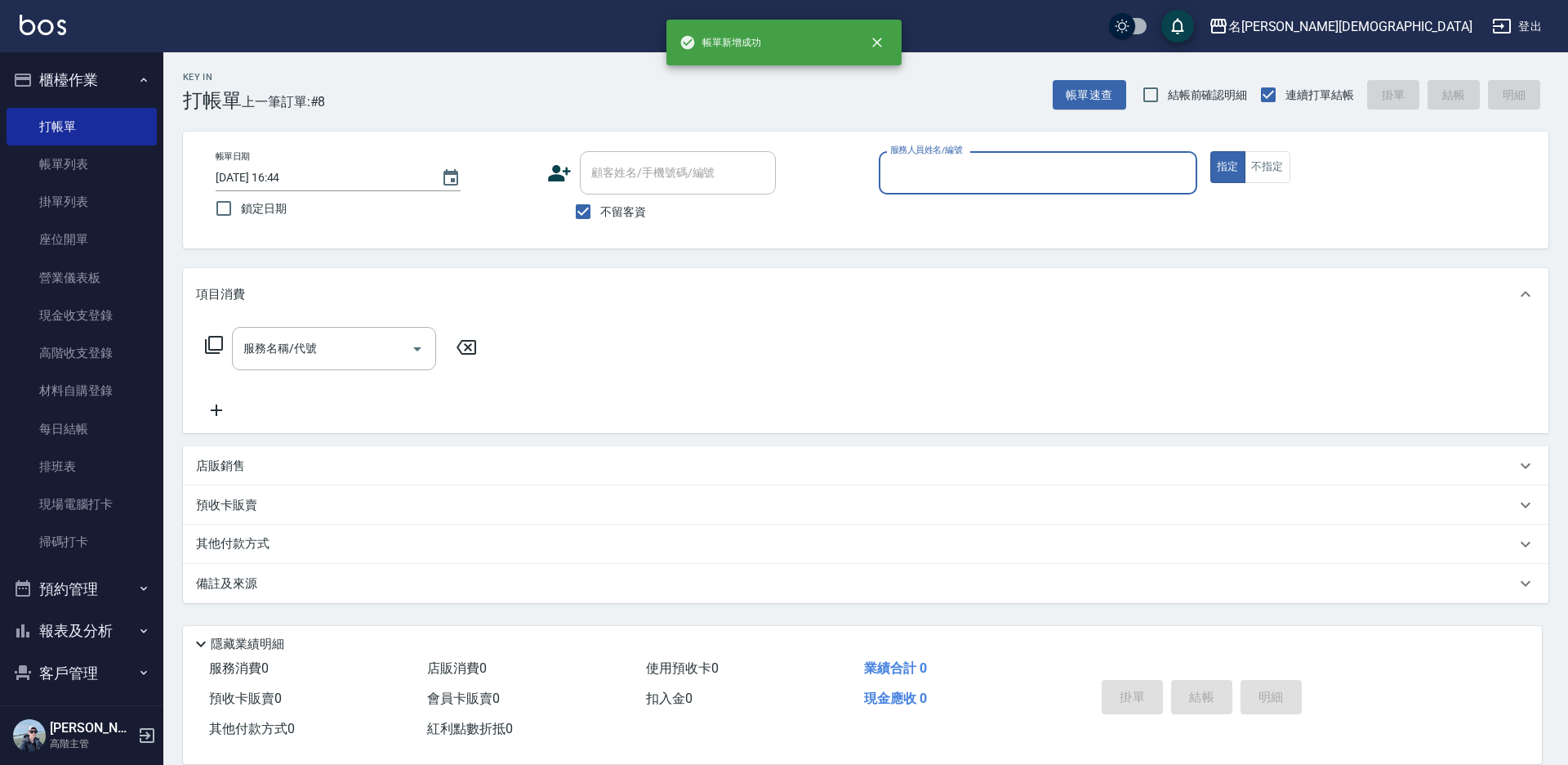
click at [919, 189] on div "服務人員姓名/編號" at bounding box center [1037, 173] width 318 height 43
click at [918, 170] on input "服務人員姓名/編號" at bounding box center [1037, 173] width 303 height 28
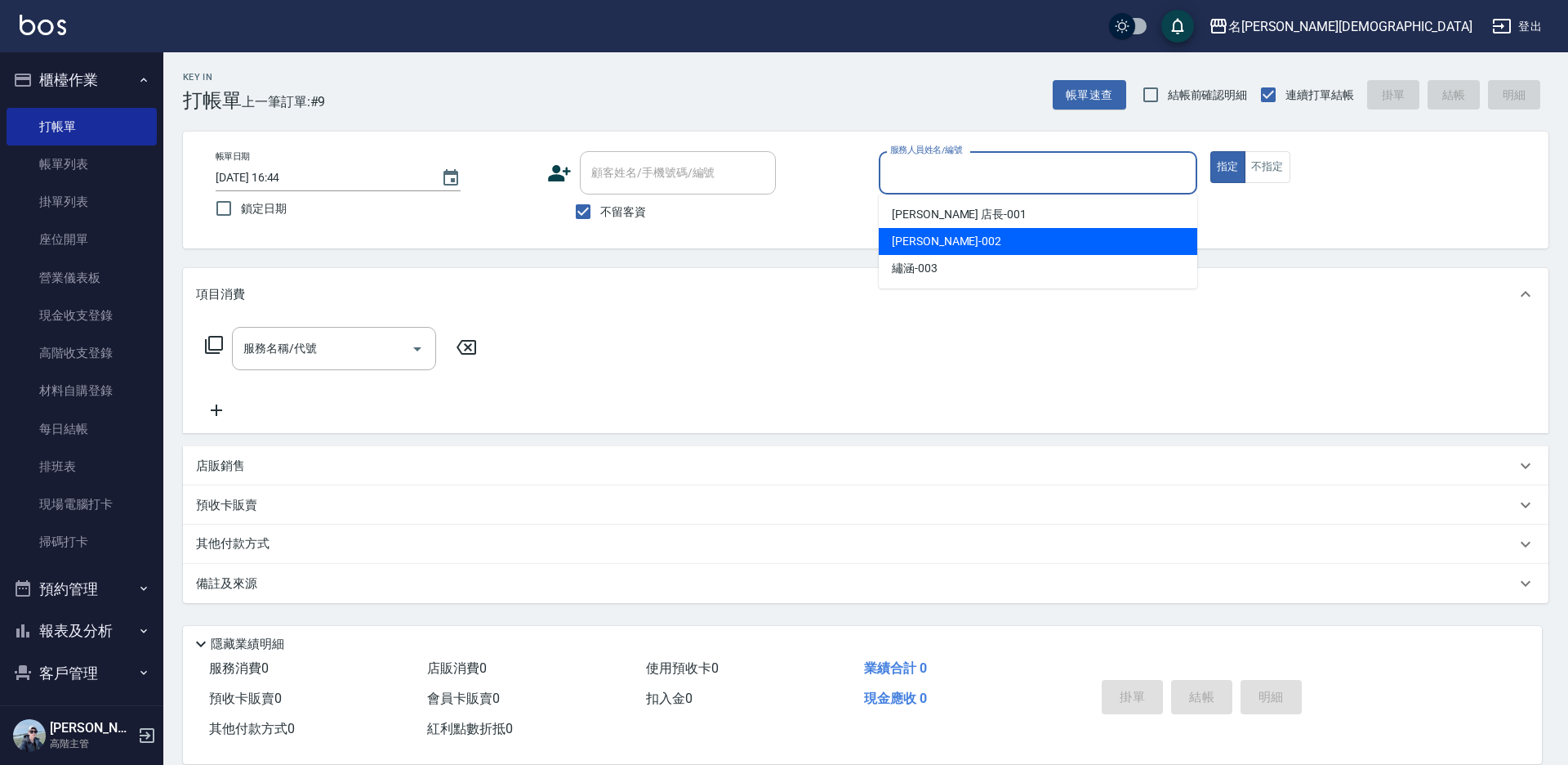
click at [882, 244] on div "香香 -002" at bounding box center [1037, 242] width 318 height 27
type input "香香-002"
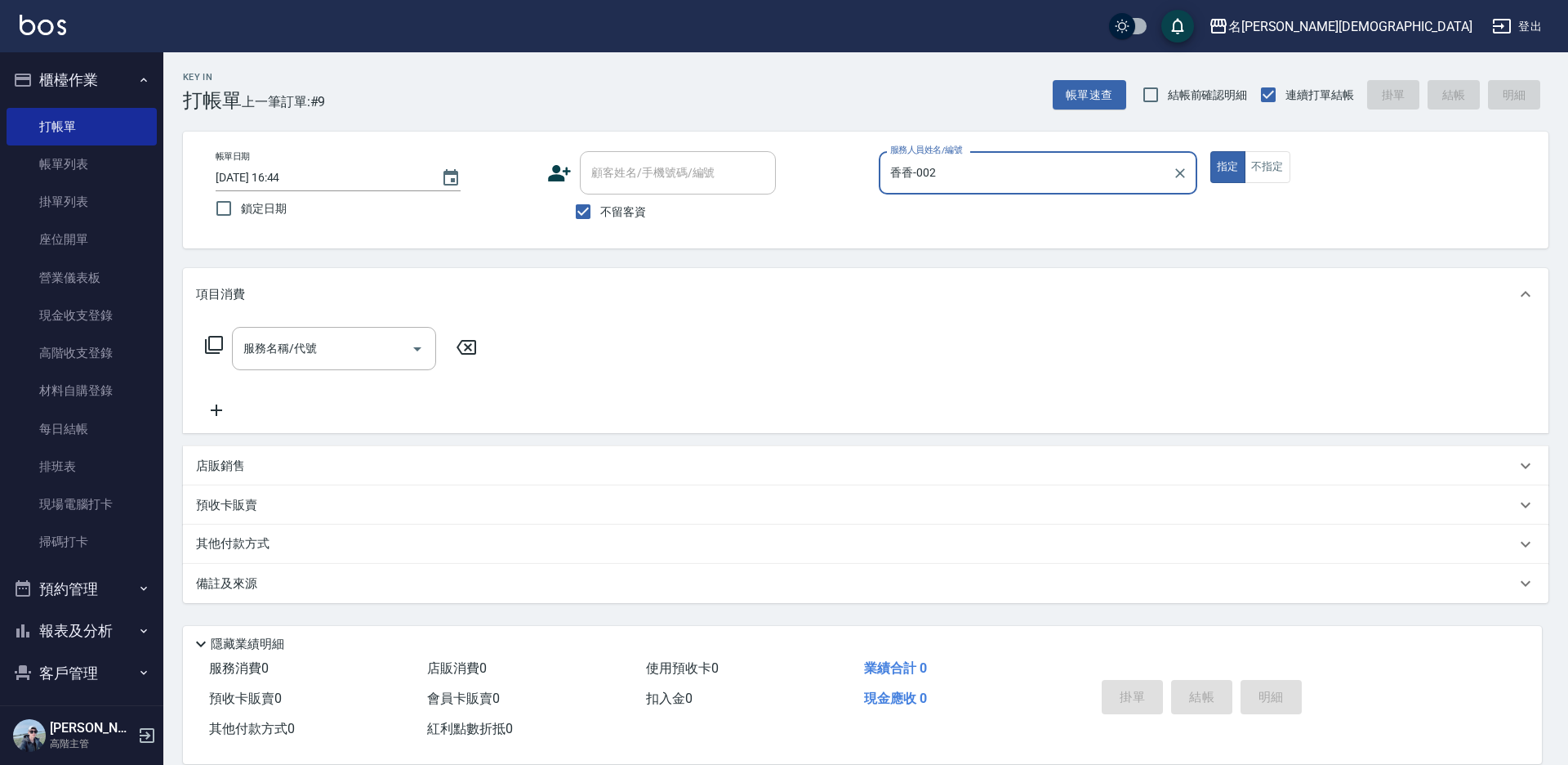
click at [214, 344] on icon at bounding box center [213, 344] width 19 height 19
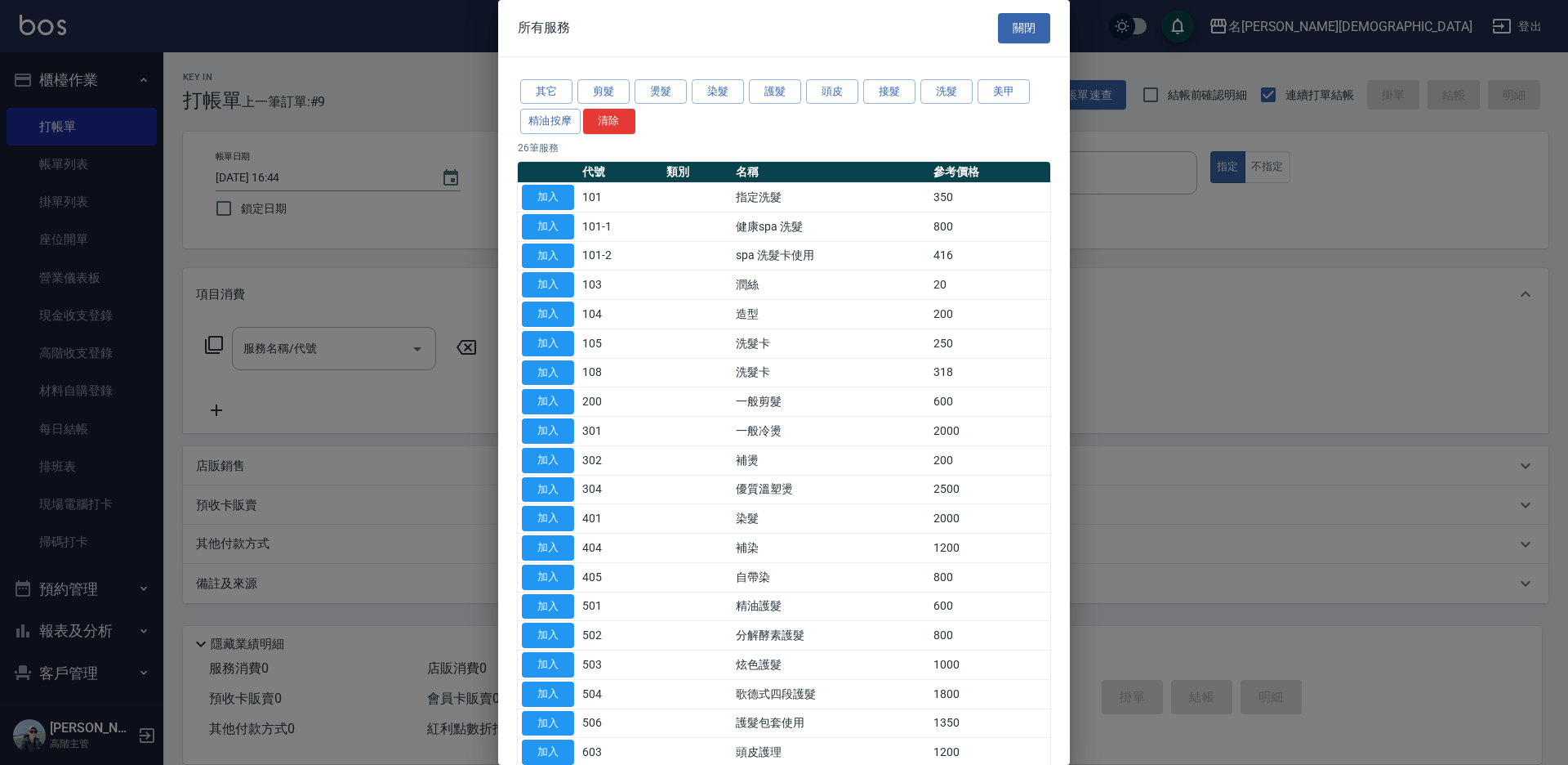
drag, startPoint x: 537, startPoint y: 401, endPoint x: 917, endPoint y: 455, distance: 383.8
click at [537, 400] on button "加入" at bounding box center [547, 401] width 53 height 25
type input "一般剪髮(200)"
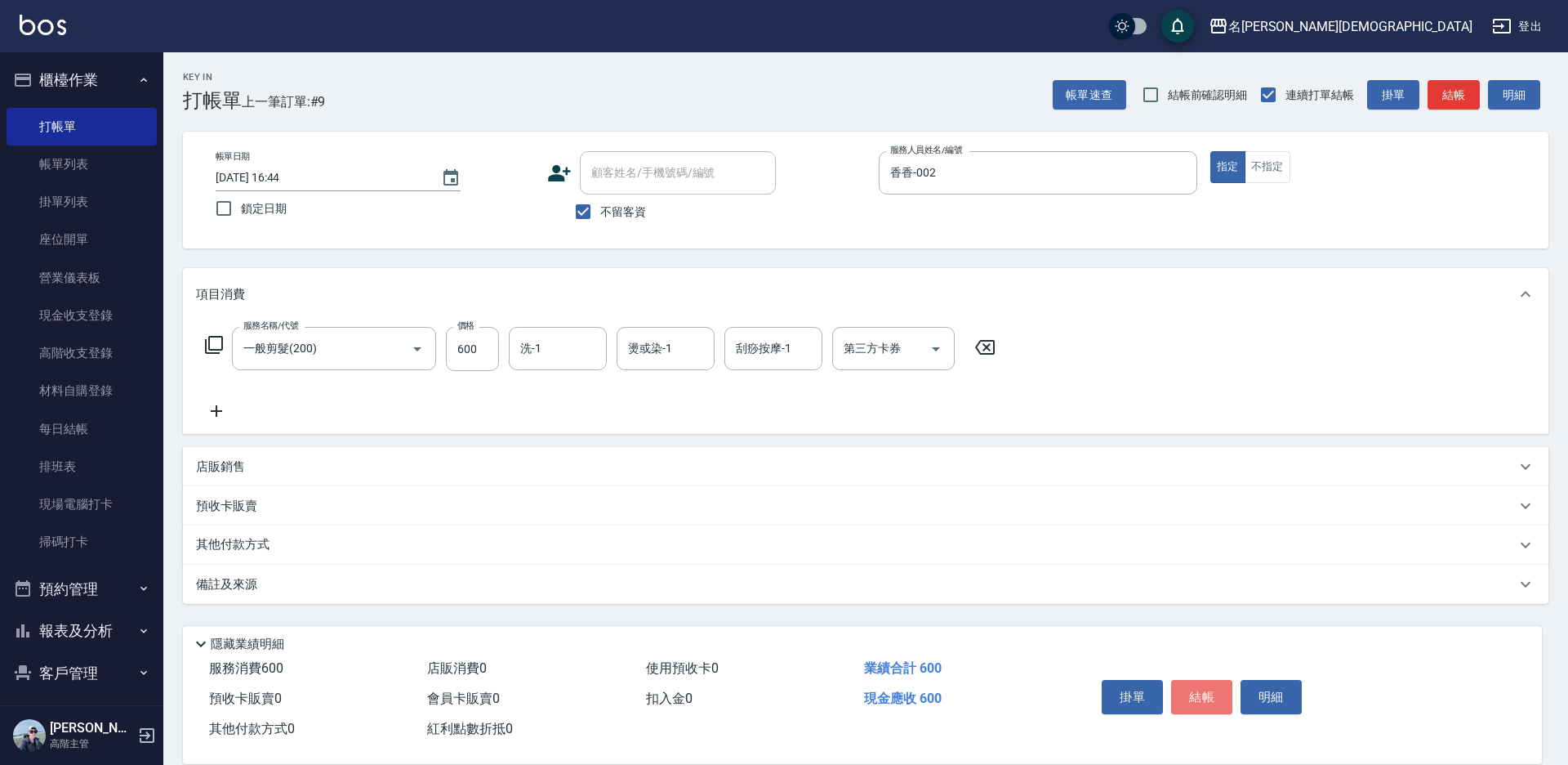
drag, startPoint x: 1205, startPoint y: 687, endPoint x: 1177, endPoint y: 663, distance: 36.9
click at [1204, 687] on button "結帳" at bounding box center [1201, 696] width 61 height 34
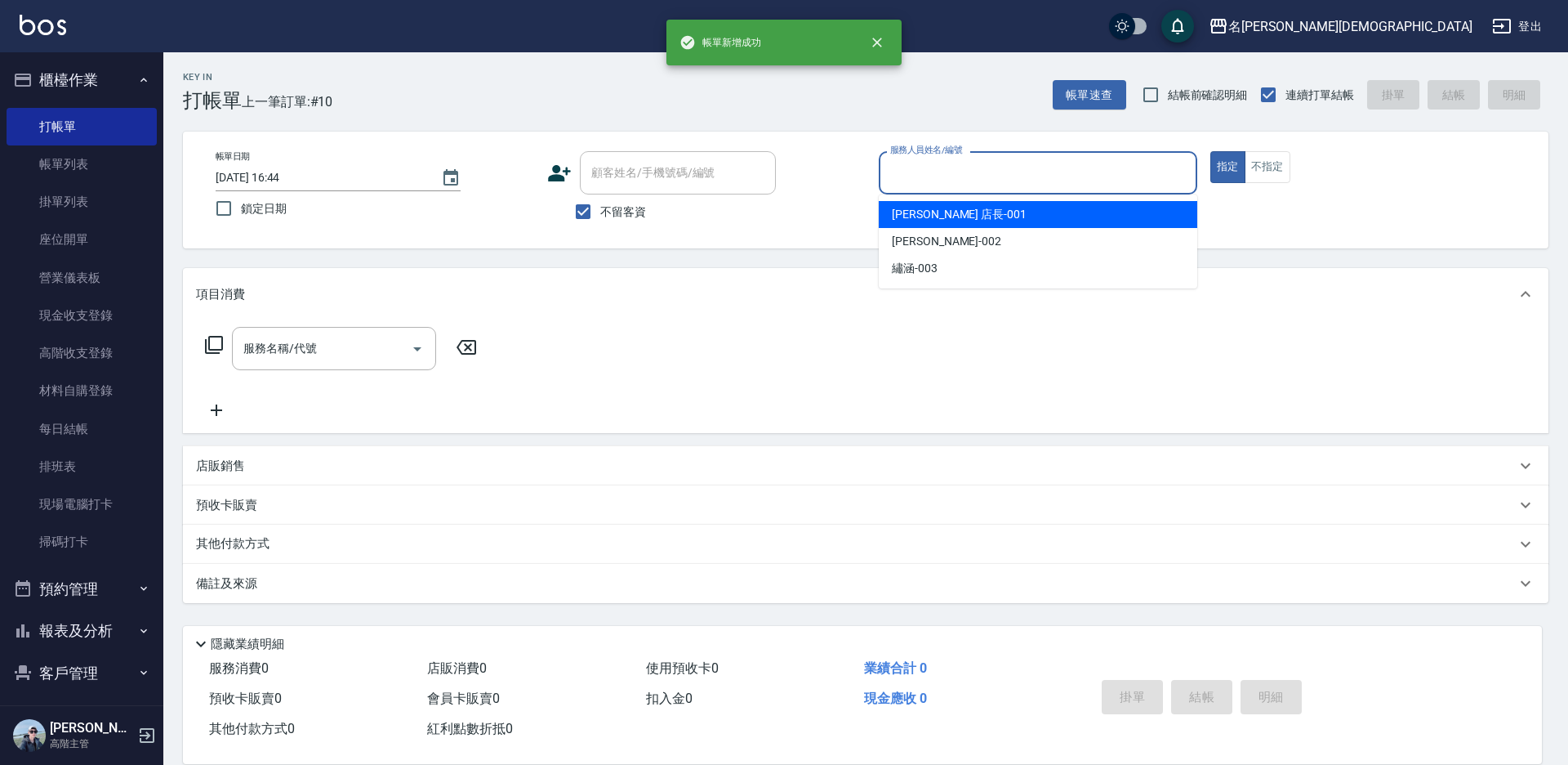
click at [909, 171] on input "服務人員姓名/編號" at bounding box center [1037, 173] width 303 height 28
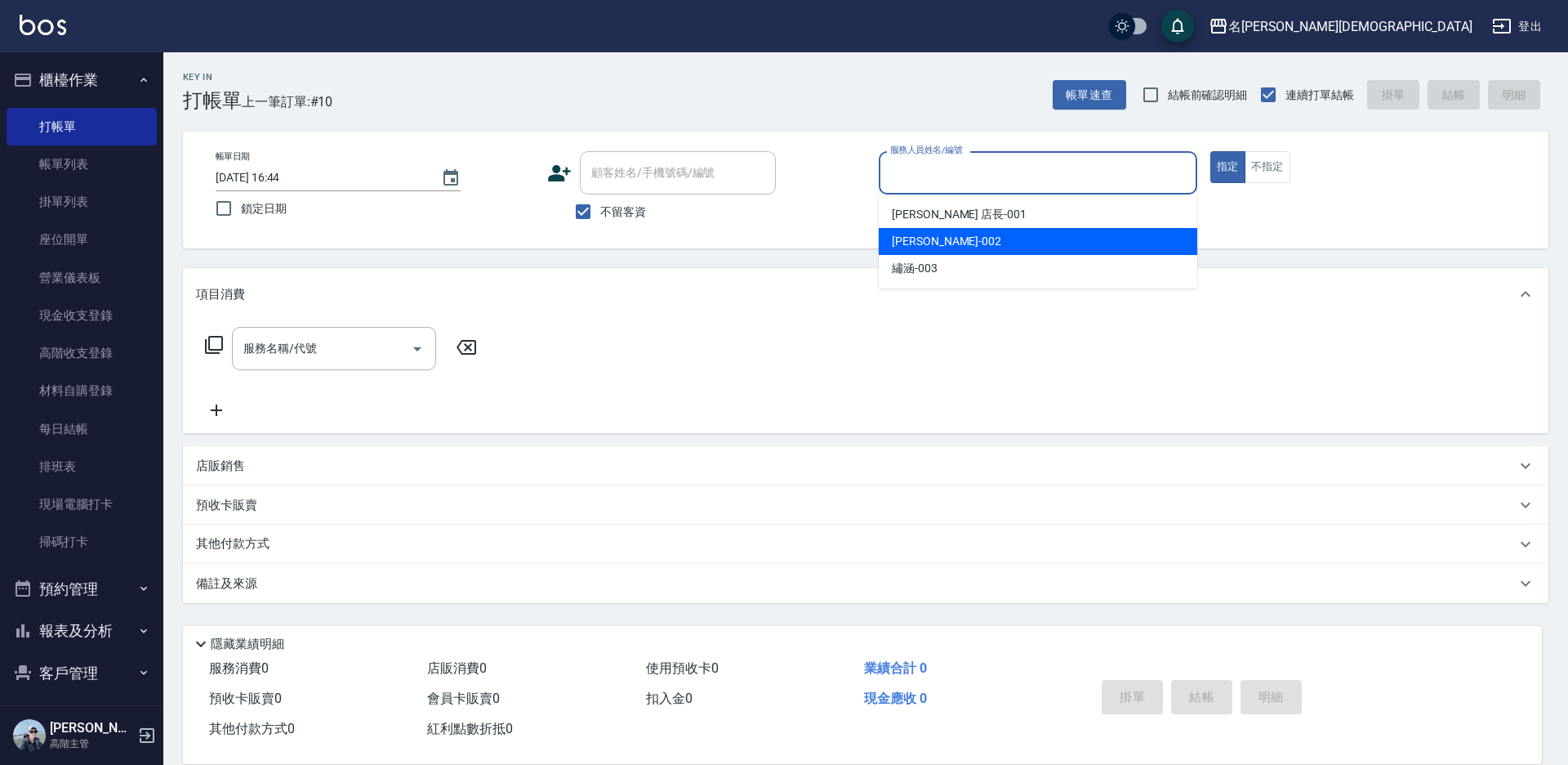
click at [917, 239] on span "香香 -002" at bounding box center [946, 241] width 109 height 18
type input "香香-002"
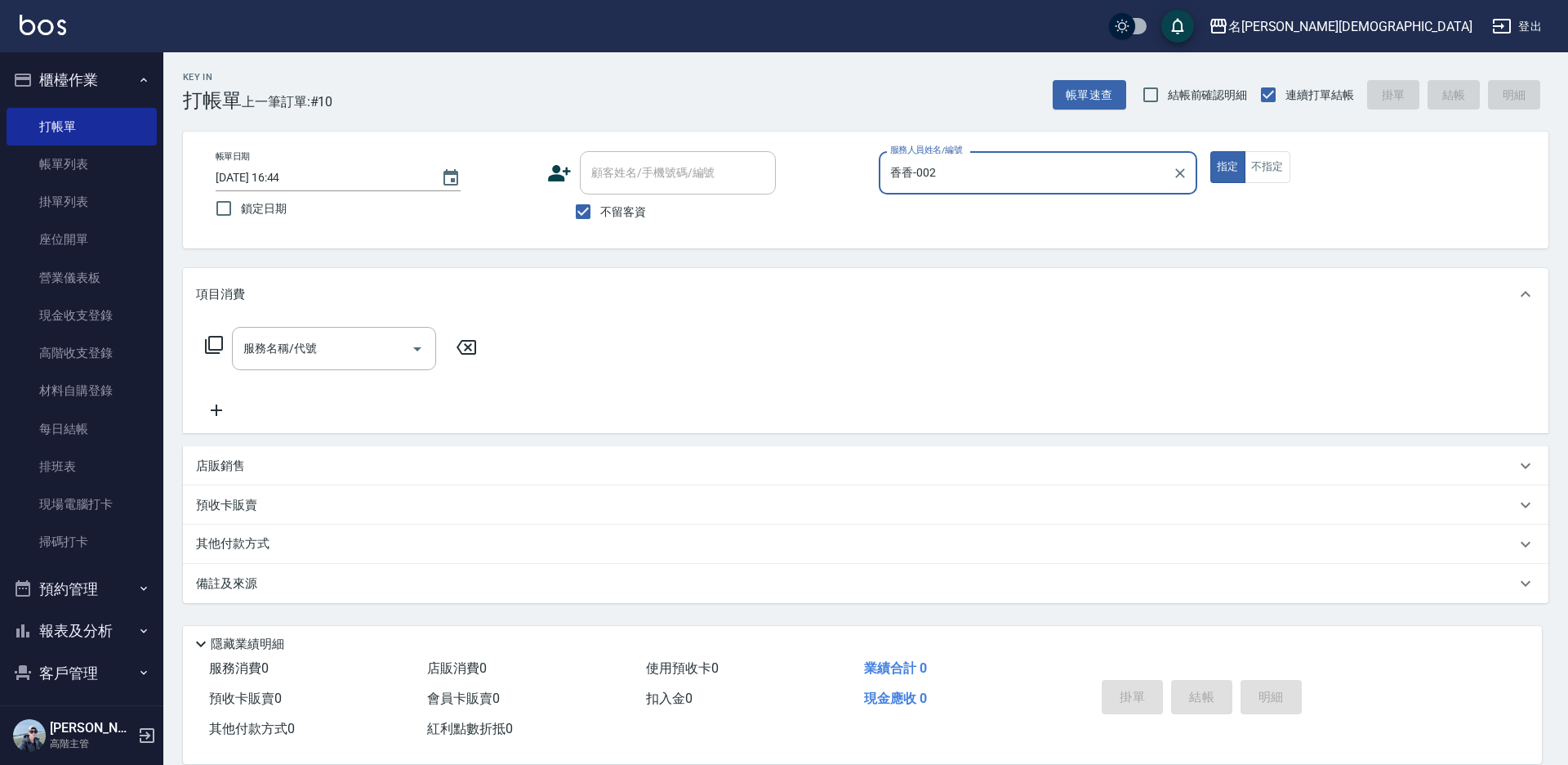
click at [214, 346] on icon at bounding box center [213, 344] width 19 height 19
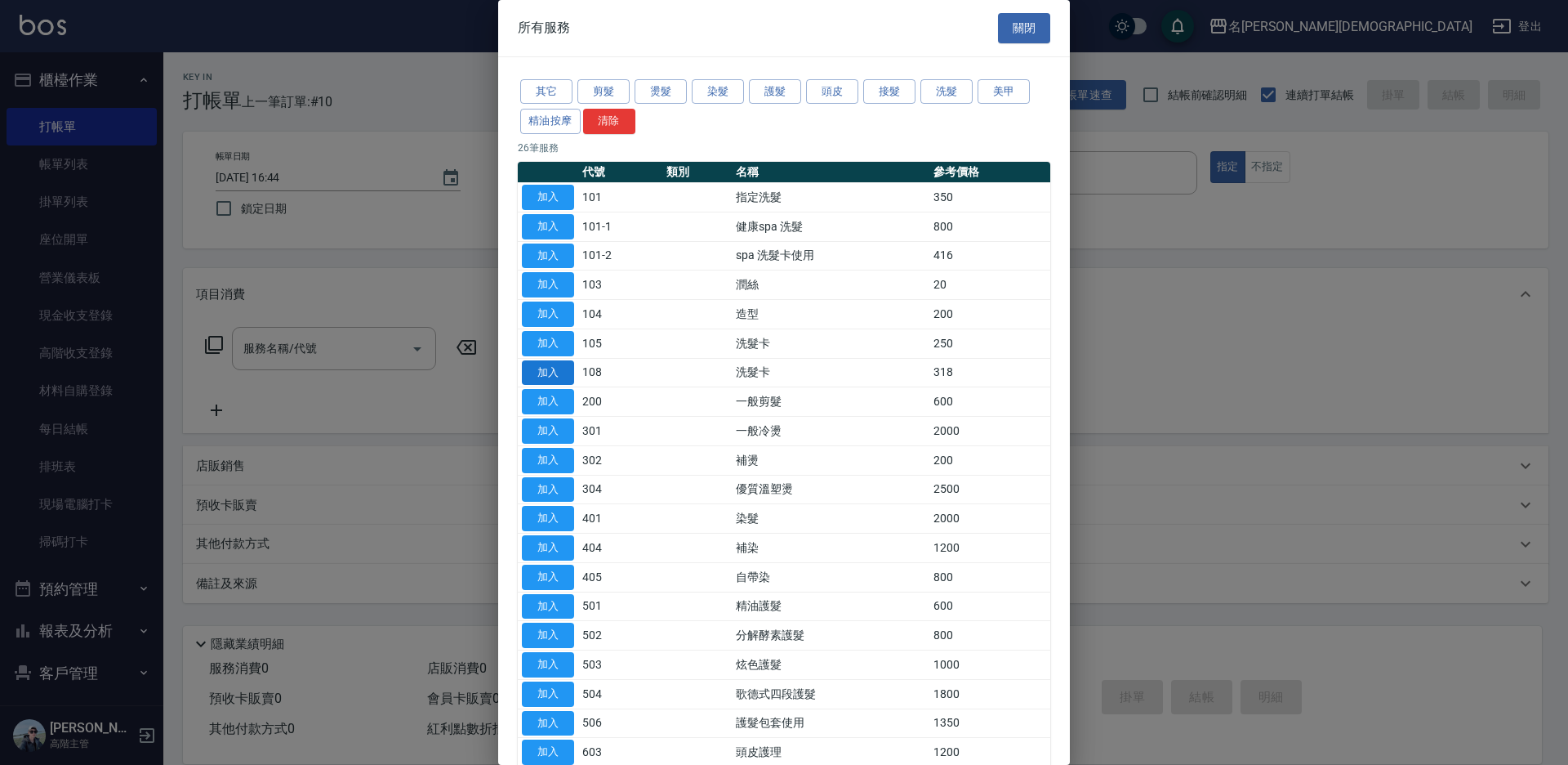
click at [542, 360] on button "加入" at bounding box center [547, 373] width 53 height 25
type input "洗髮卡(108)"
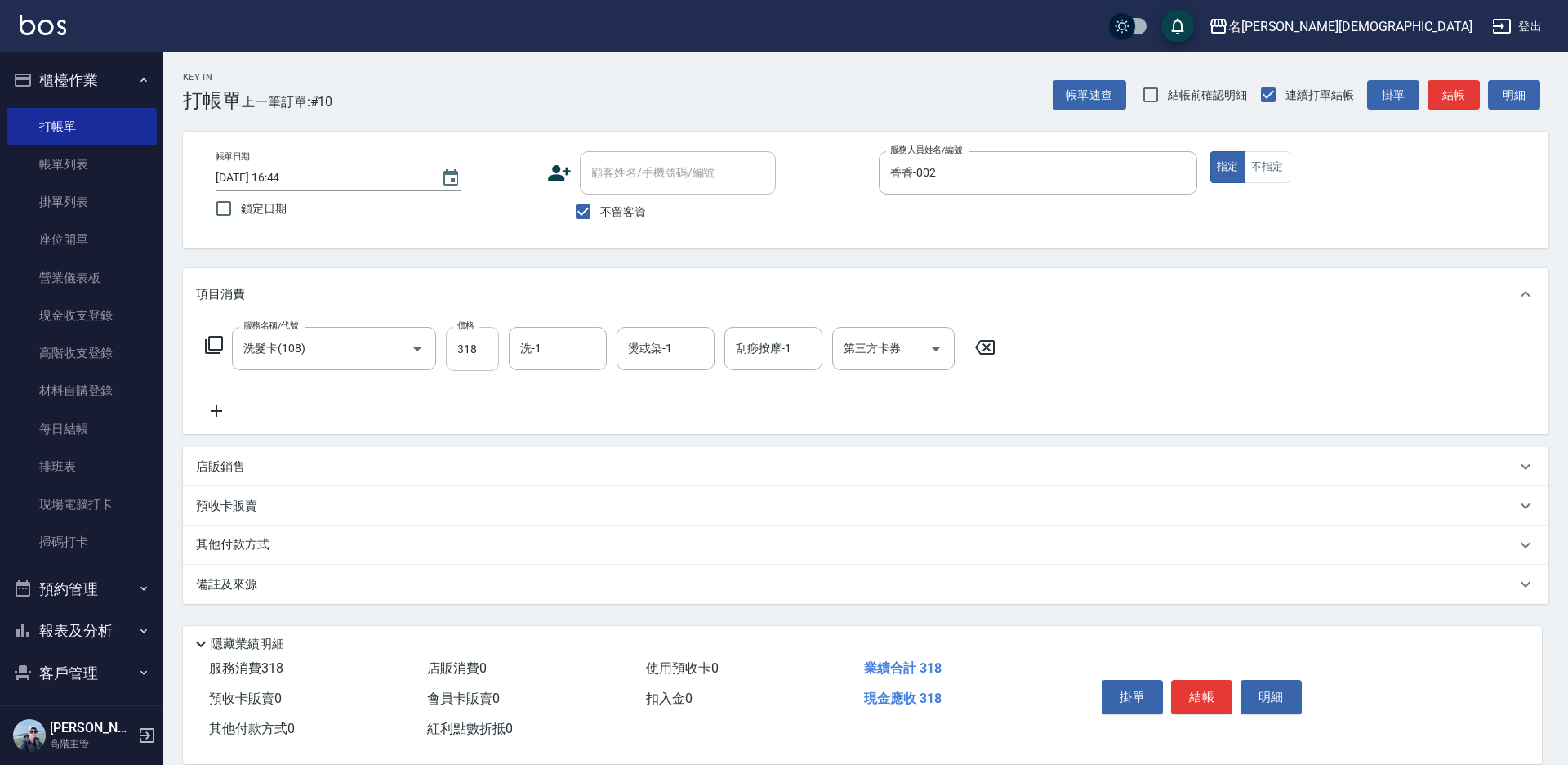
click at [491, 339] on input "318" at bounding box center [472, 349] width 53 height 44
type input "270"
click at [883, 344] on div "第三方卡券 第三方卡券" at bounding box center [893, 349] width 123 height 43
drag, startPoint x: 868, startPoint y: 410, endPoint x: 901, endPoint y: 426, distance: 36.7
click at [869, 410] on span "舊有卡券" at bounding box center [893, 417] width 123 height 27
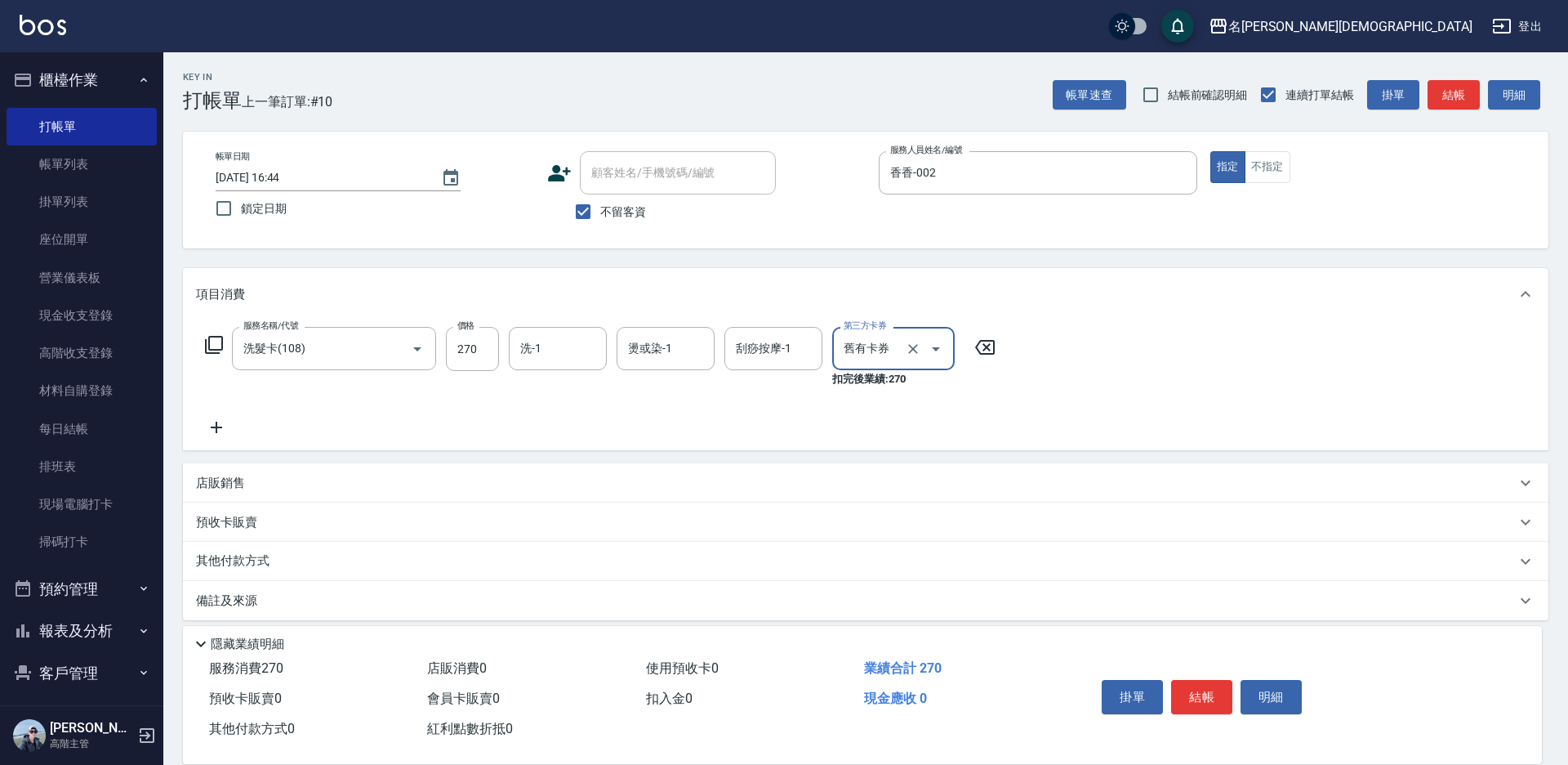
type input "舊有卡券"
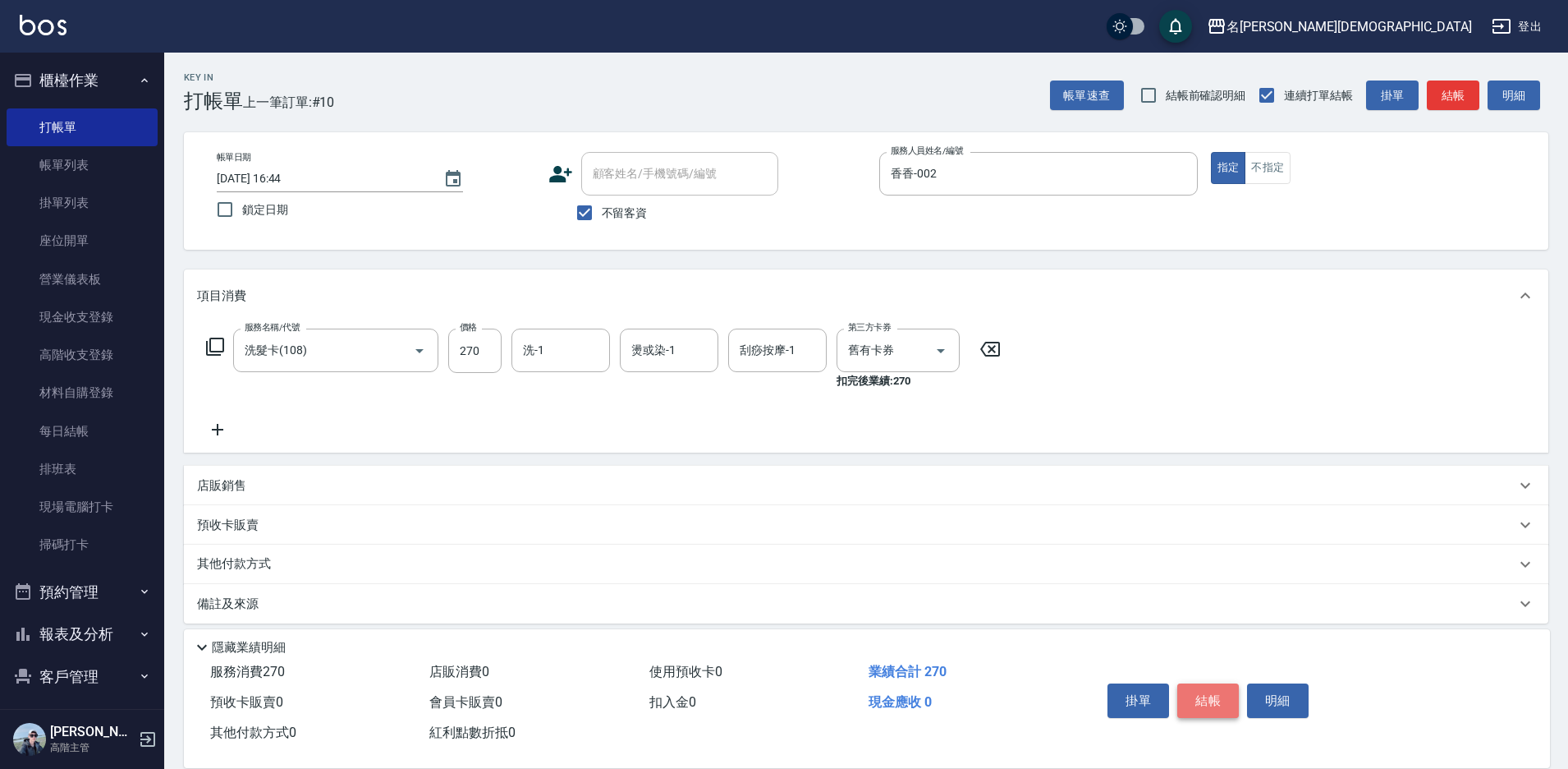
click at [1215, 695] on button "結帳" at bounding box center [1208, 700] width 61 height 34
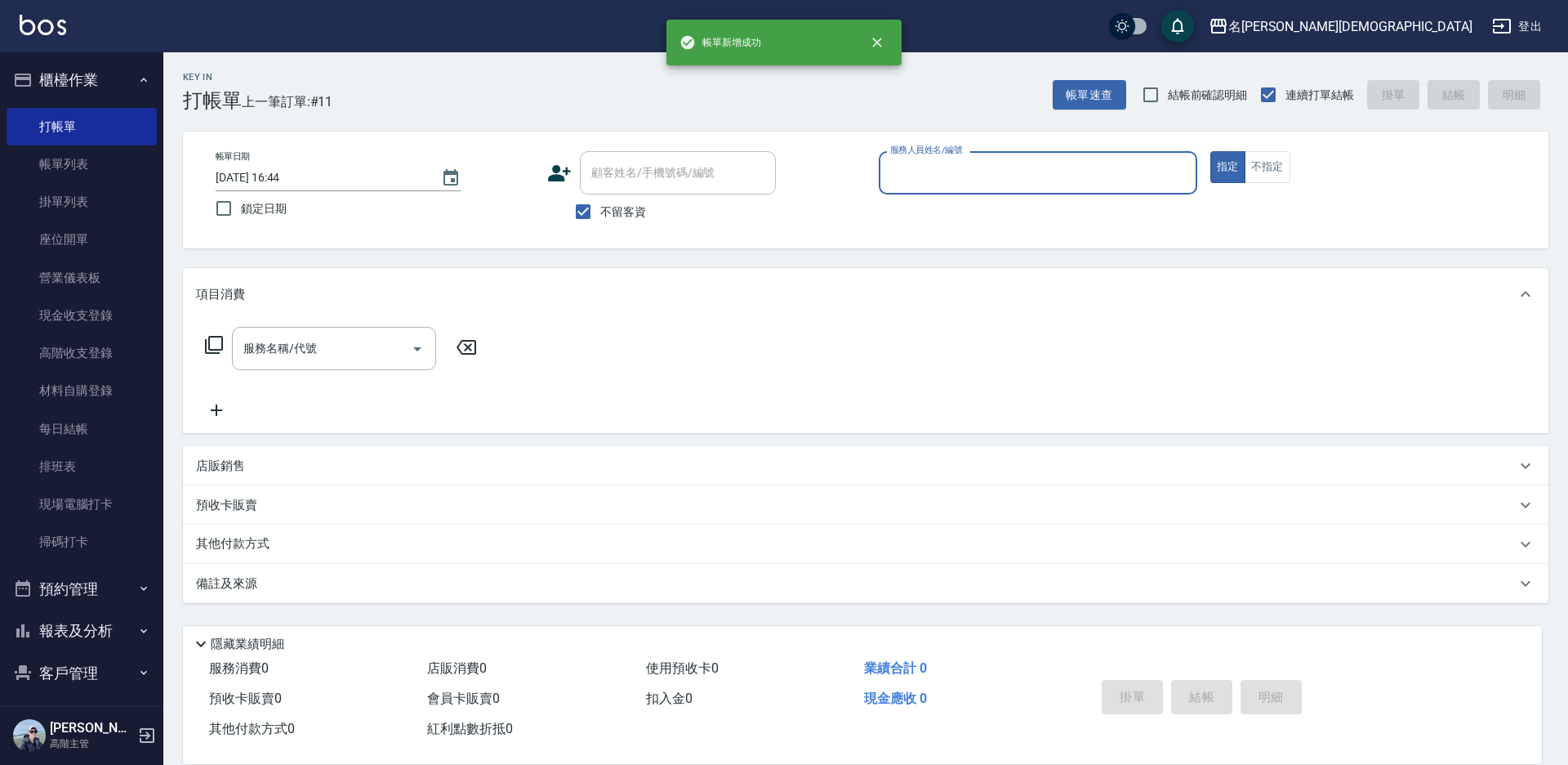
click at [899, 179] on input "服務人員姓名/編號" at bounding box center [1037, 173] width 303 height 28
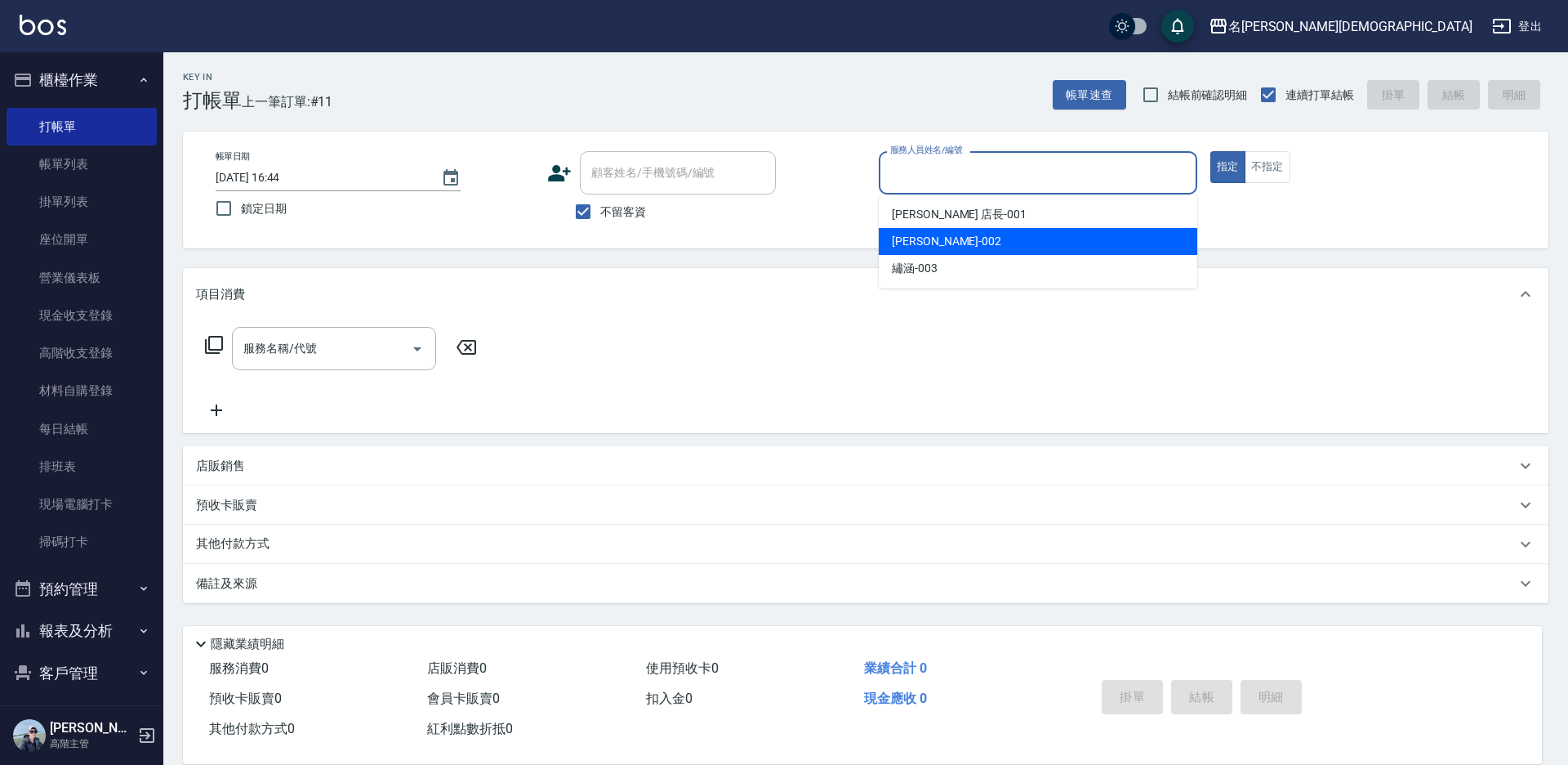
drag, startPoint x: 894, startPoint y: 237, endPoint x: 534, endPoint y: 261, distance: 360.8
click at [893, 238] on span "香香 -002" at bounding box center [946, 241] width 109 height 18
type input "香香-002"
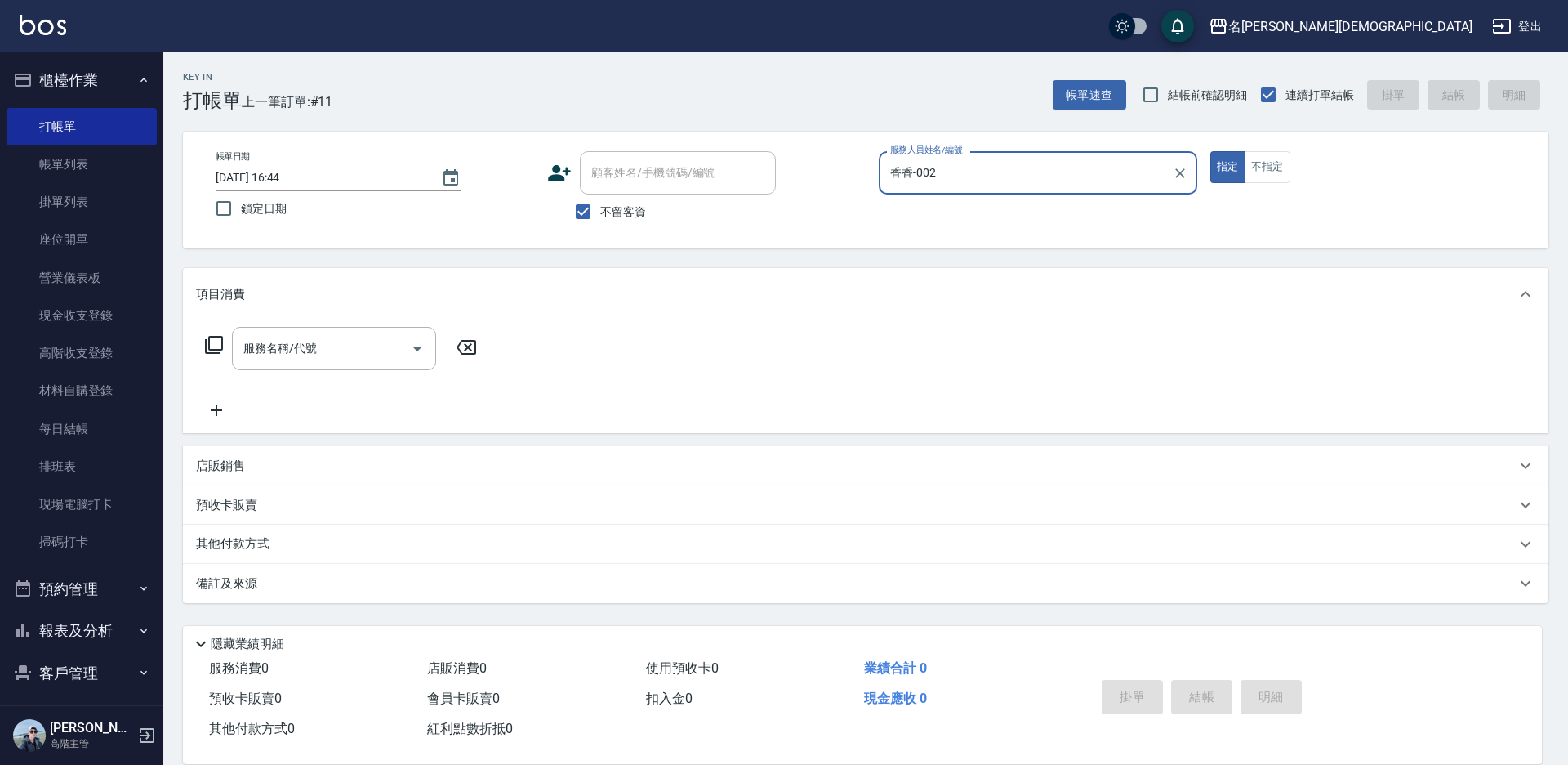
click at [211, 344] on icon at bounding box center [213, 344] width 19 height 19
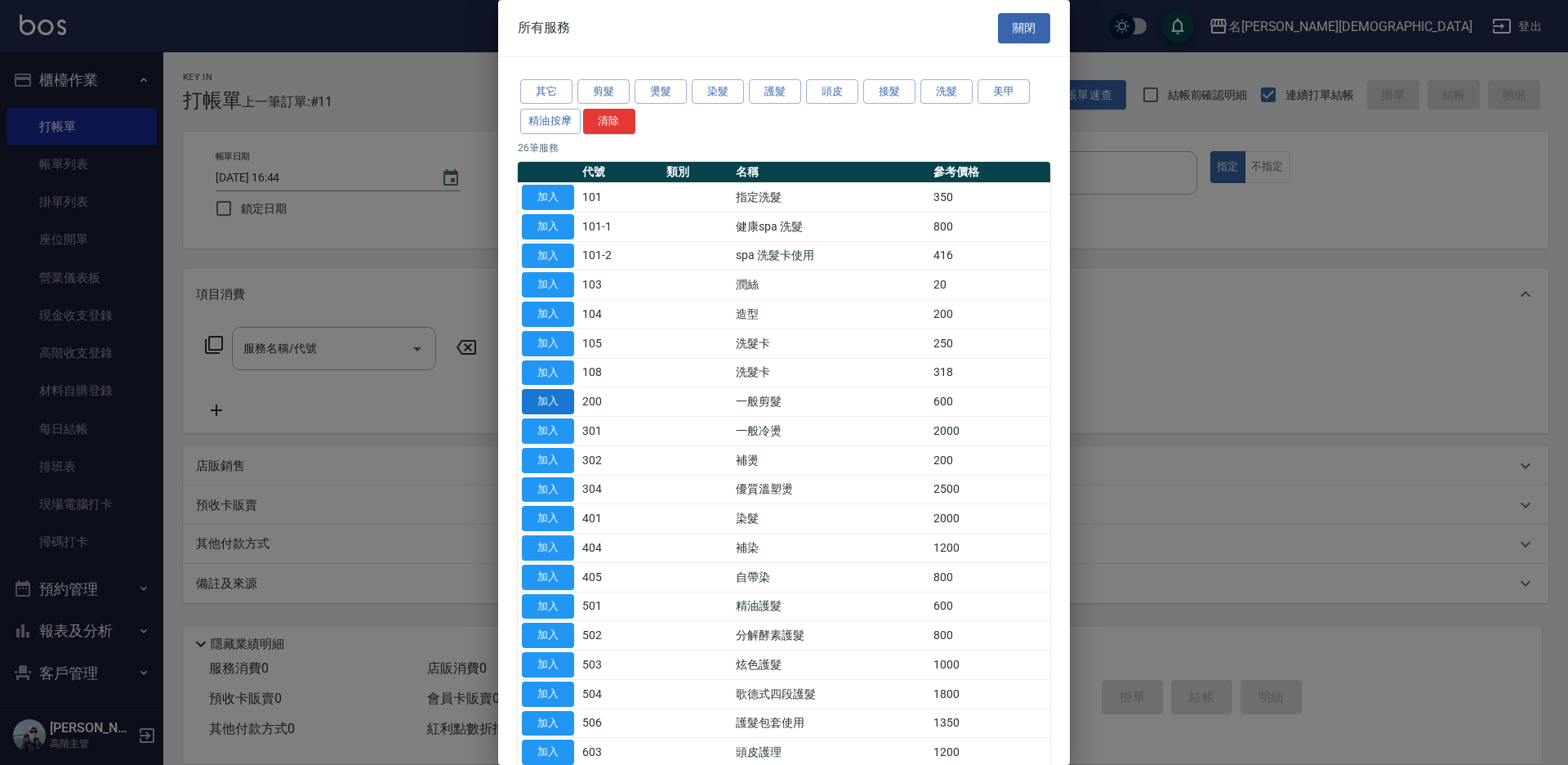
click at [544, 405] on button "加入" at bounding box center [547, 401] width 53 height 25
type input "一般剪髮(200)"
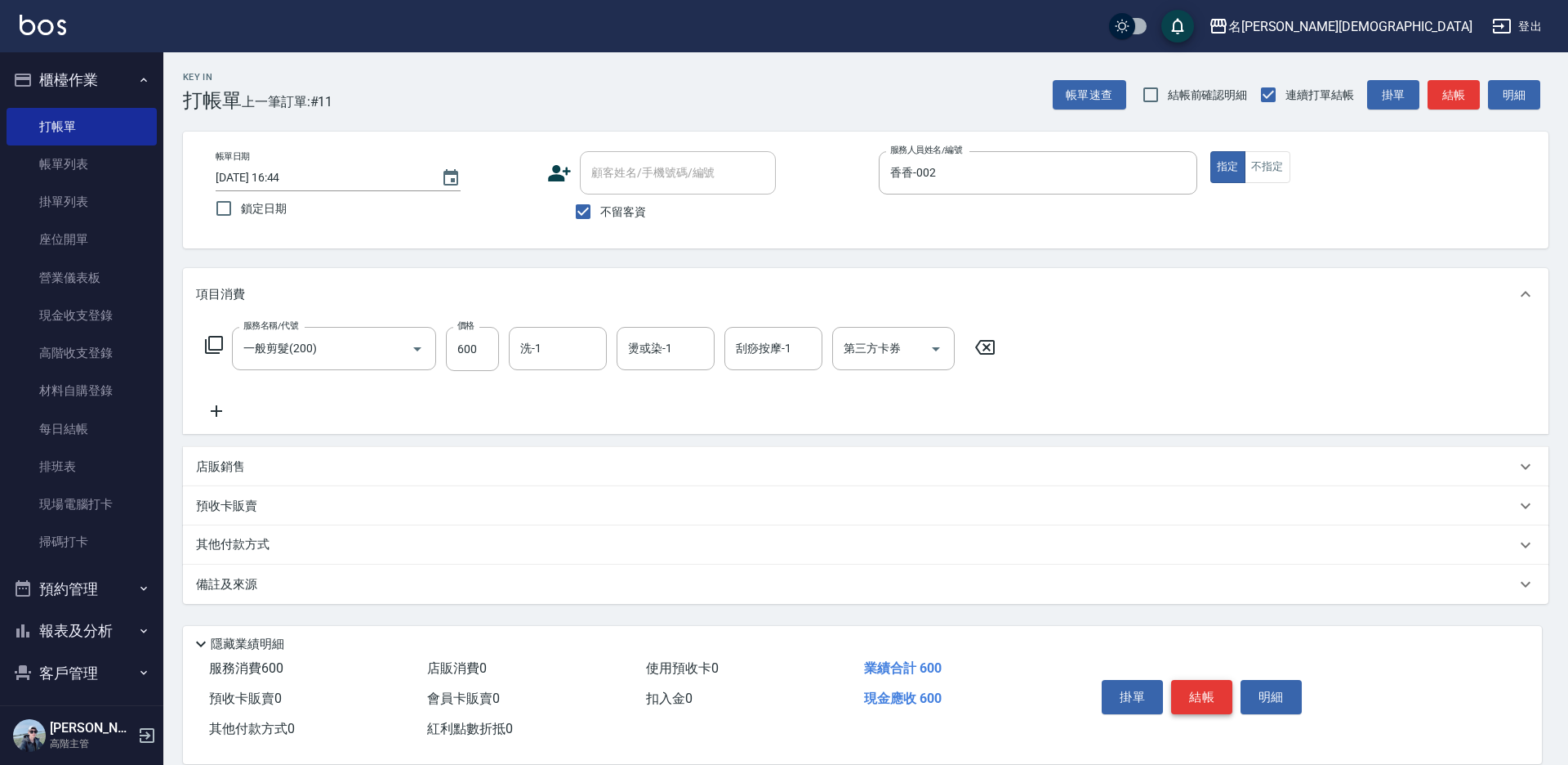
drag, startPoint x: 1196, startPoint y: 694, endPoint x: 1144, endPoint y: 647, distance: 70.1
click at [1196, 692] on button "結帳" at bounding box center [1201, 696] width 61 height 34
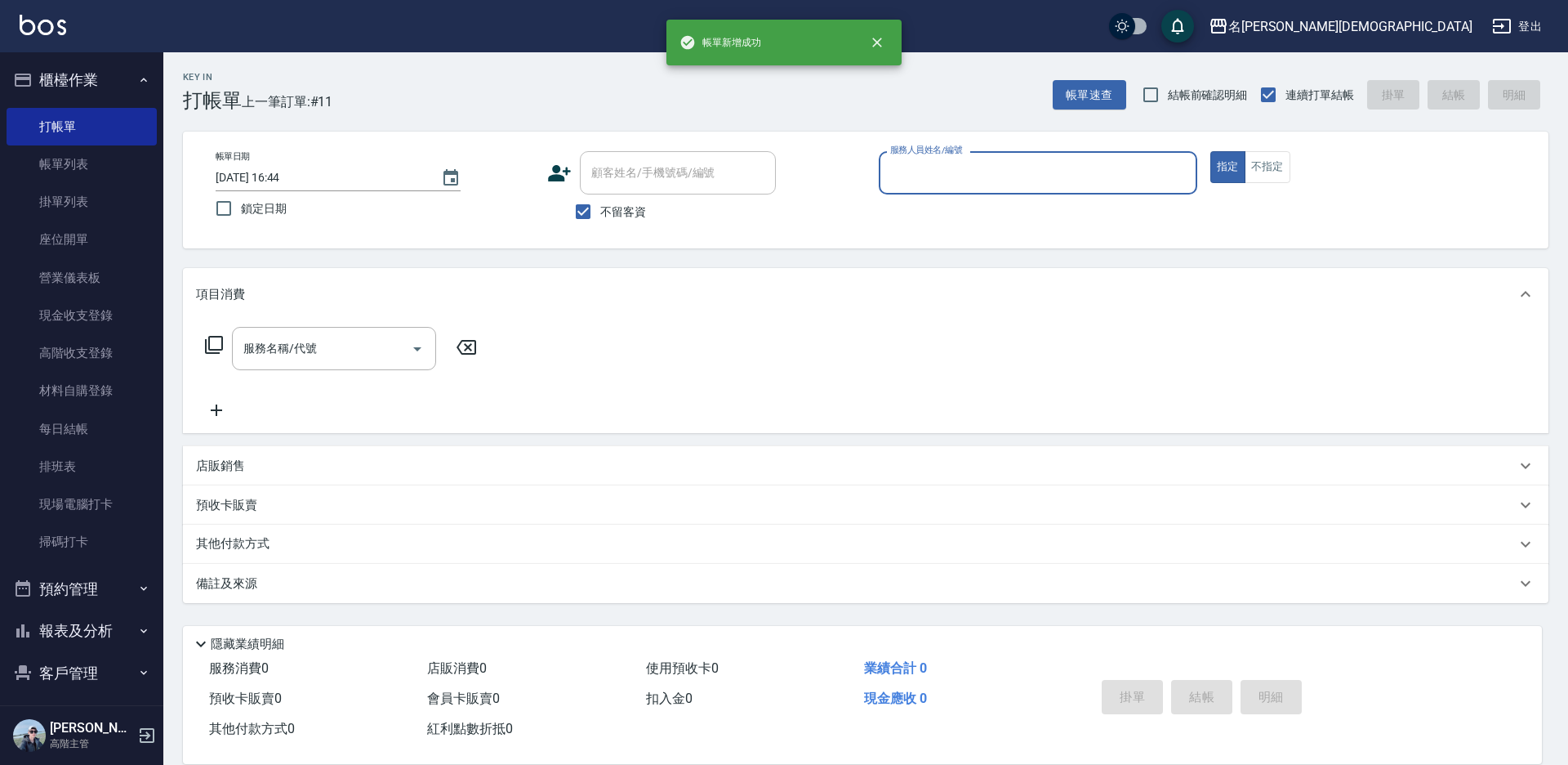
drag, startPoint x: 919, startPoint y: 172, endPoint x: 918, endPoint y: 181, distance: 9.1
click at [919, 173] on input "服務人員姓名/編號" at bounding box center [1037, 173] width 303 height 28
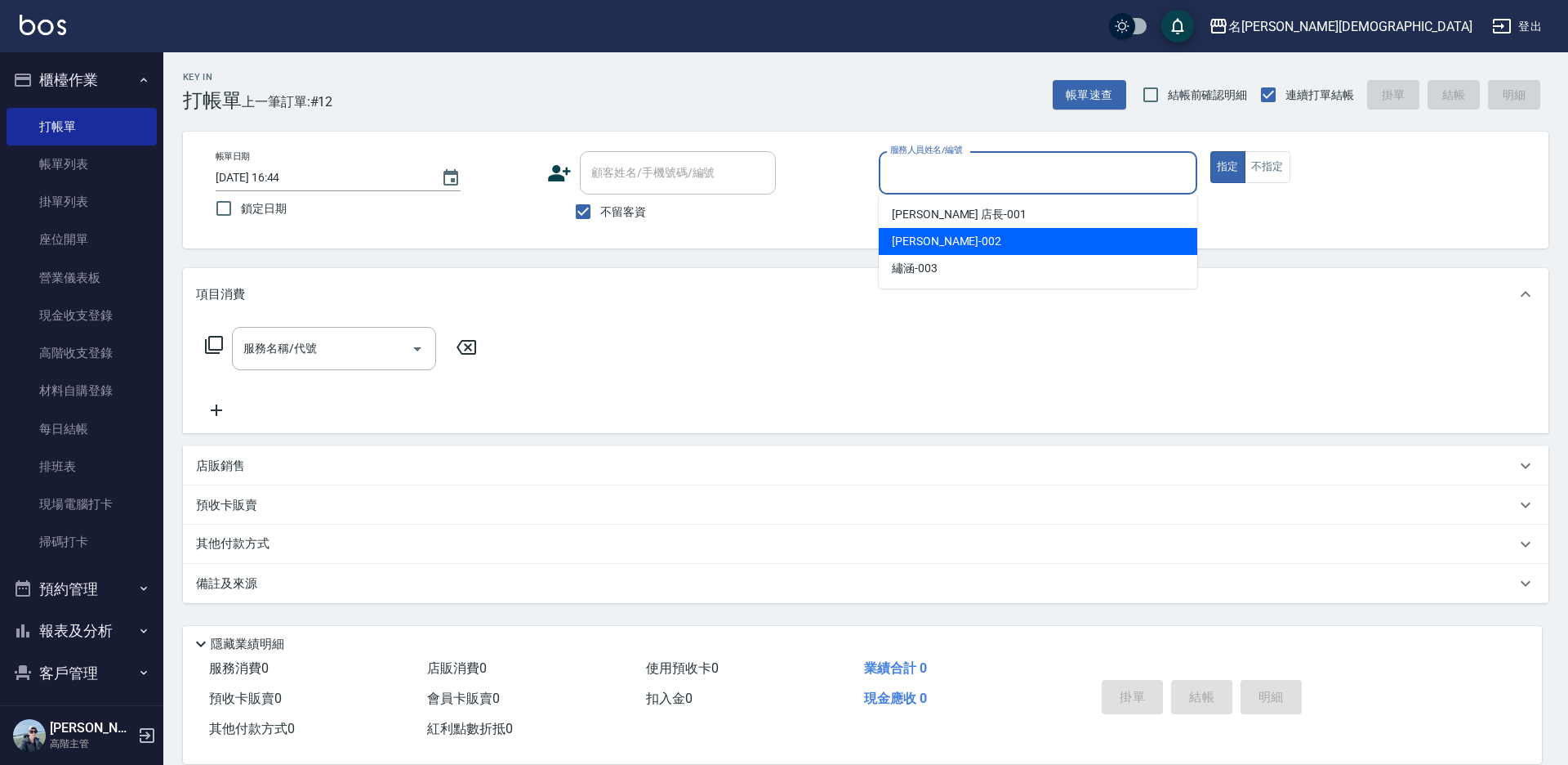
click at [896, 238] on span "香香 -002" at bounding box center [946, 241] width 109 height 18
type input "香香-002"
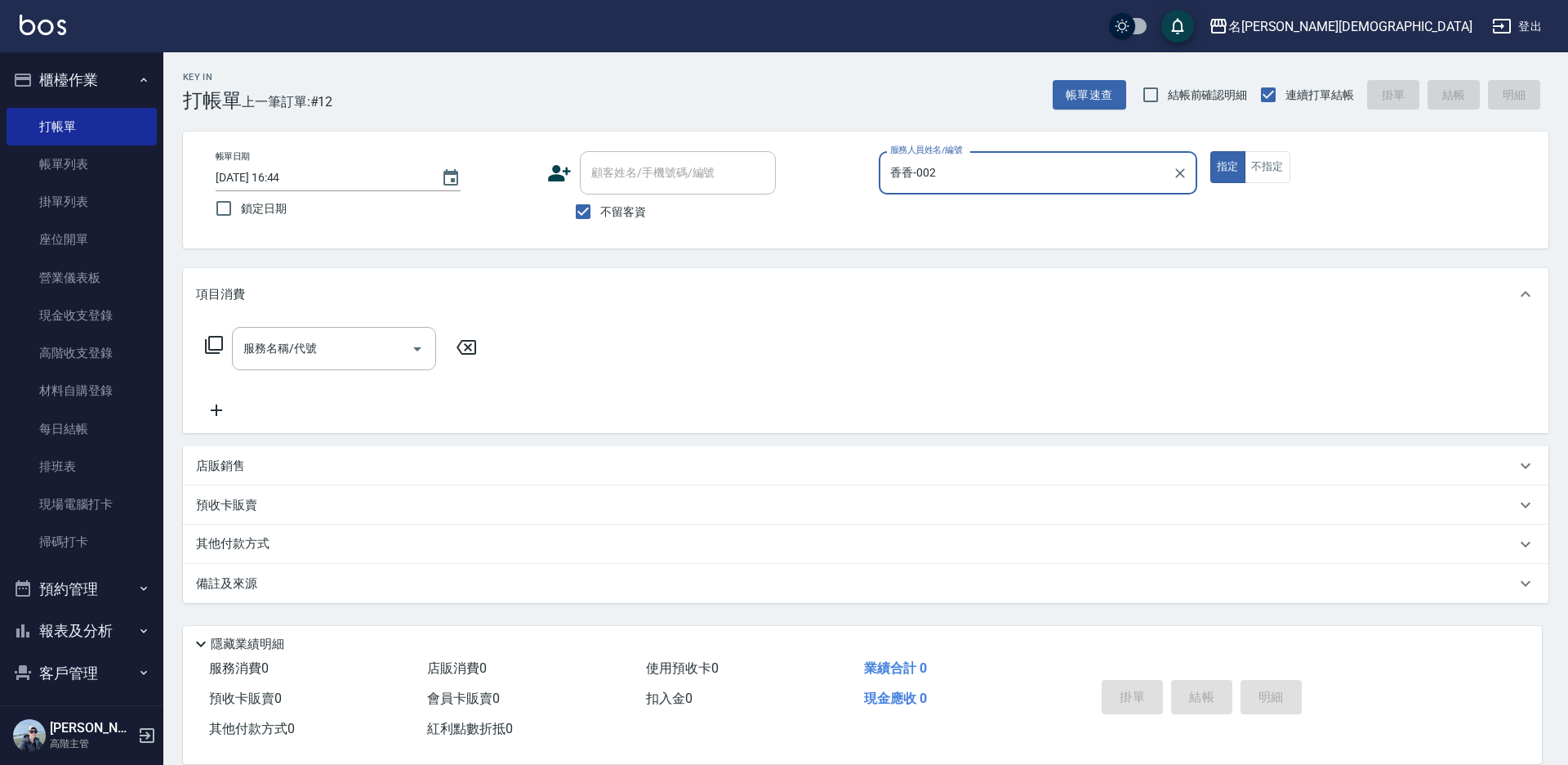
click at [214, 338] on icon at bounding box center [213, 344] width 19 height 19
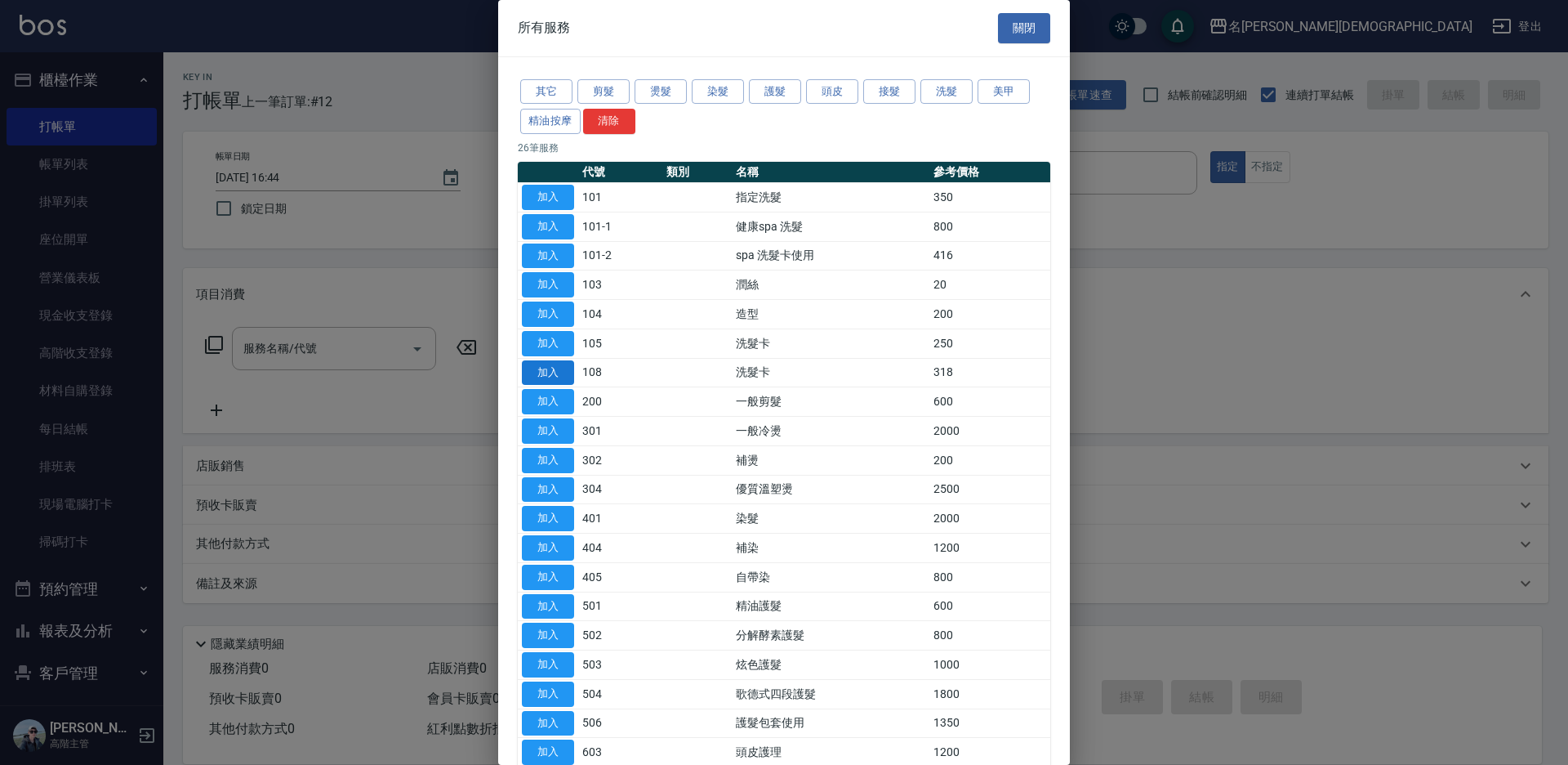
click at [570, 370] on button "加入" at bounding box center [547, 373] width 53 height 25
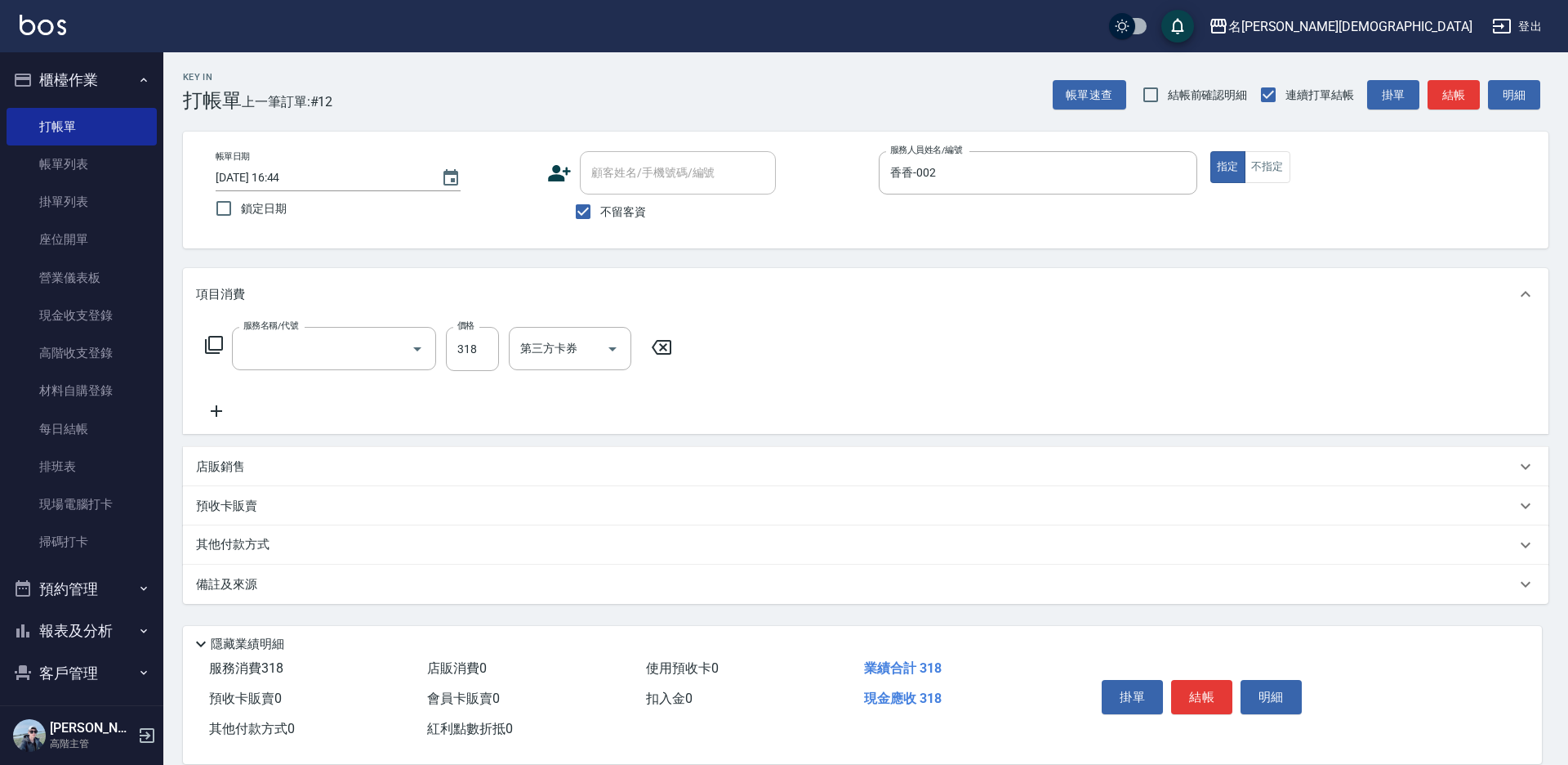
type input "洗髮卡(108)"
click at [872, 354] on div "第三方卡券 第三方卡券" at bounding box center [893, 349] width 123 height 43
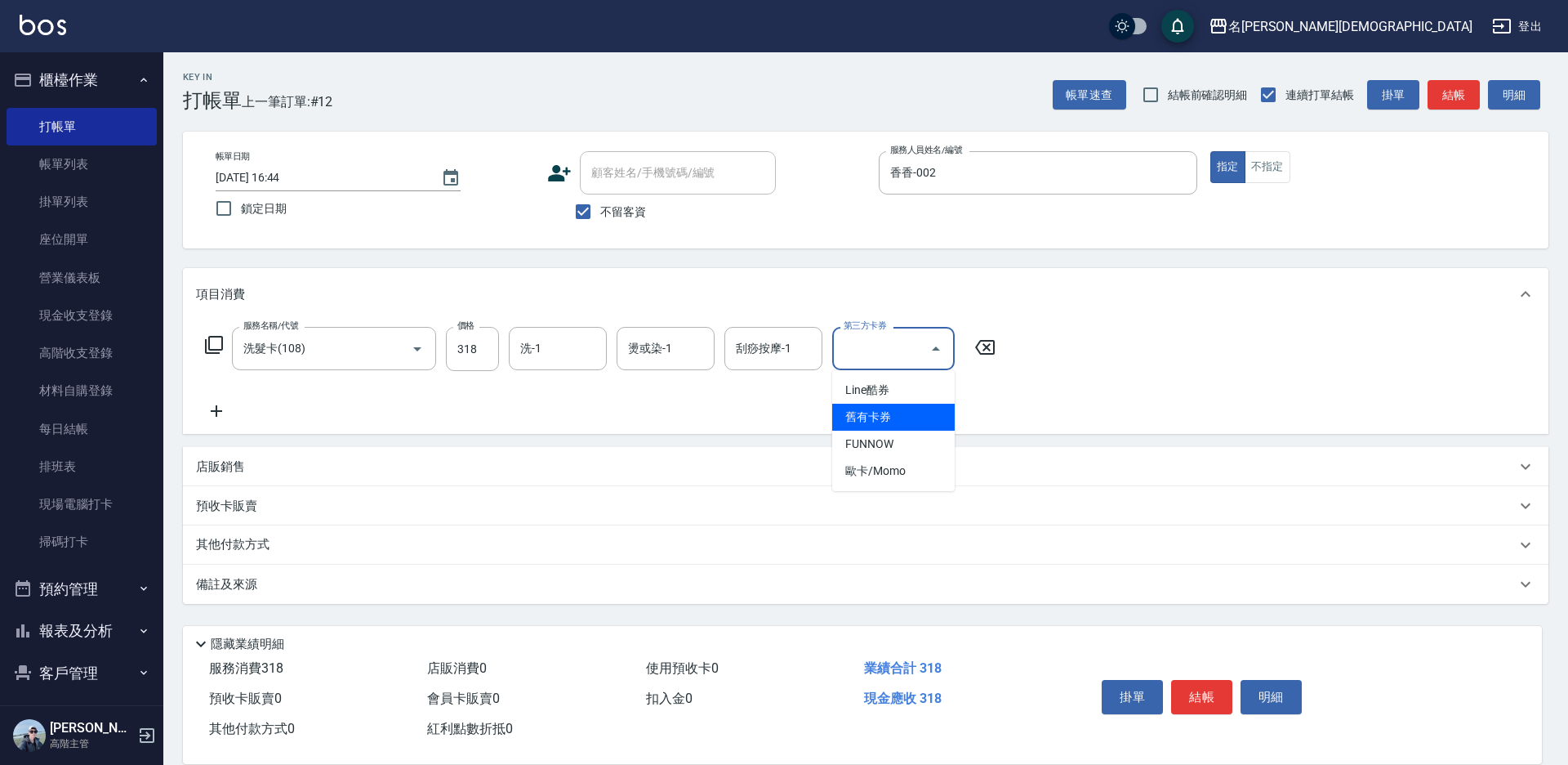
drag, startPoint x: 868, startPoint y: 413, endPoint x: 1098, endPoint y: 564, distance: 275.1
click at [870, 414] on span "舊有卡券" at bounding box center [893, 417] width 123 height 27
type input "舊有卡券"
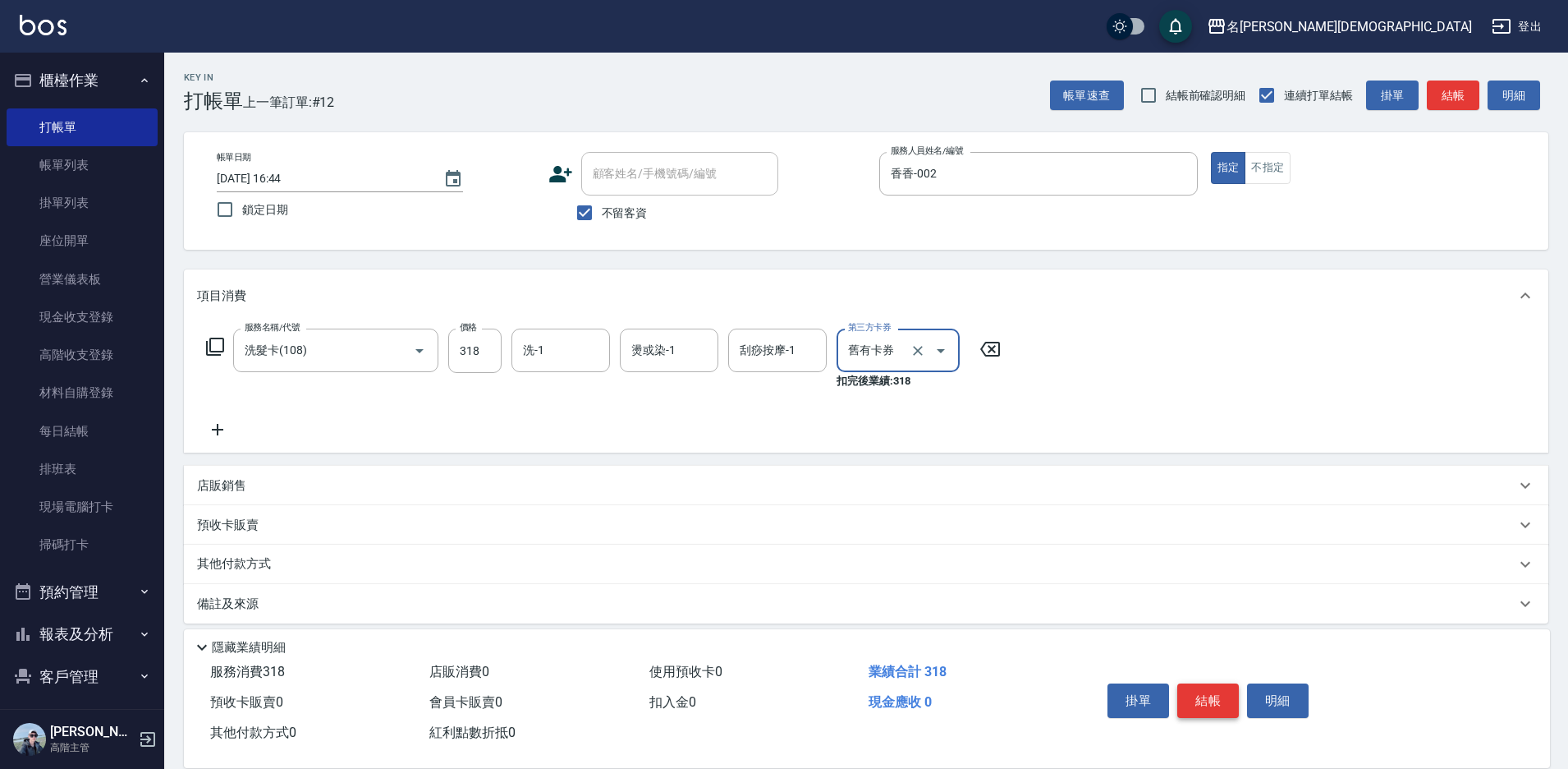
click at [1188, 695] on button "結帳" at bounding box center [1208, 700] width 61 height 34
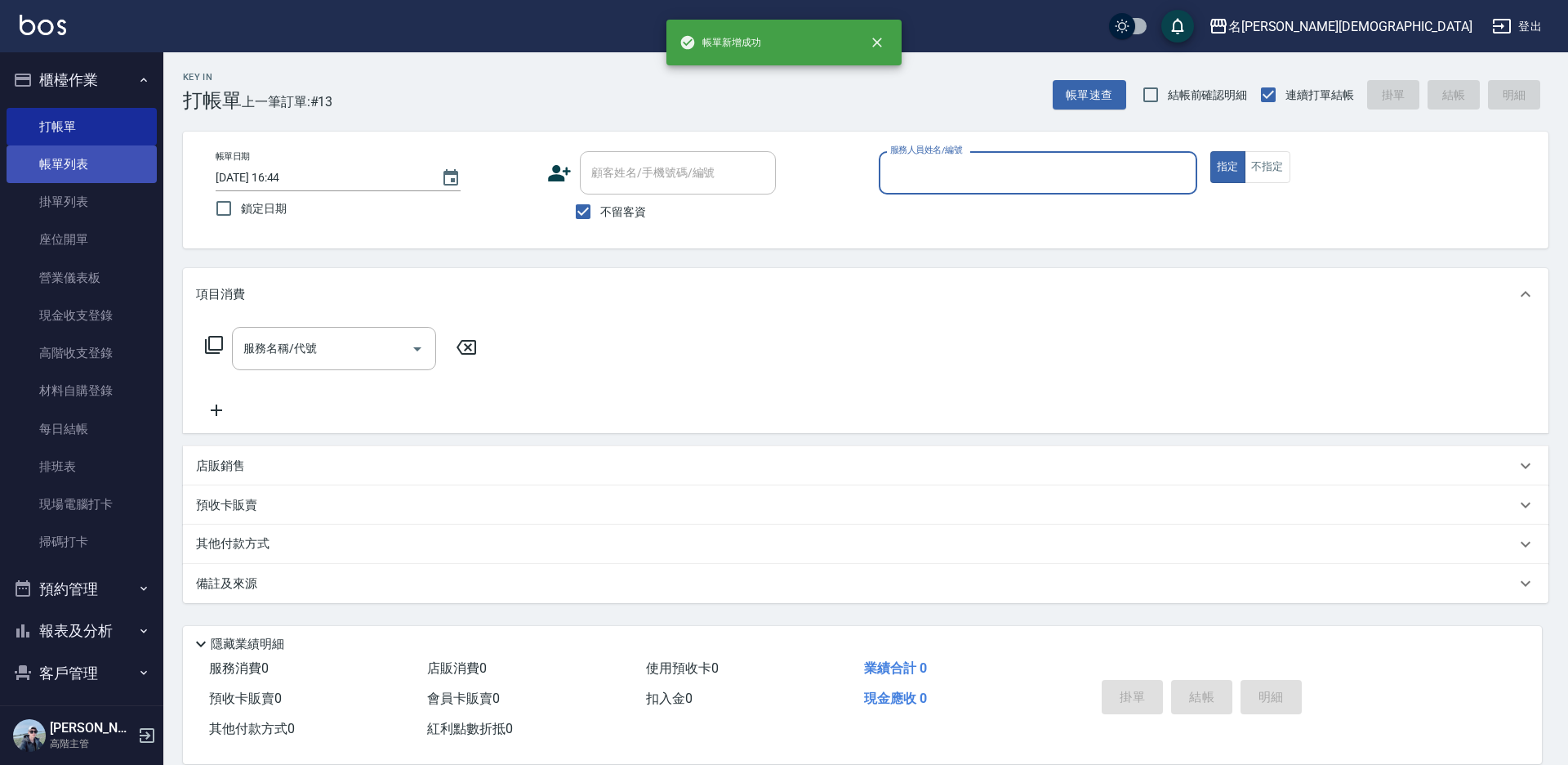
click at [38, 170] on link "帳單列表" at bounding box center [82, 164] width 150 height 38
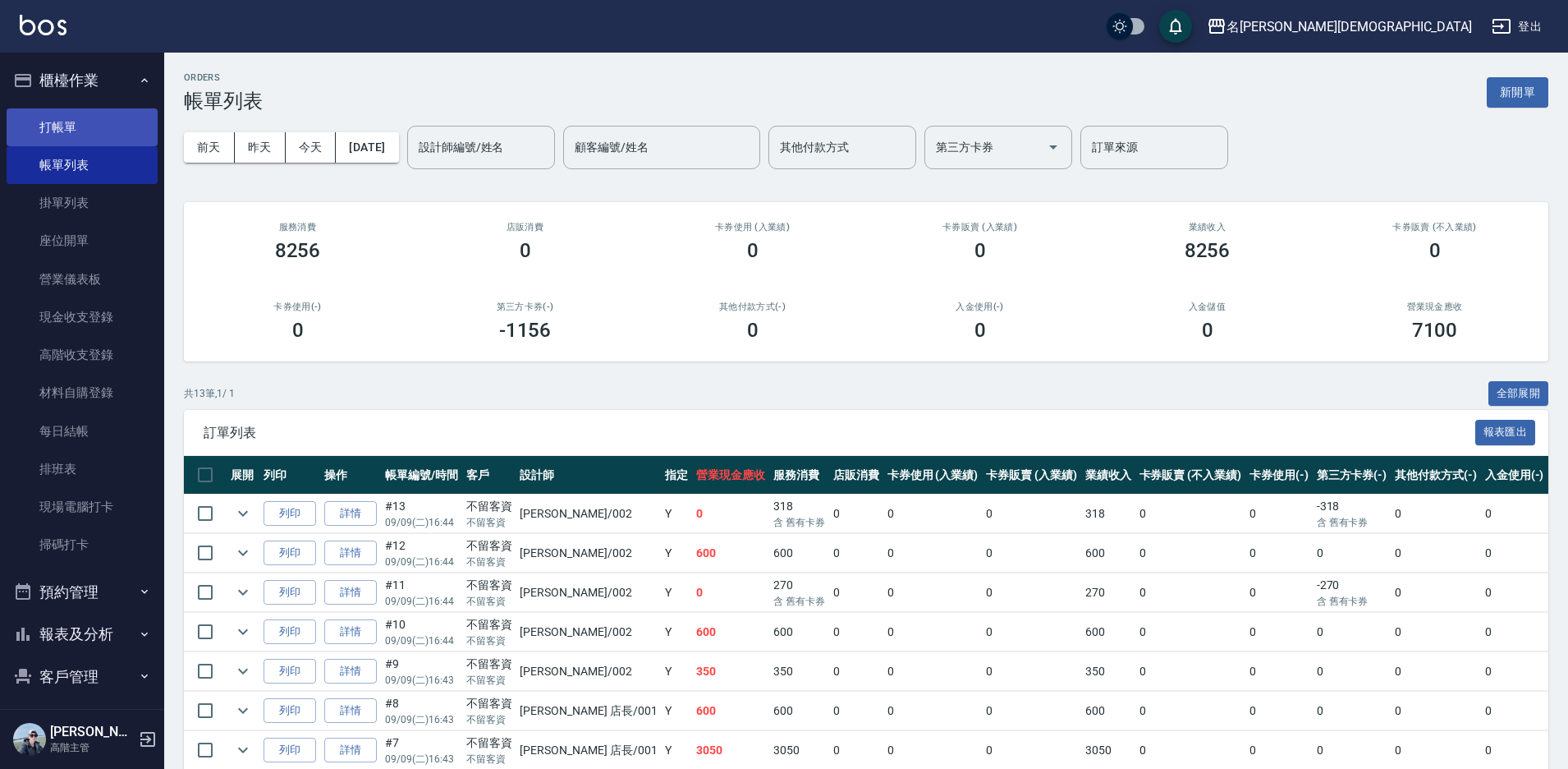
click at [70, 131] on link "打帳單" at bounding box center [82, 127] width 151 height 38
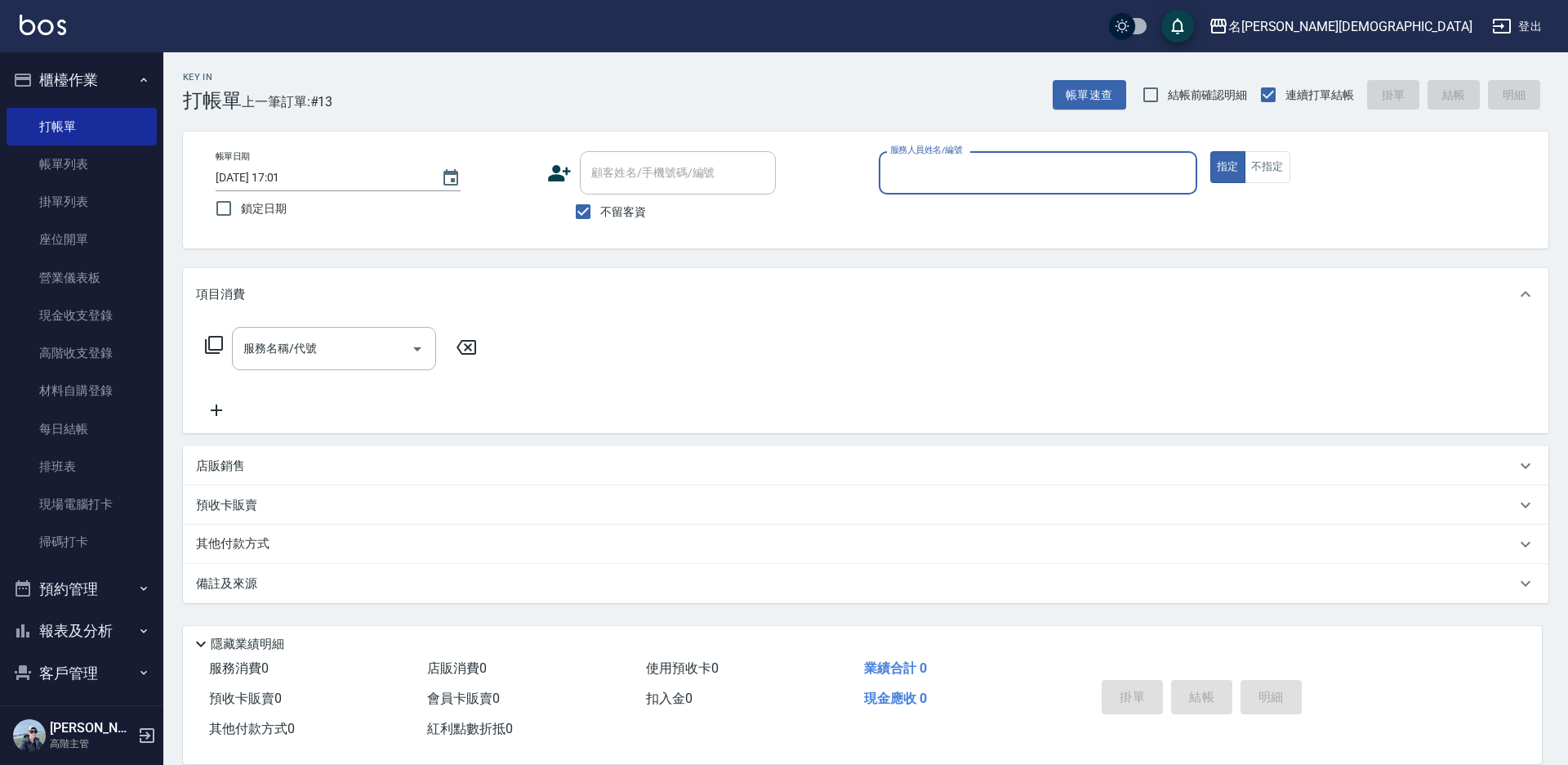
click at [980, 169] on input "服務人員姓名/編號" at bounding box center [1037, 173] width 303 height 28
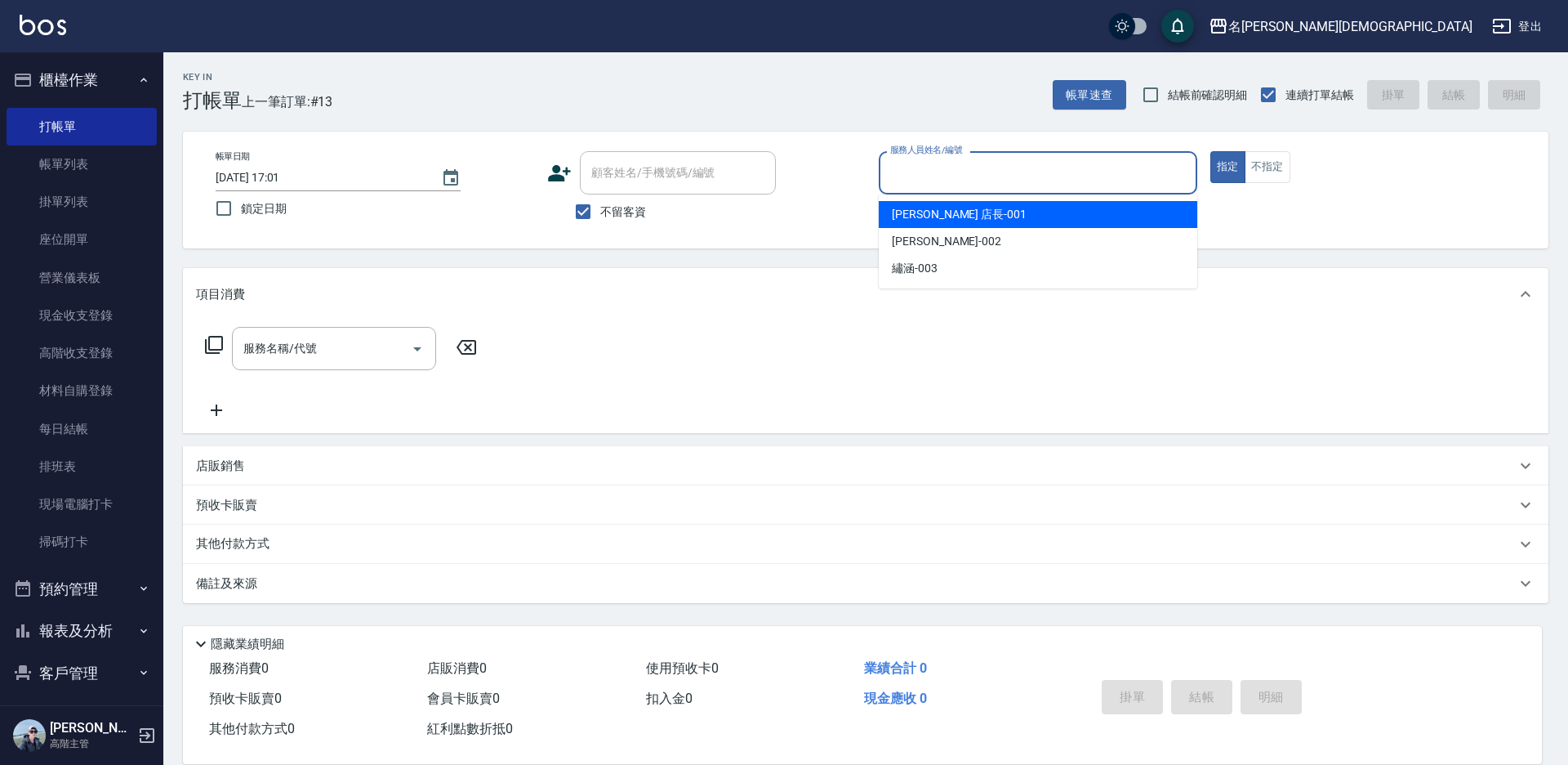
click at [899, 209] on span "[PERSON_NAME] 店長 -001" at bounding box center [959, 214] width 135 height 18
type input "[PERSON_NAME] 店長-001"
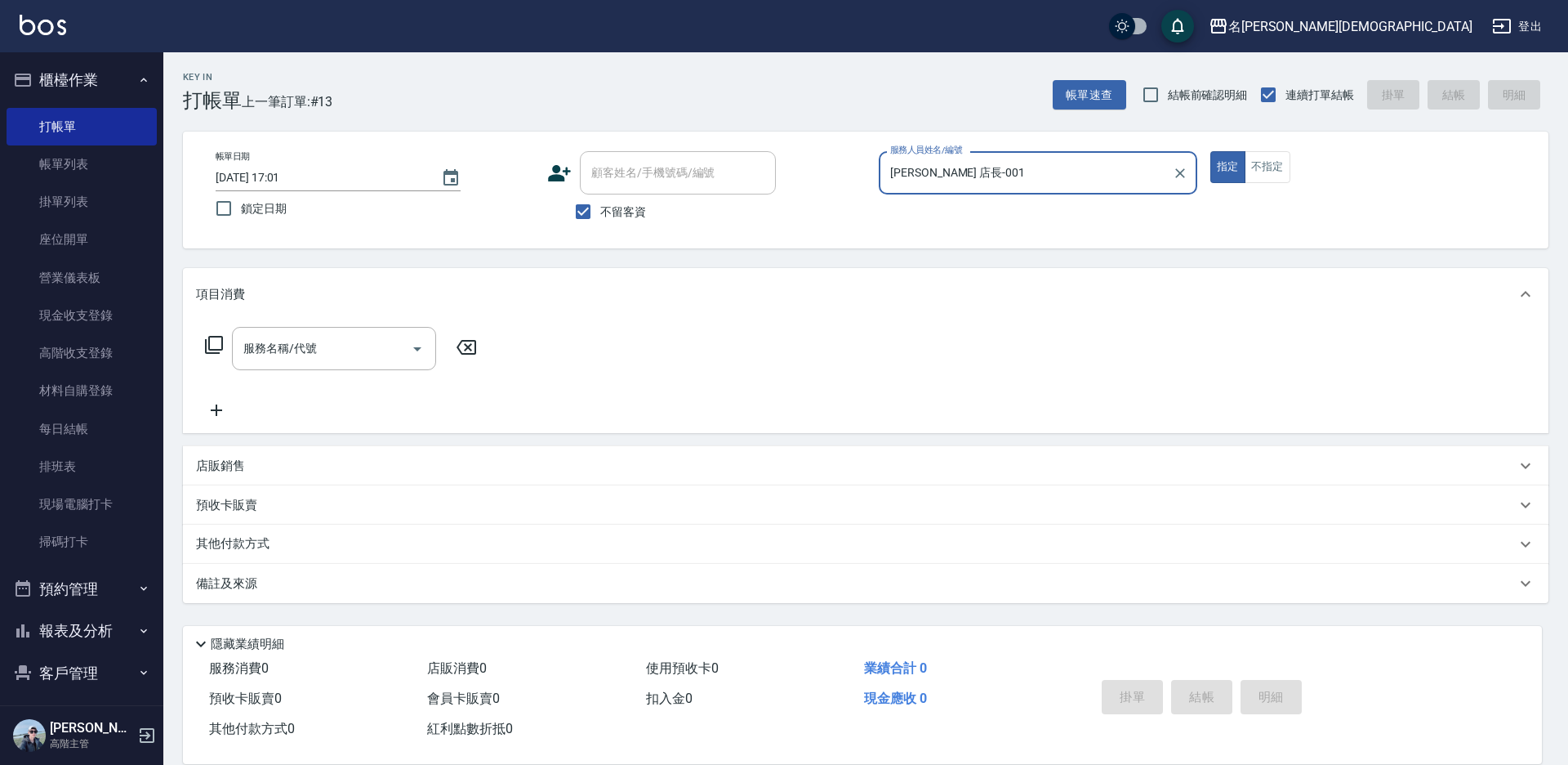
click at [217, 341] on icon at bounding box center [213, 344] width 19 height 19
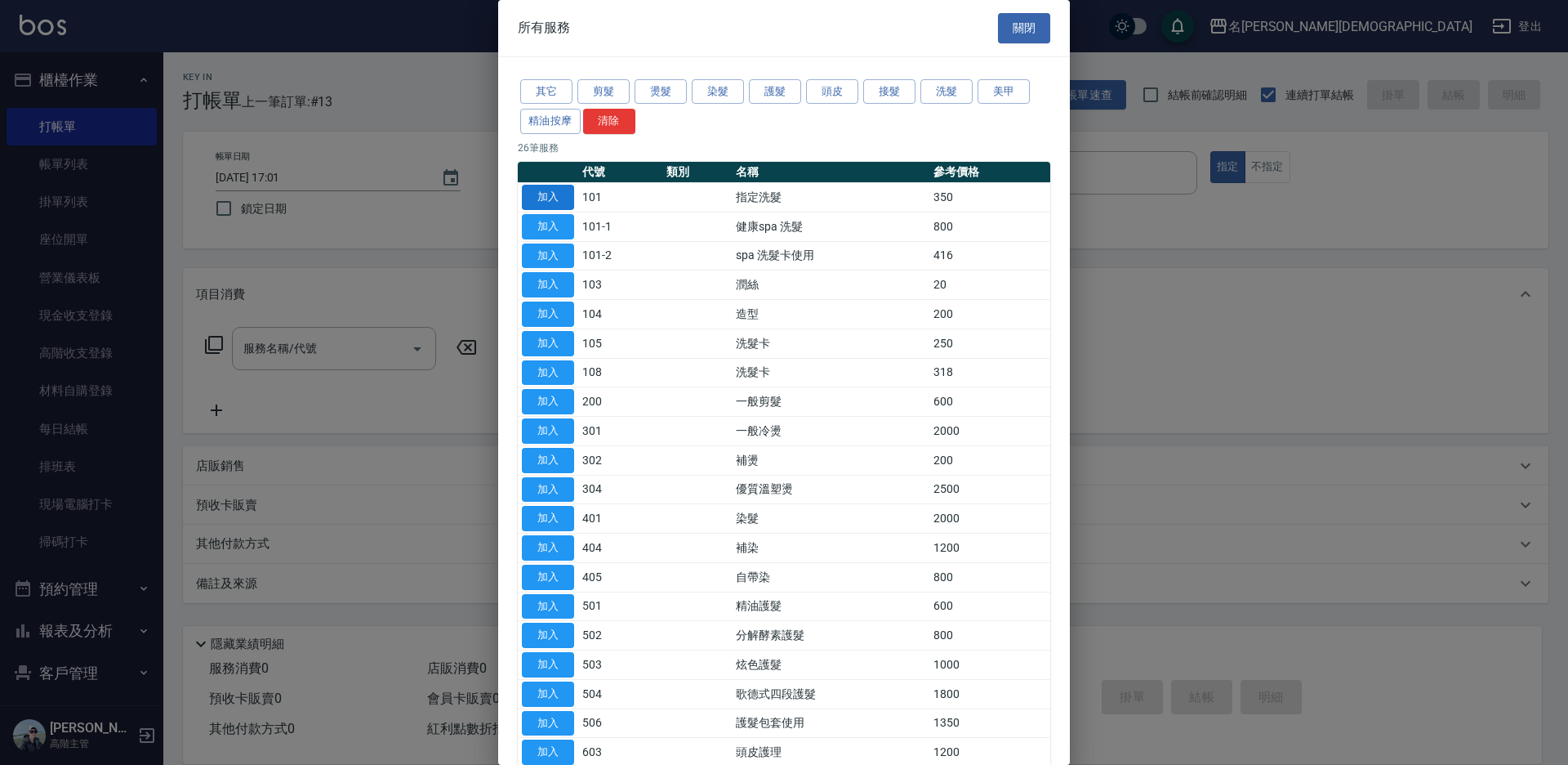
click at [552, 192] on button "加入" at bounding box center [547, 197] width 53 height 25
type input "指定洗髮(101)"
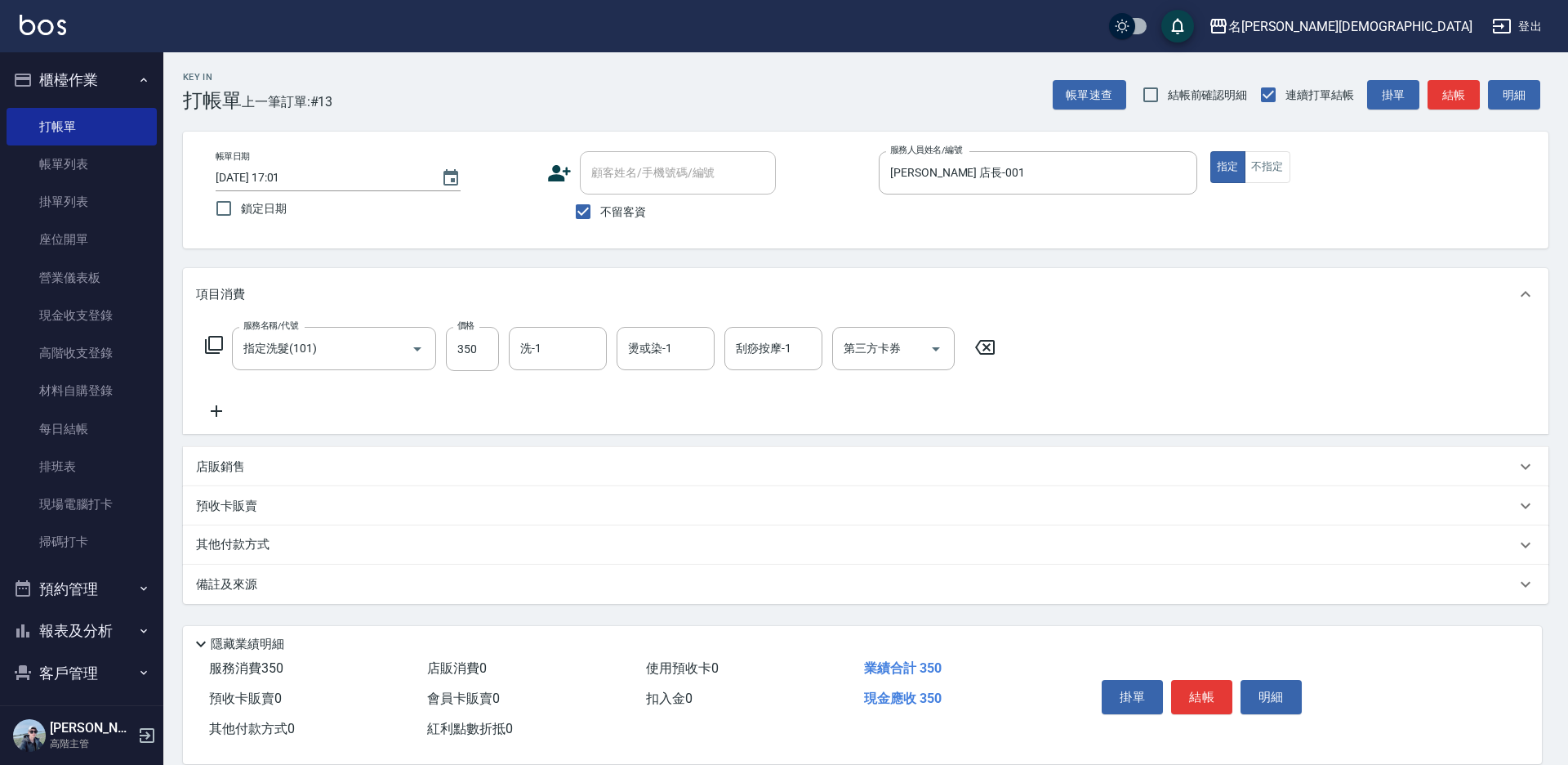
click at [1192, 691] on button "結帳" at bounding box center [1201, 696] width 61 height 34
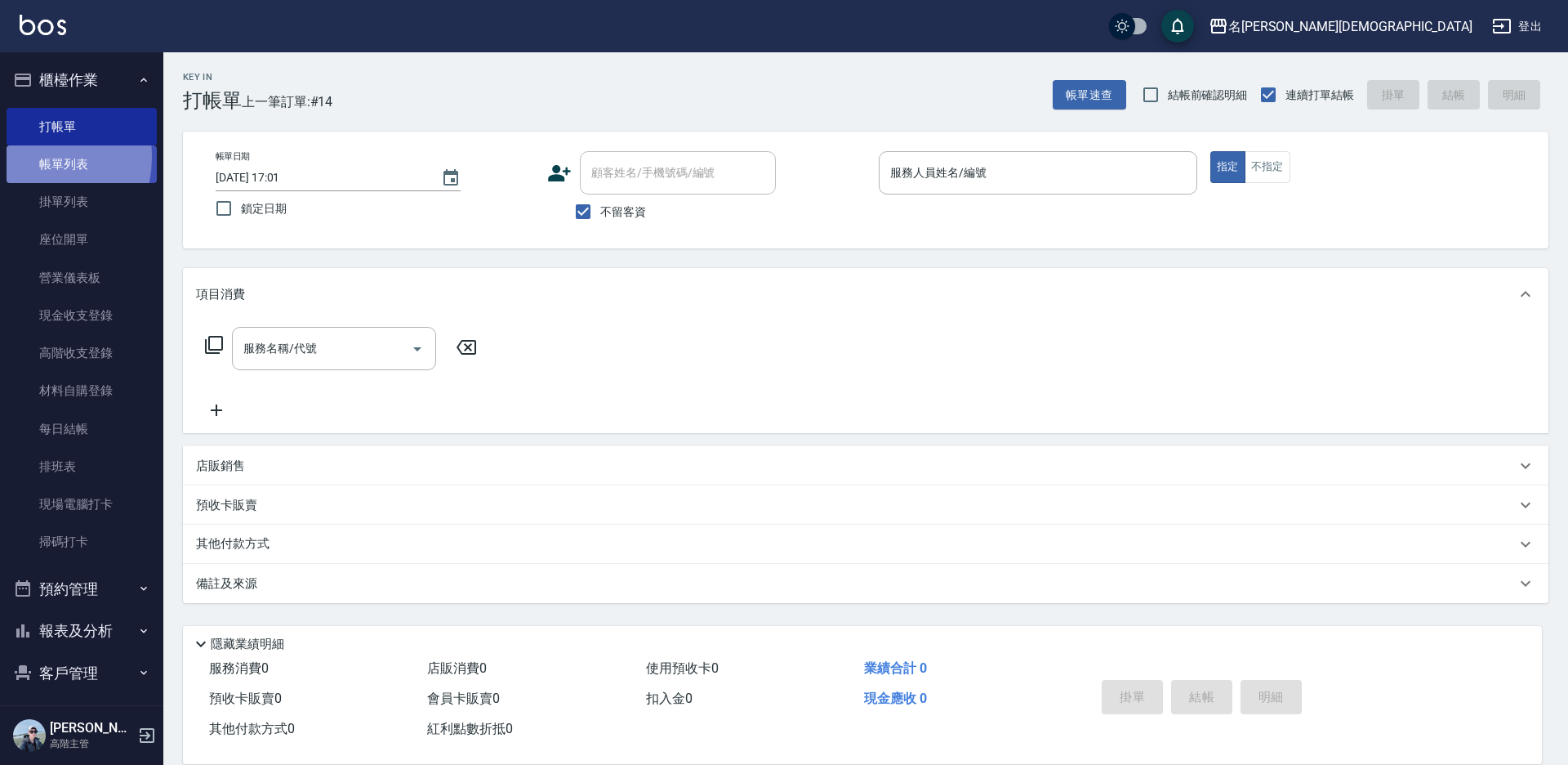
click at [28, 158] on link "帳單列表" at bounding box center [82, 164] width 150 height 38
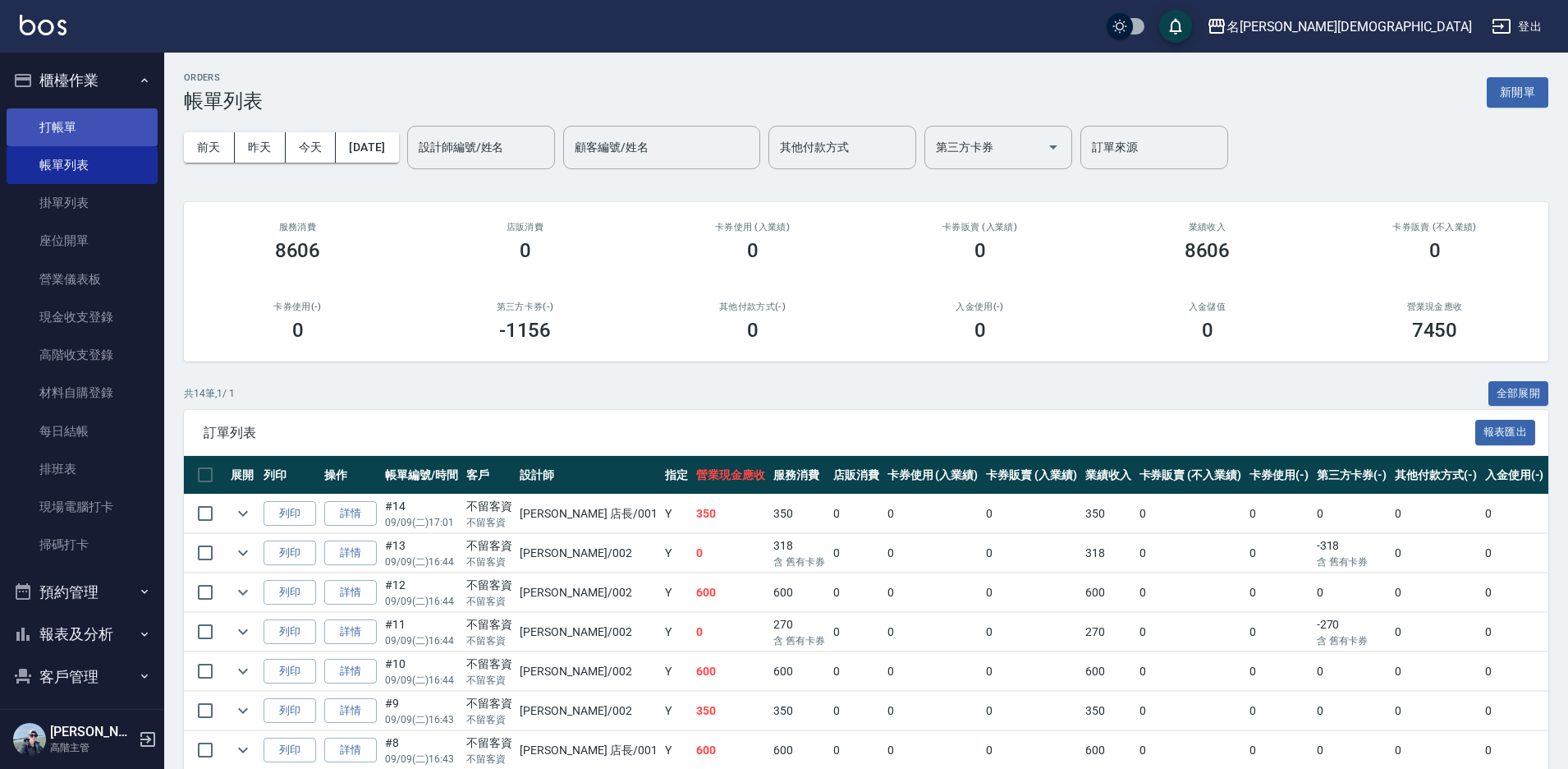
click at [80, 129] on link "打帳單" at bounding box center [82, 127] width 151 height 38
